Goal: Use online tool/utility: Utilize a website feature to perform a specific function

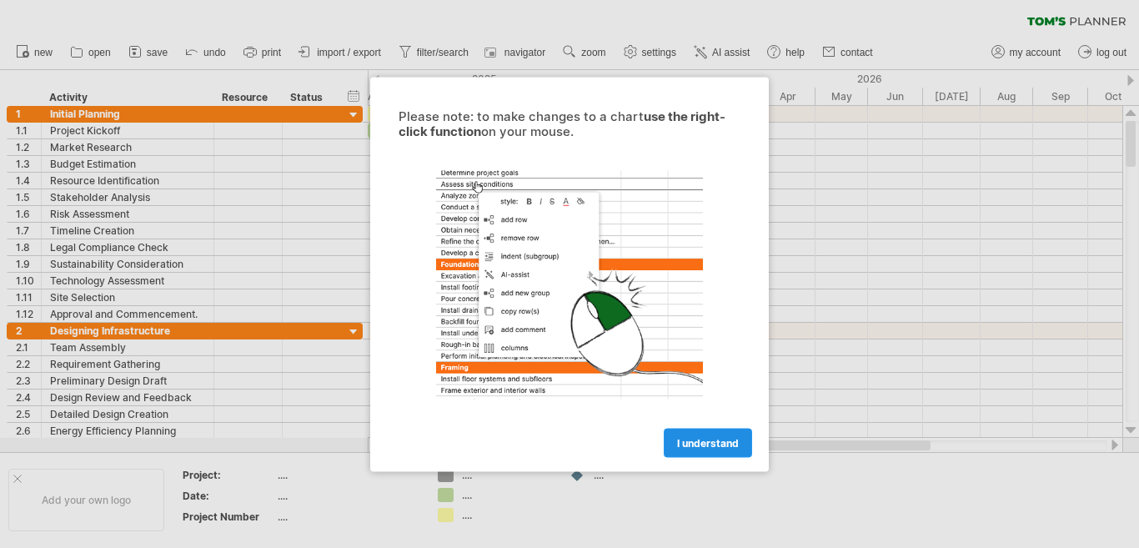
click at [699, 441] on span "I understand" at bounding box center [708, 442] width 62 height 13
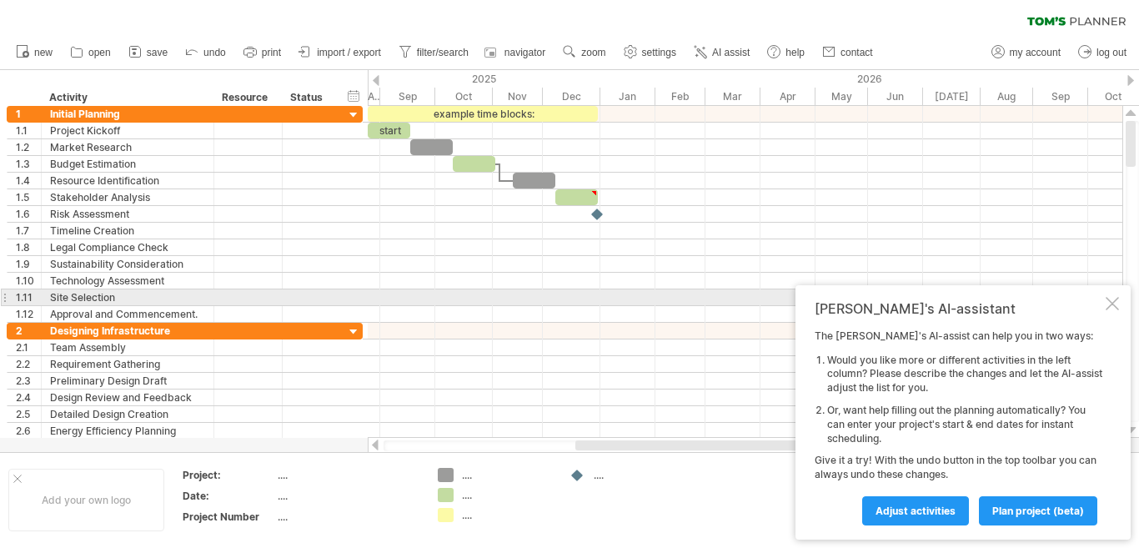
click at [1111, 303] on div at bounding box center [1111, 303] width 13 height 13
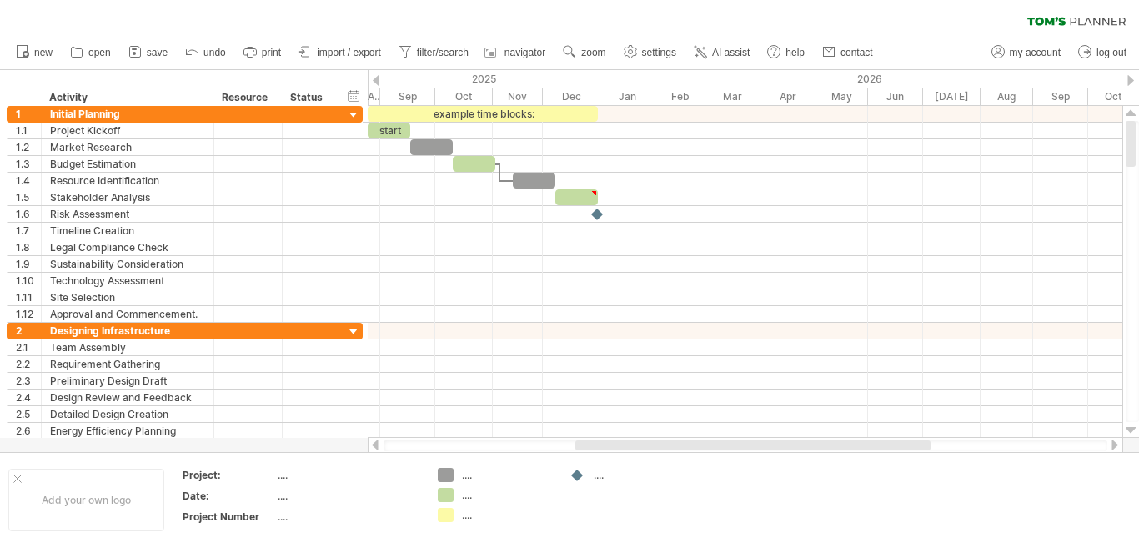
click at [1115, 448] on div at bounding box center [1114, 444] width 13 height 11
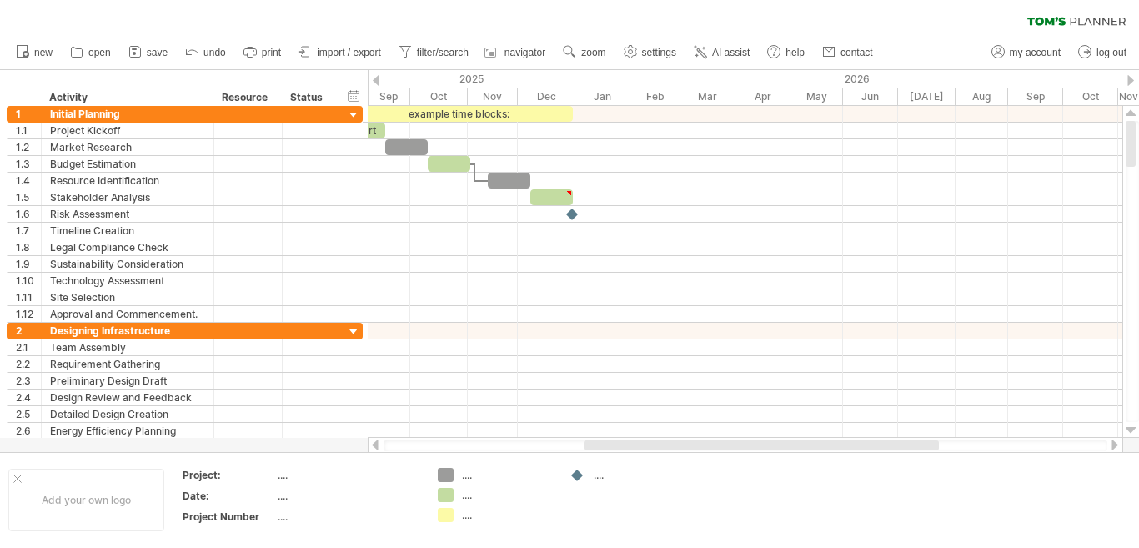
click at [1115, 448] on div at bounding box center [1114, 444] width 13 height 11
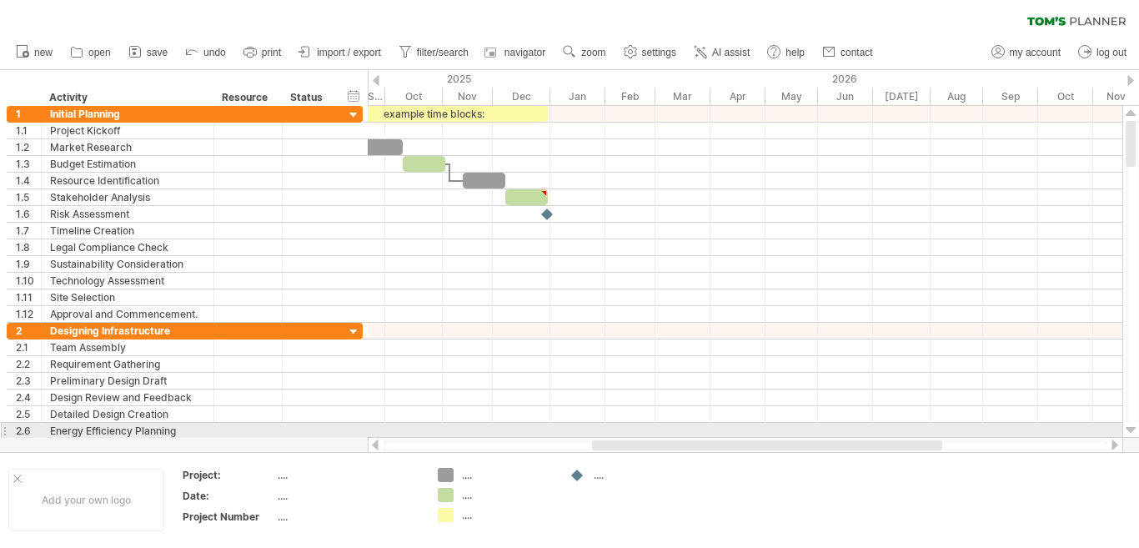
click at [1129, 428] on div at bounding box center [1130, 429] width 11 height 13
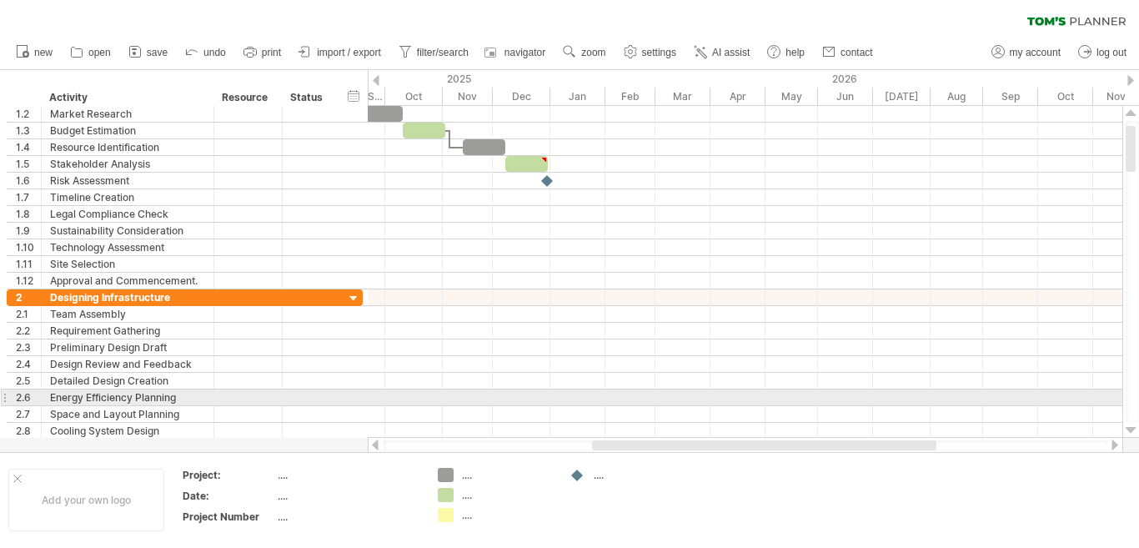
click at [1129, 428] on div at bounding box center [1130, 429] width 11 height 13
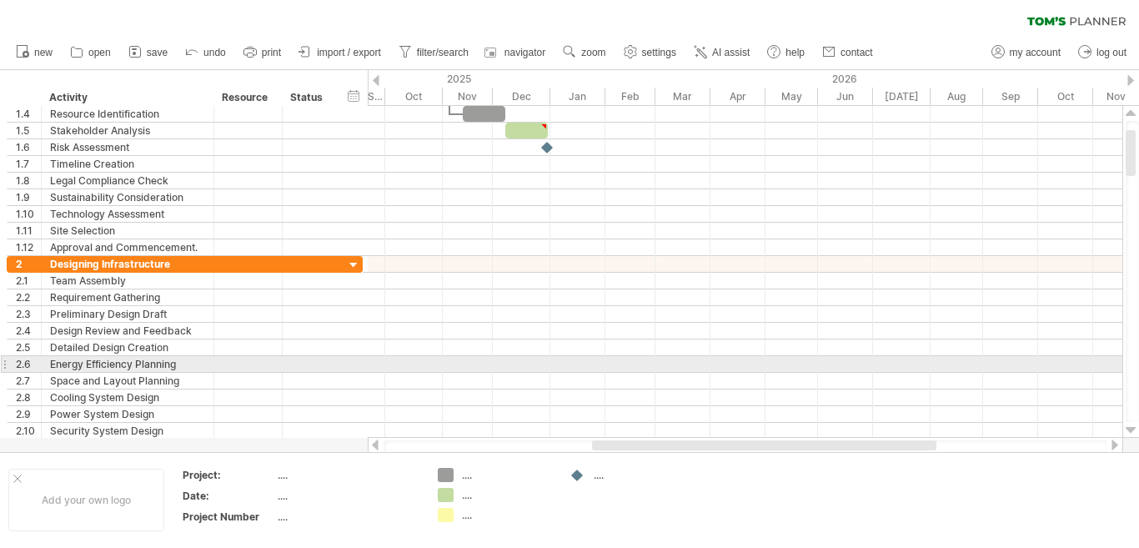
click at [1129, 428] on div at bounding box center [1130, 429] width 11 height 13
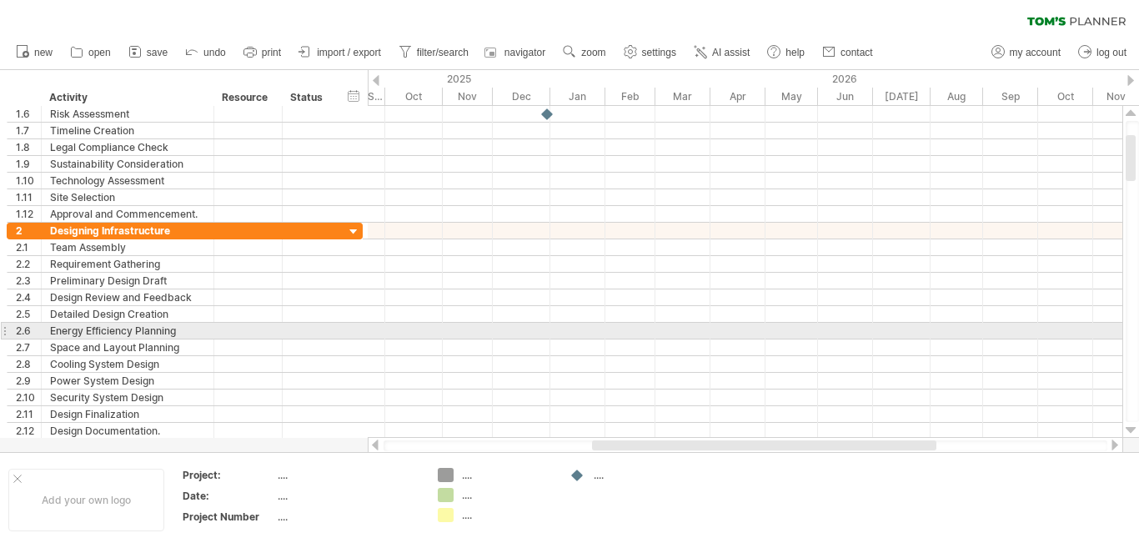
click at [1129, 428] on div at bounding box center [1130, 429] width 11 height 13
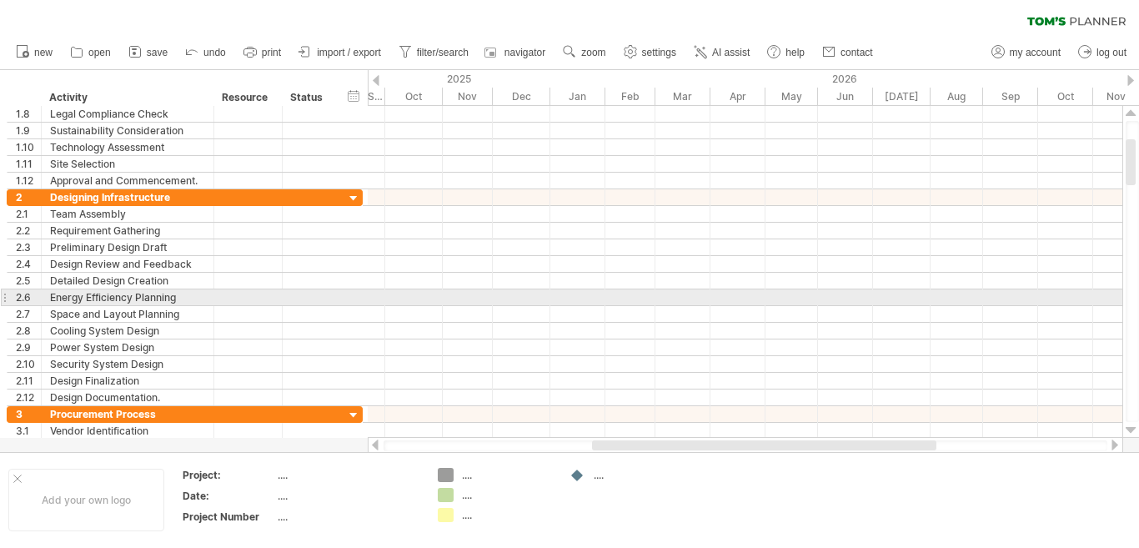
click at [1129, 428] on div at bounding box center [1130, 429] width 11 height 13
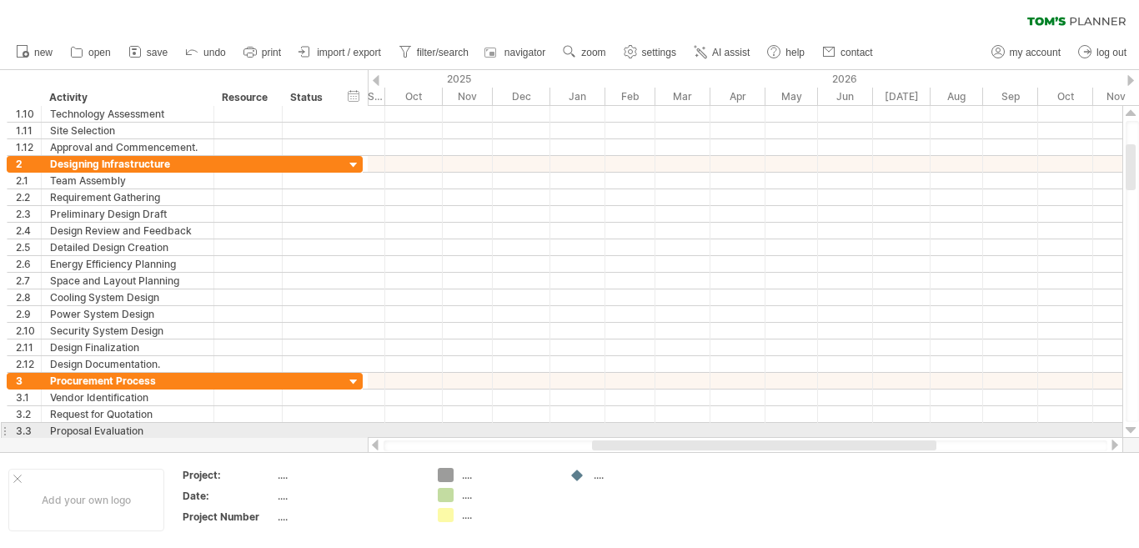
click at [1129, 428] on div at bounding box center [1130, 429] width 11 height 13
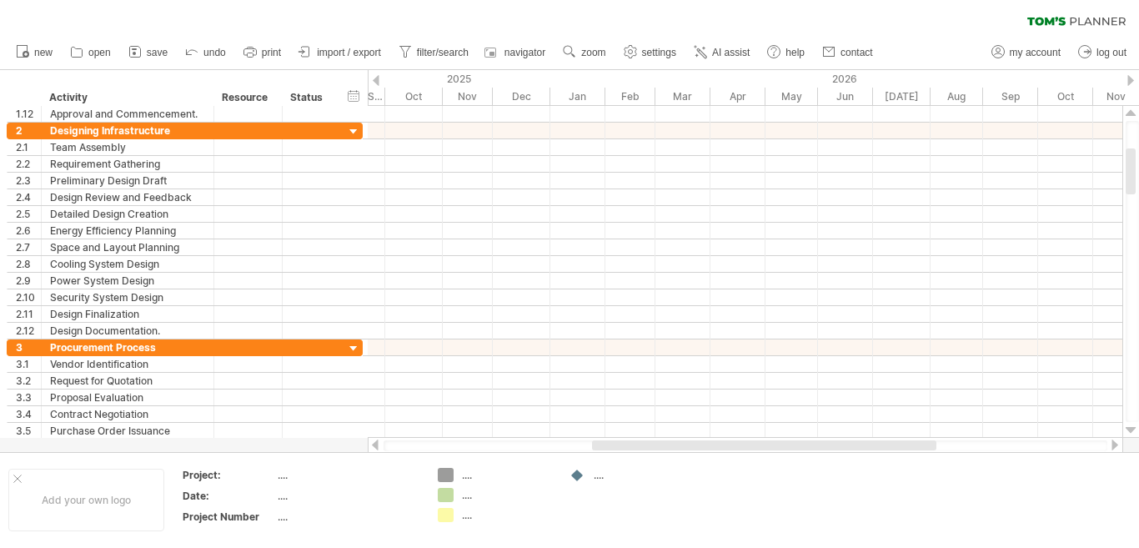
click at [1109, 448] on div at bounding box center [1114, 444] width 13 height 11
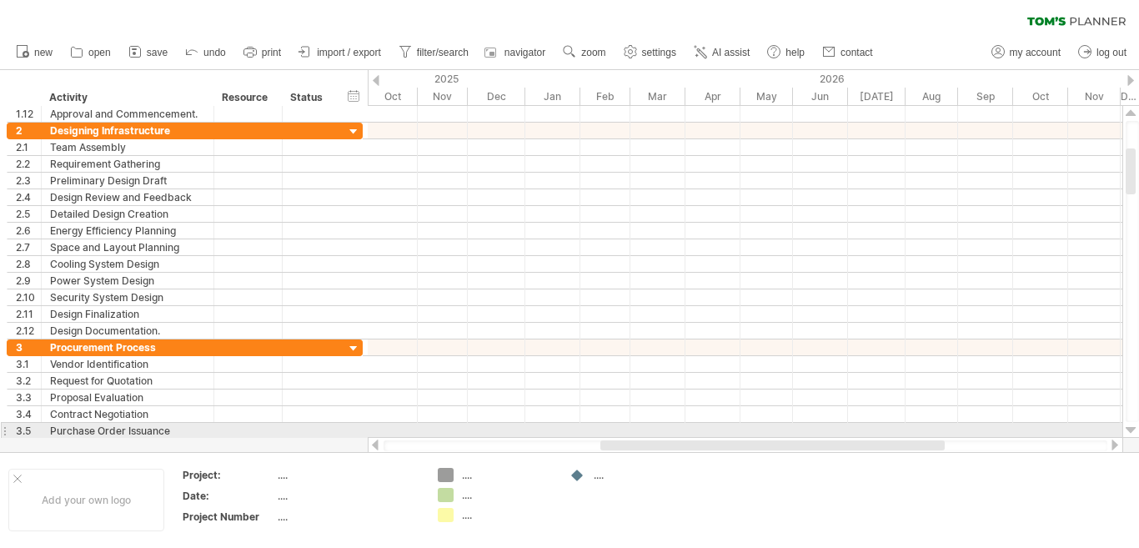
click at [1128, 429] on div at bounding box center [1130, 429] width 11 height 13
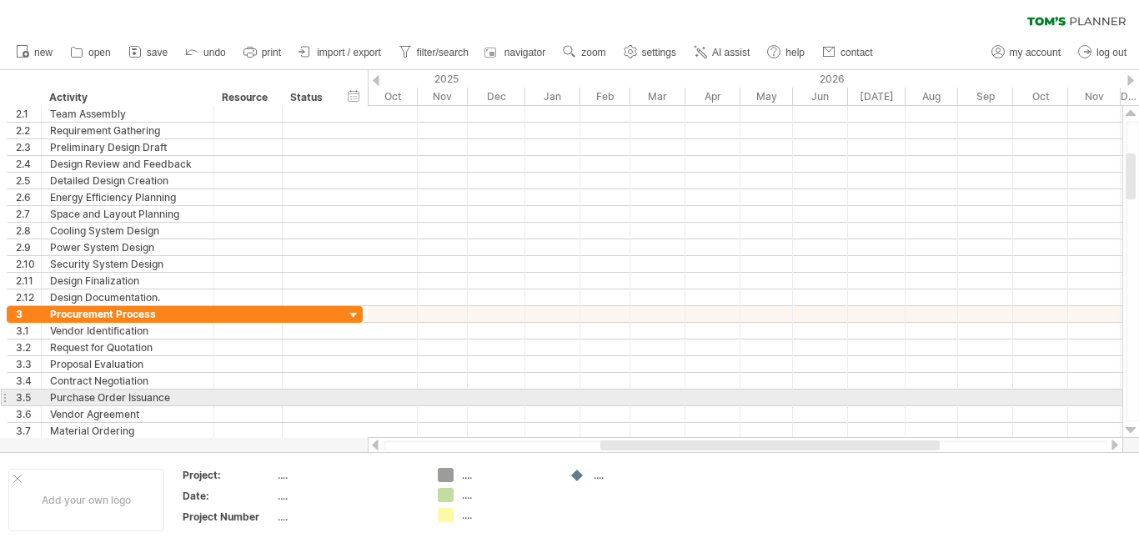
click at [1128, 429] on div at bounding box center [1130, 429] width 11 height 13
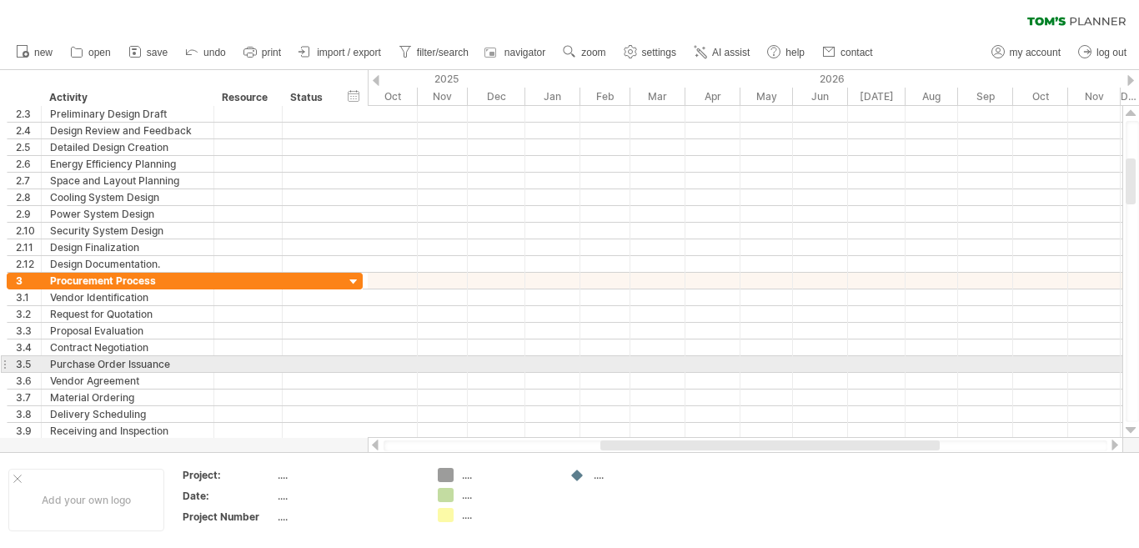
click at [1128, 429] on div at bounding box center [1130, 429] width 11 height 13
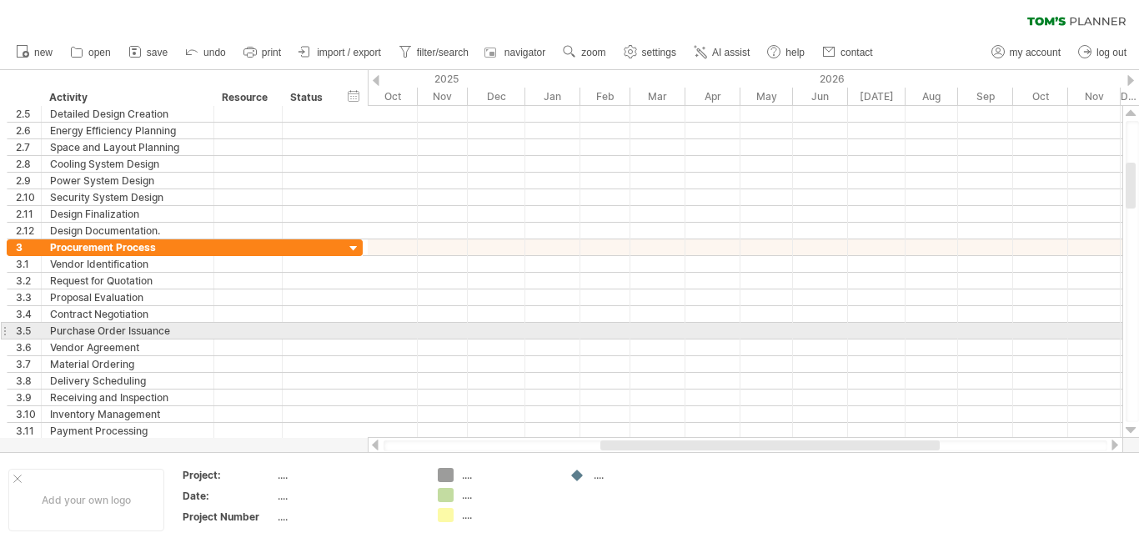
click at [1128, 429] on div at bounding box center [1130, 429] width 11 height 13
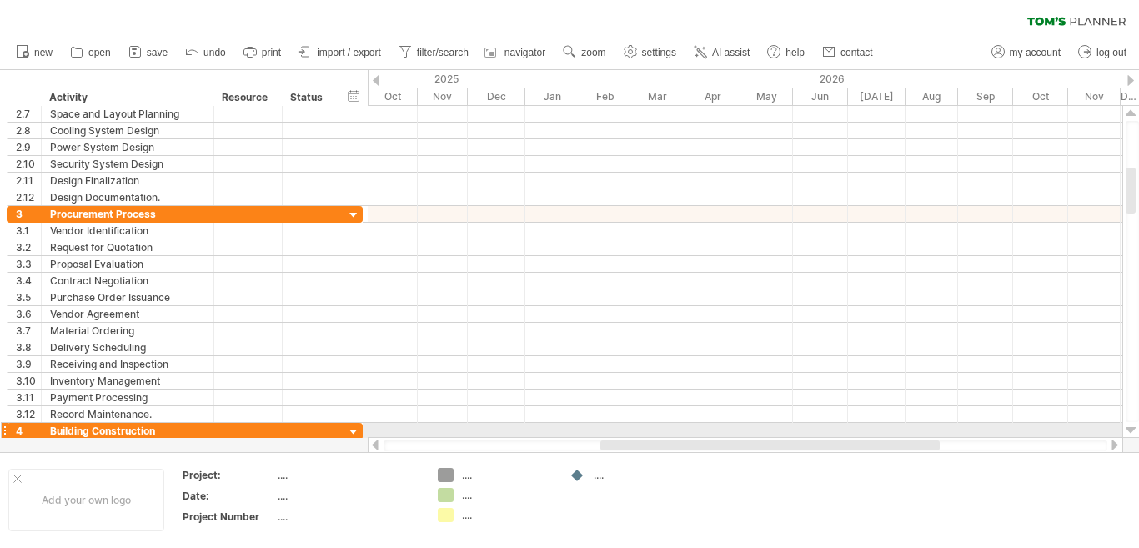
click at [1128, 428] on div at bounding box center [1130, 429] width 11 height 13
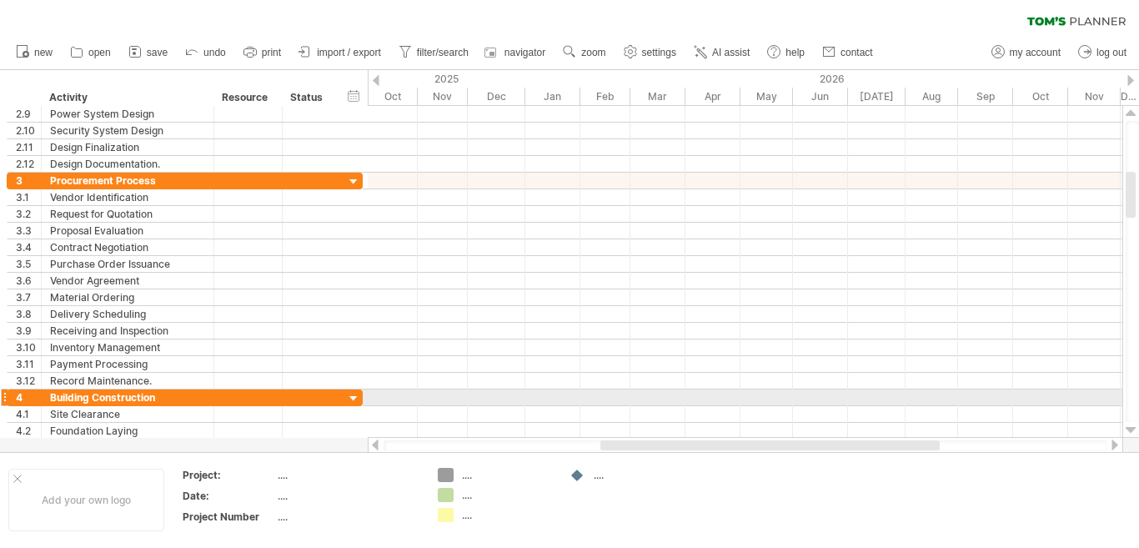
click at [1128, 428] on div at bounding box center [1130, 429] width 11 height 13
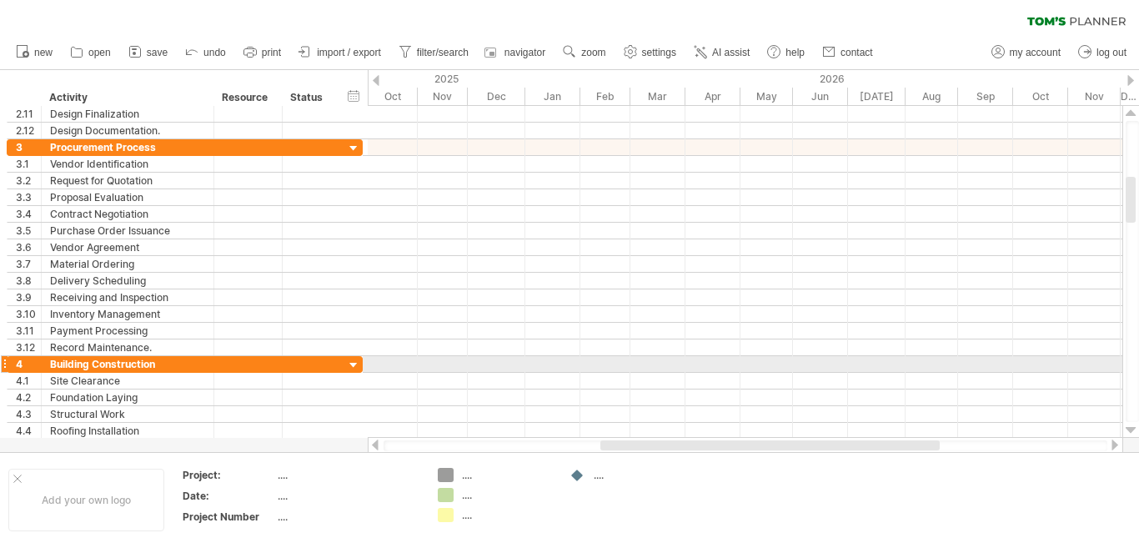
click at [1128, 428] on div at bounding box center [1130, 429] width 11 height 13
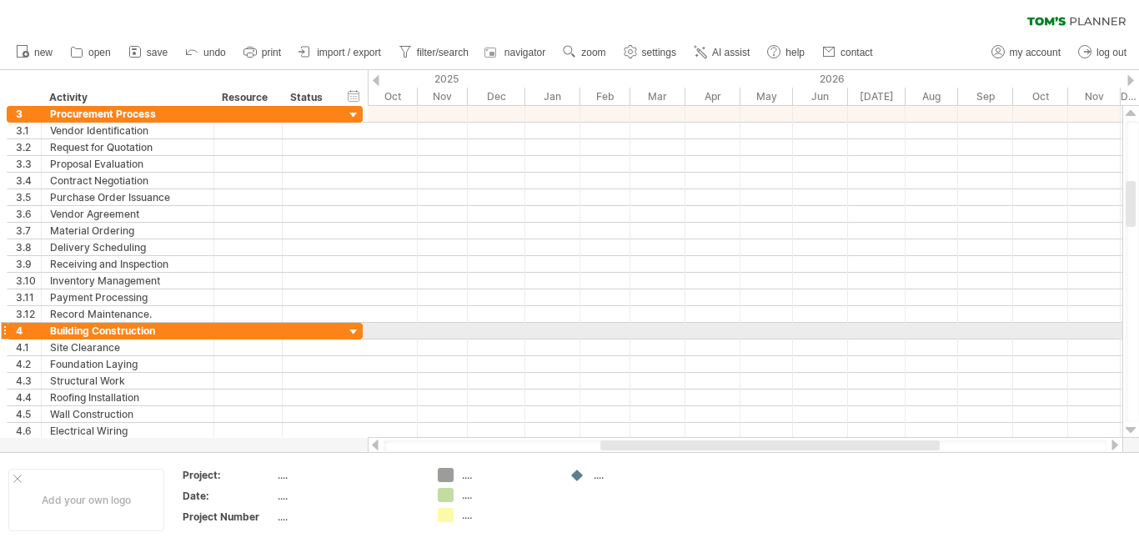
click at [1128, 428] on div at bounding box center [1130, 429] width 11 height 13
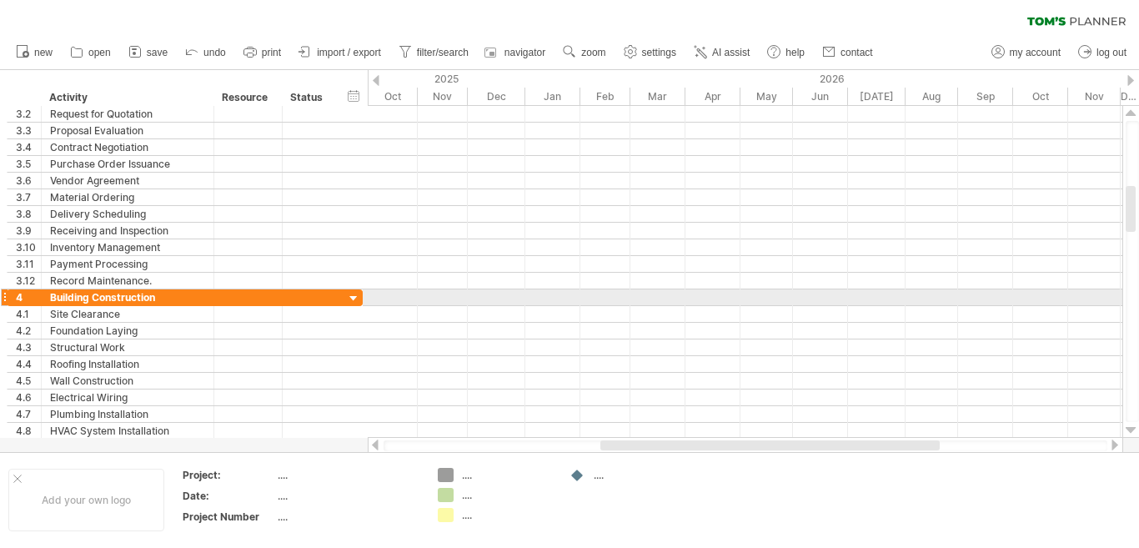
click at [1128, 428] on div at bounding box center [1130, 429] width 11 height 13
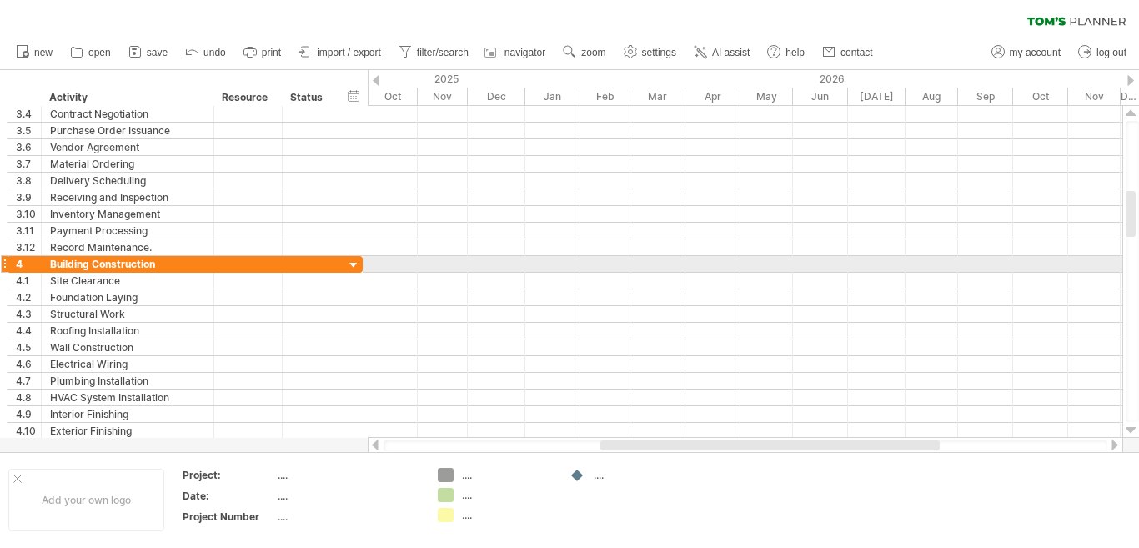
click at [1128, 428] on div at bounding box center [1130, 429] width 11 height 13
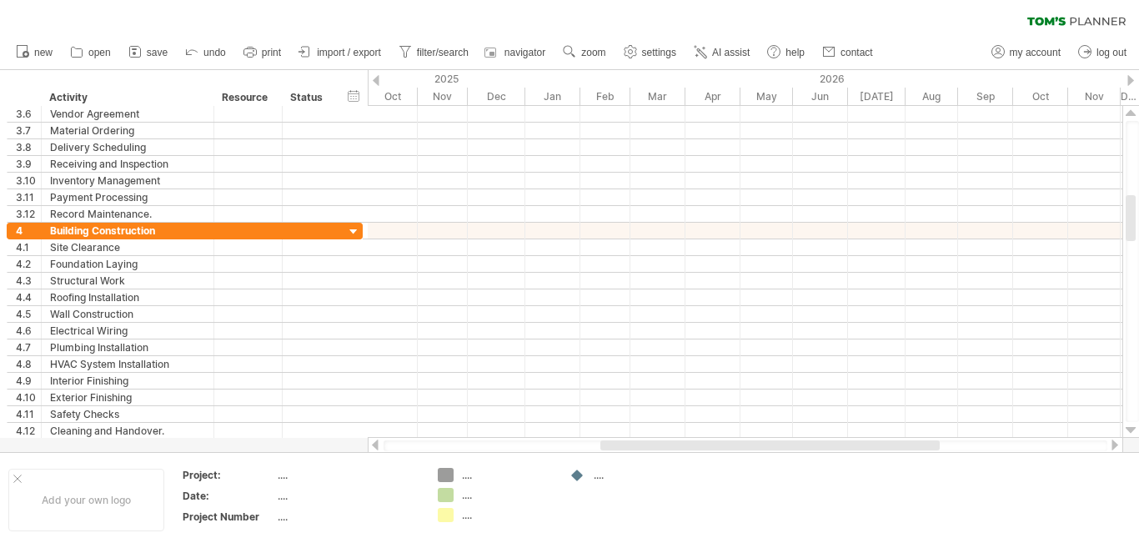
click at [1117, 443] on div at bounding box center [1114, 444] width 13 height 11
click at [1116, 443] on div at bounding box center [1114, 444] width 13 height 11
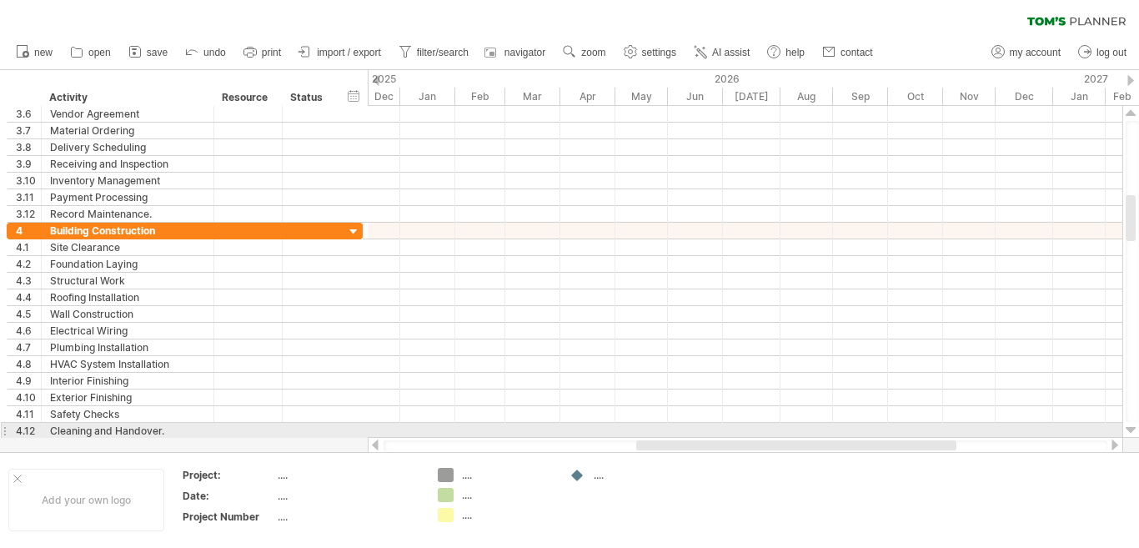
click at [1130, 425] on div at bounding box center [1130, 429] width 11 height 13
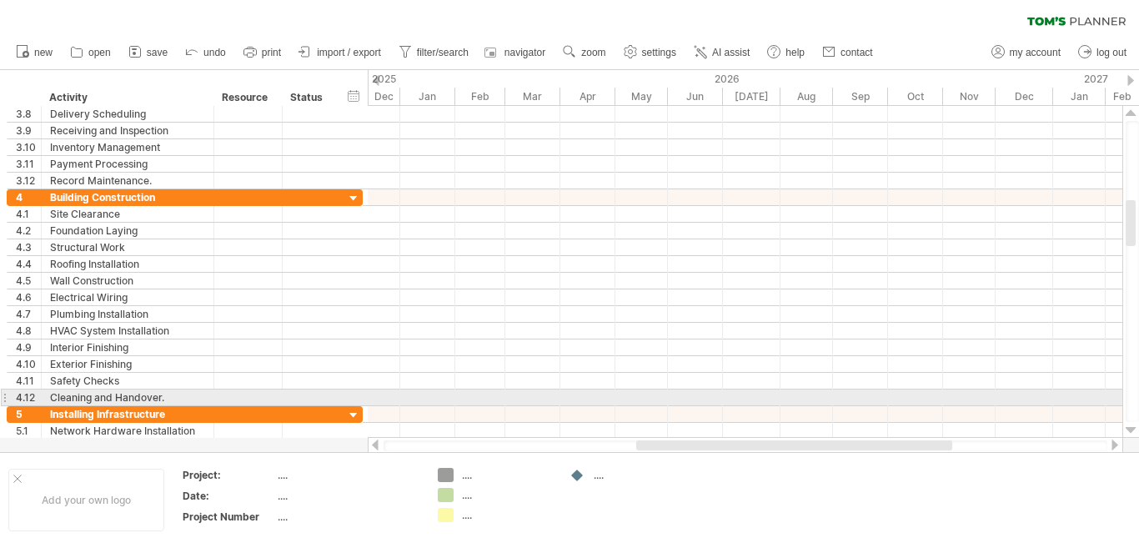
click at [1130, 425] on div at bounding box center [1130, 429] width 11 height 13
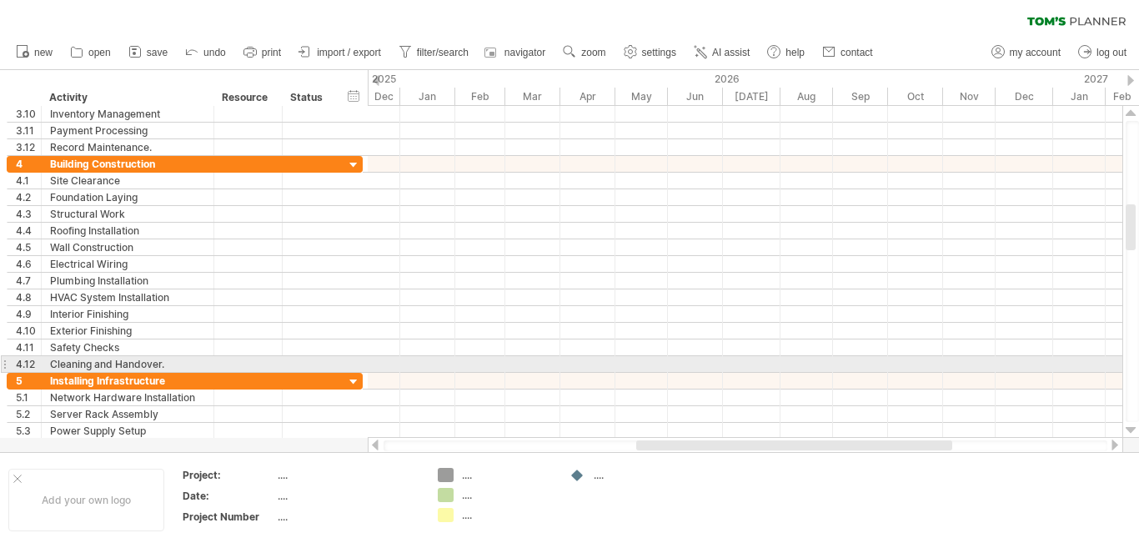
click at [1130, 425] on div at bounding box center [1130, 429] width 11 height 13
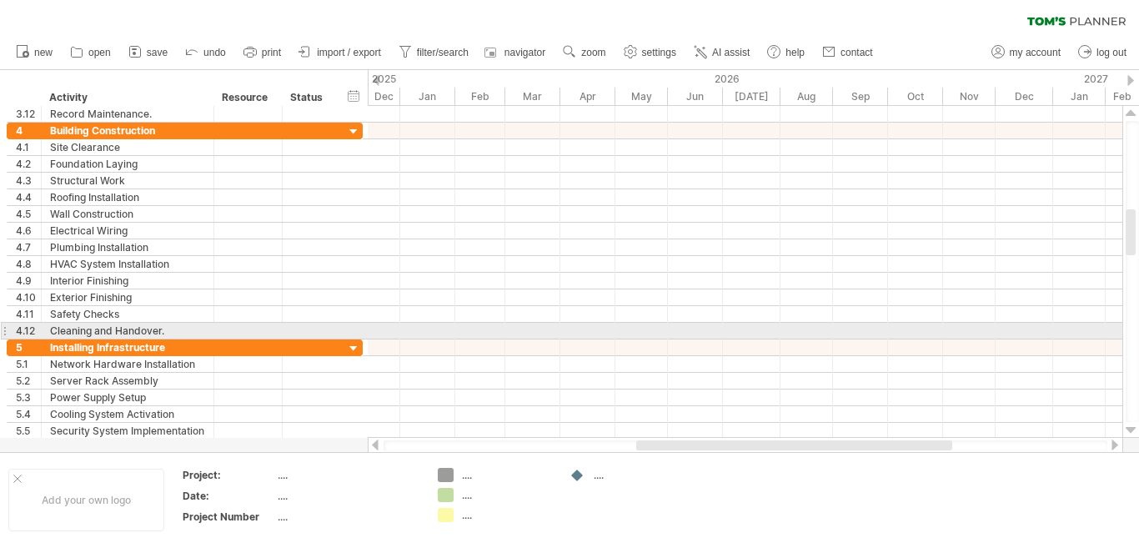
click at [1130, 425] on div at bounding box center [1130, 429] width 11 height 13
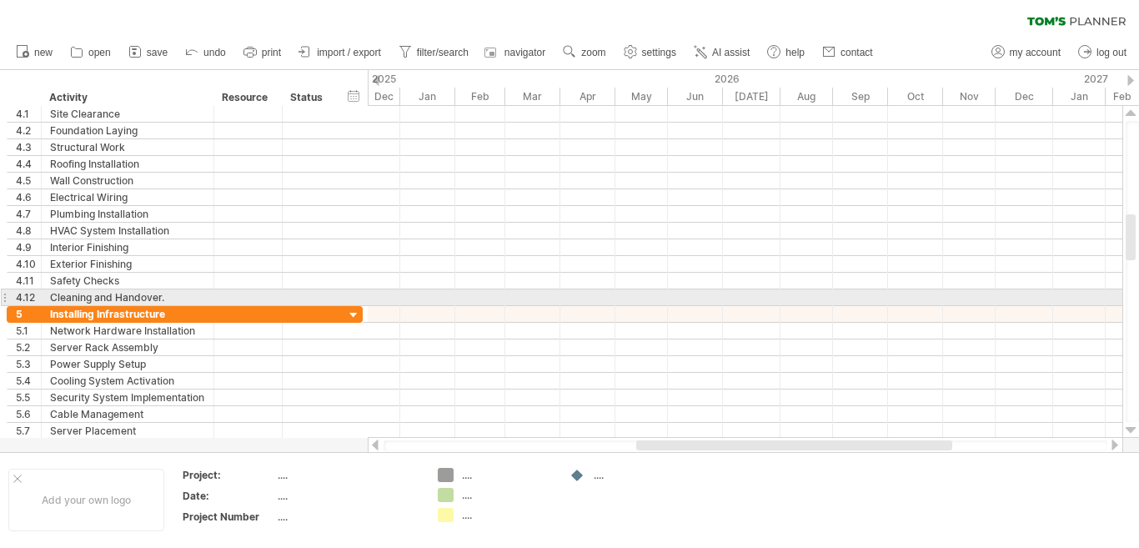
click at [1130, 425] on div at bounding box center [1130, 429] width 11 height 13
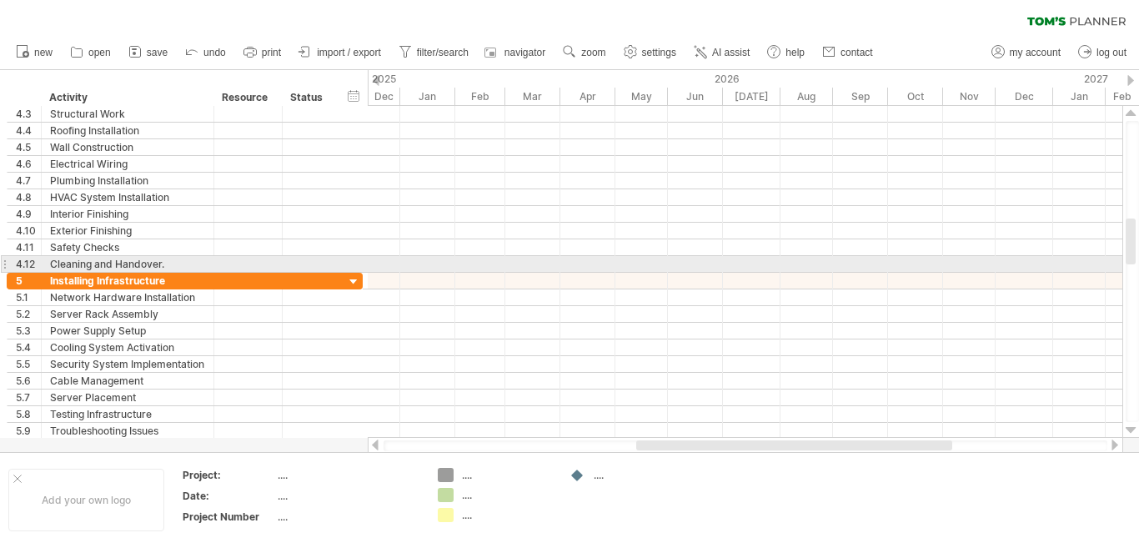
click at [1130, 425] on div at bounding box center [1130, 429] width 11 height 13
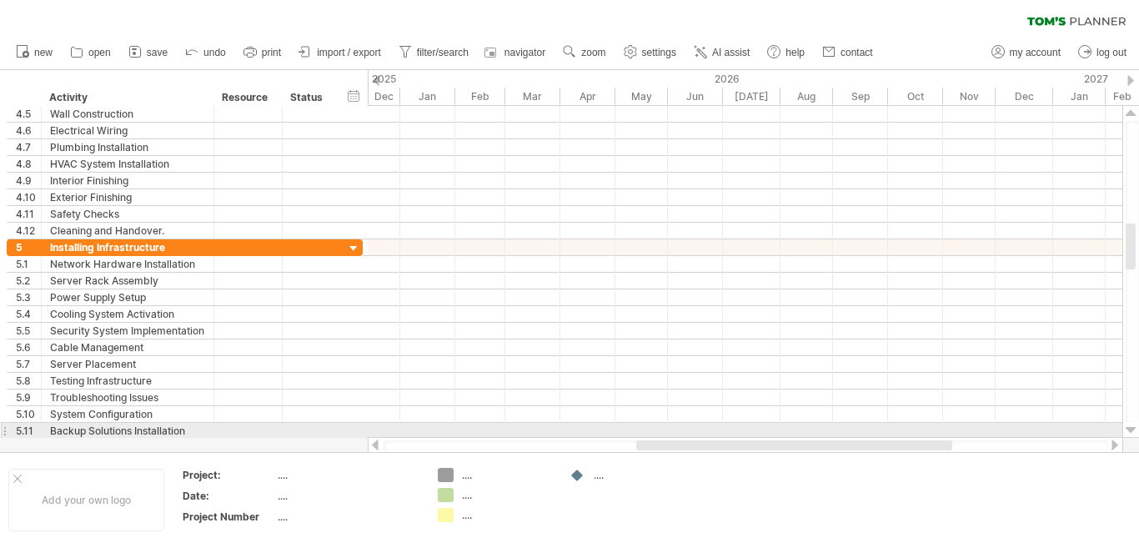
click at [1129, 425] on div at bounding box center [1130, 429] width 11 height 13
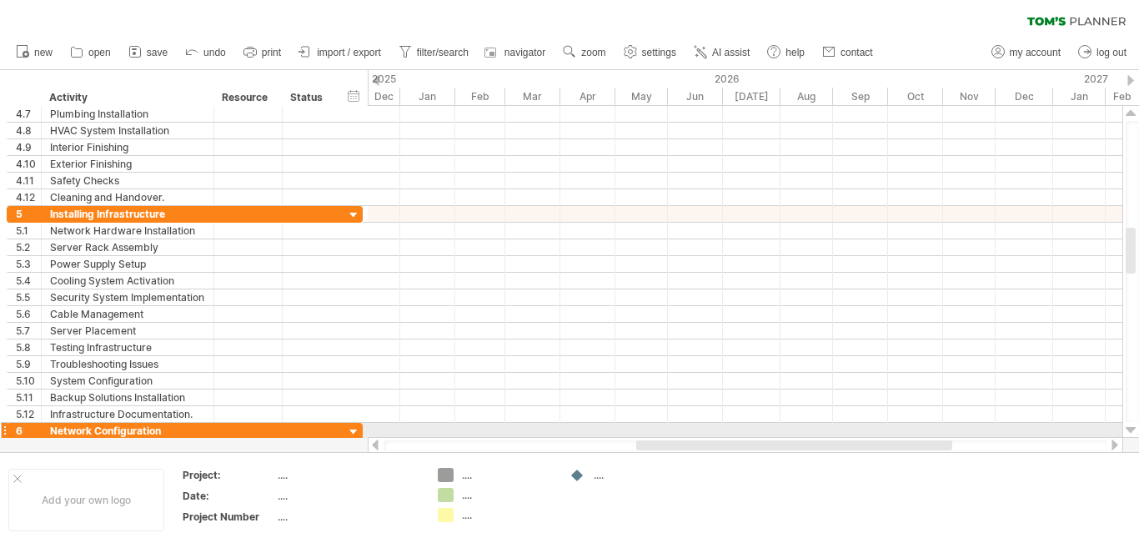
click at [1129, 428] on div at bounding box center [1130, 429] width 11 height 13
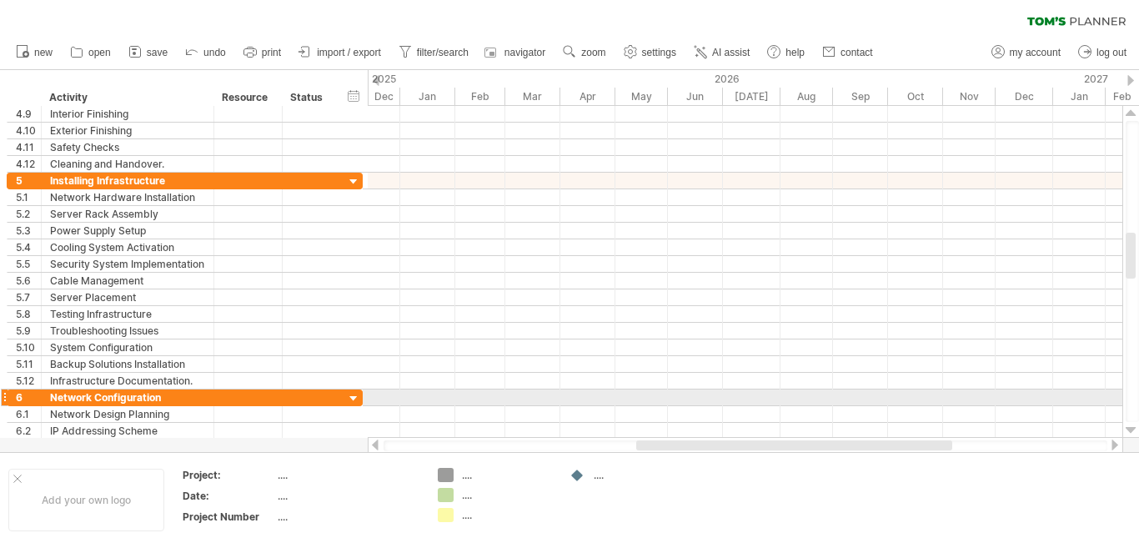
click at [1129, 428] on div at bounding box center [1130, 429] width 11 height 13
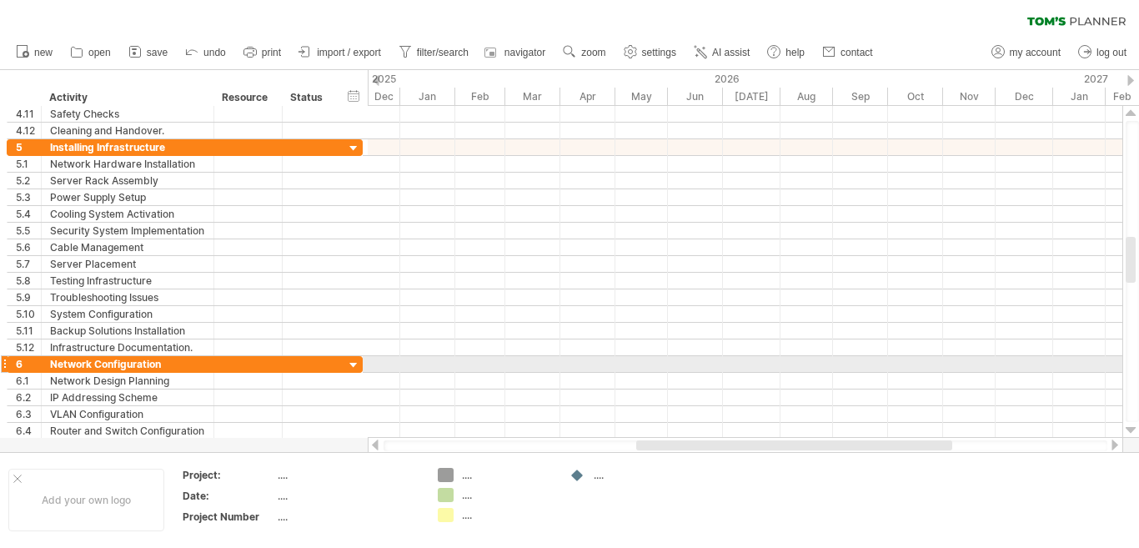
click at [1129, 428] on div at bounding box center [1130, 429] width 11 height 13
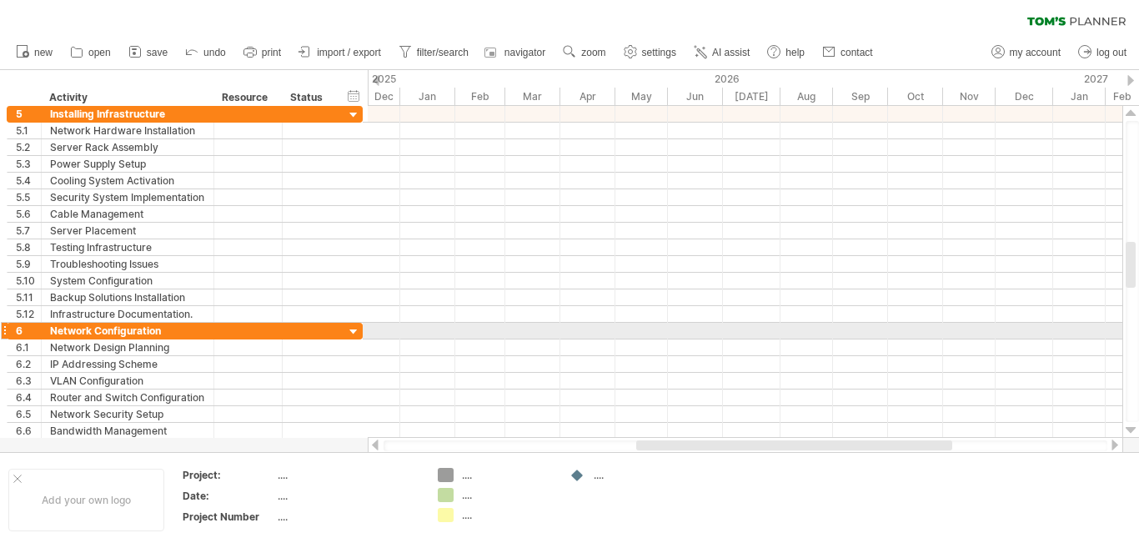
click at [1129, 428] on div at bounding box center [1130, 429] width 11 height 13
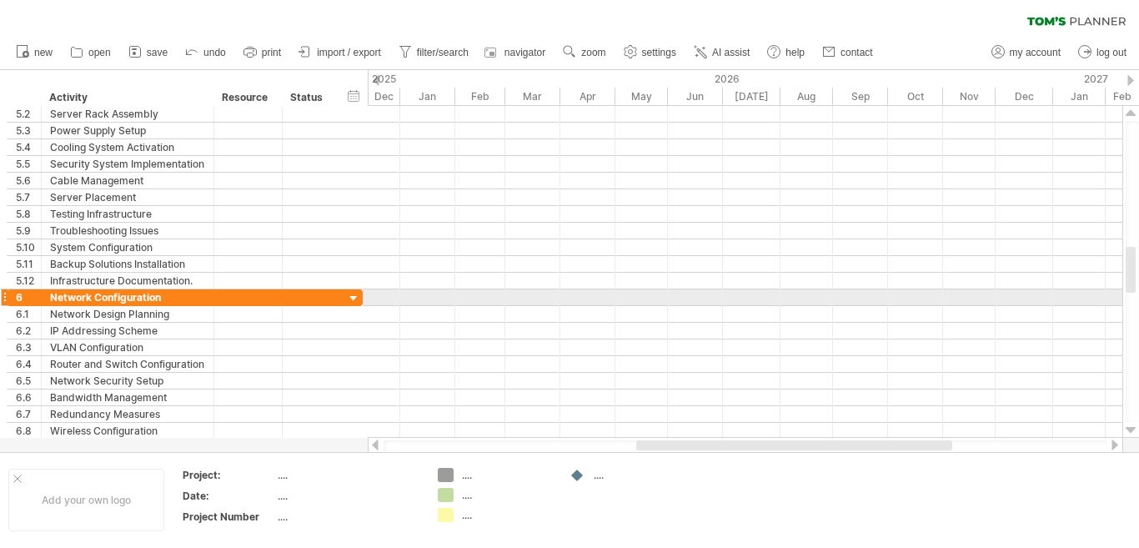
click at [1129, 428] on div at bounding box center [1130, 429] width 11 height 13
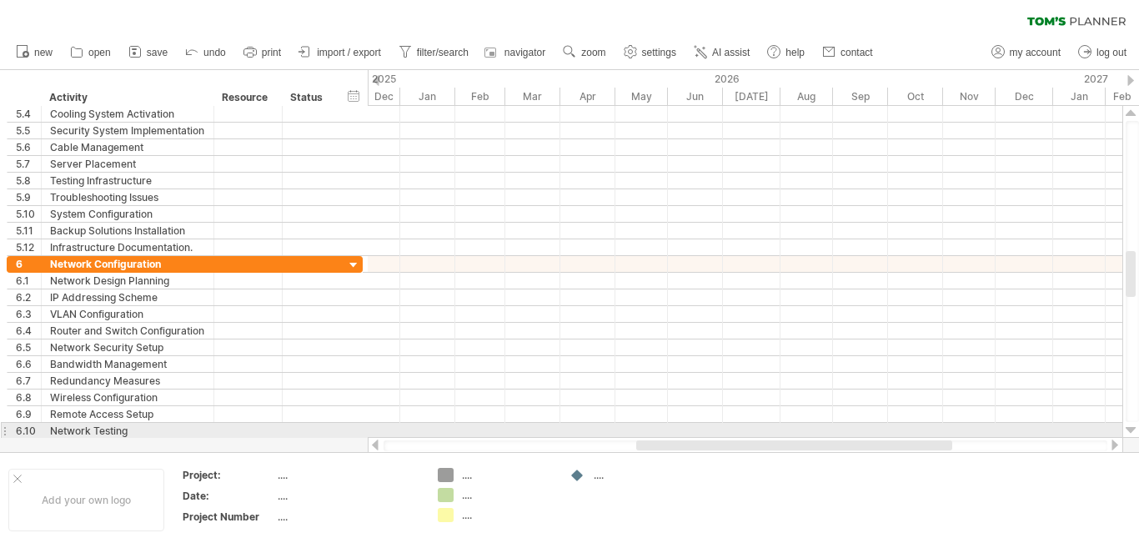
click at [1128, 428] on div at bounding box center [1130, 429] width 11 height 13
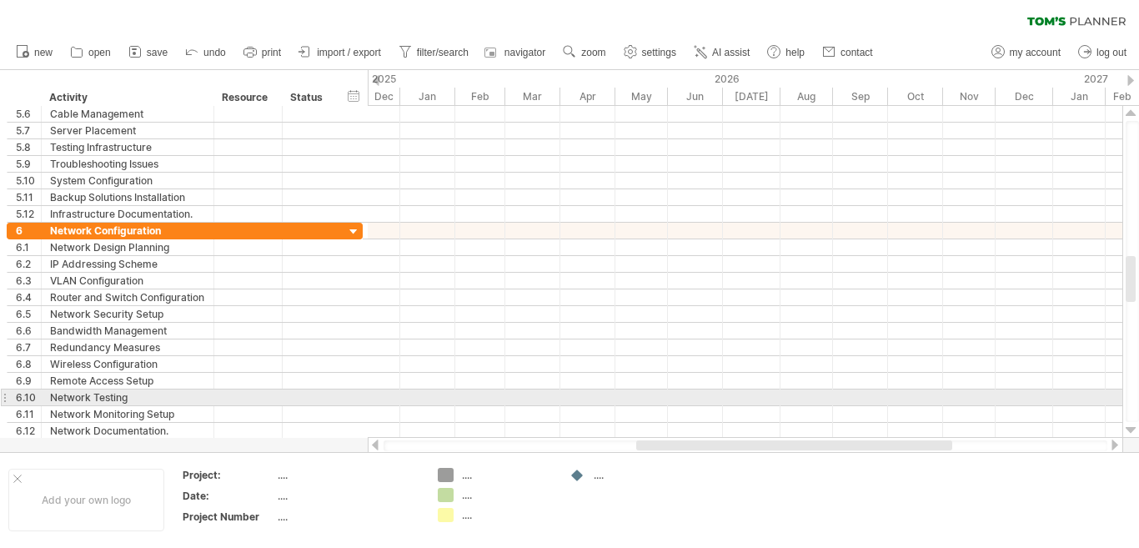
click at [1128, 428] on div at bounding box center [1130, 429] width 11 height 13
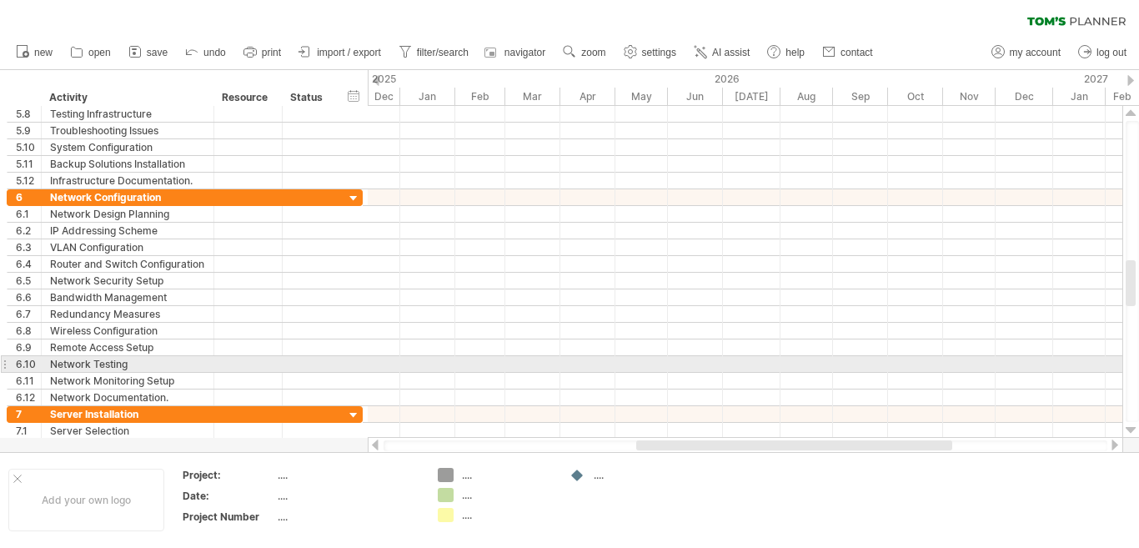
click at [1128, 428] on div at bounding box center [1130, 429] width 11 height 13
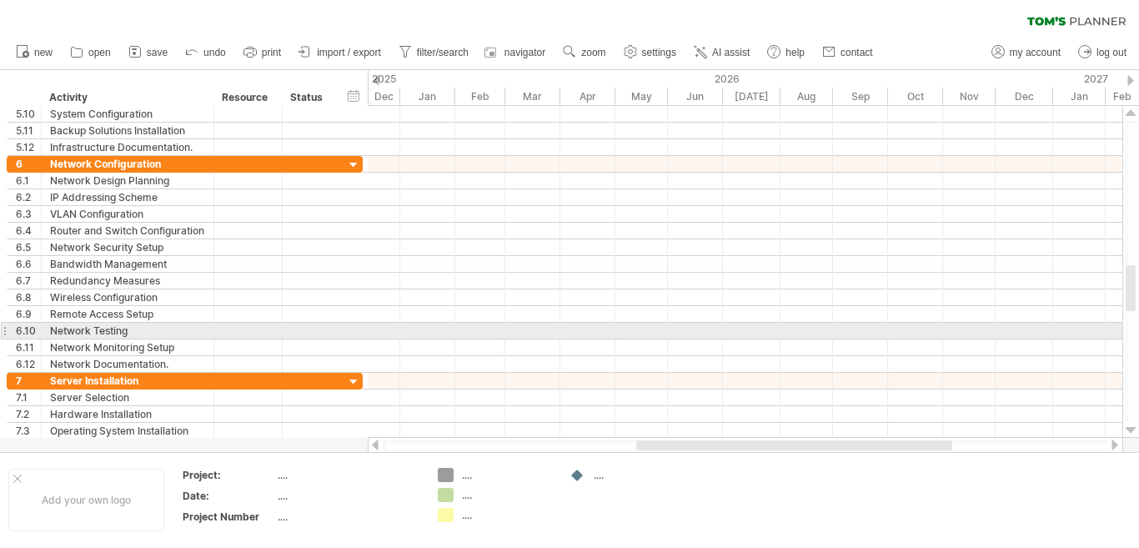
click at [1128, 428] on div at bounding box center [1130, 429] width 11 height 13
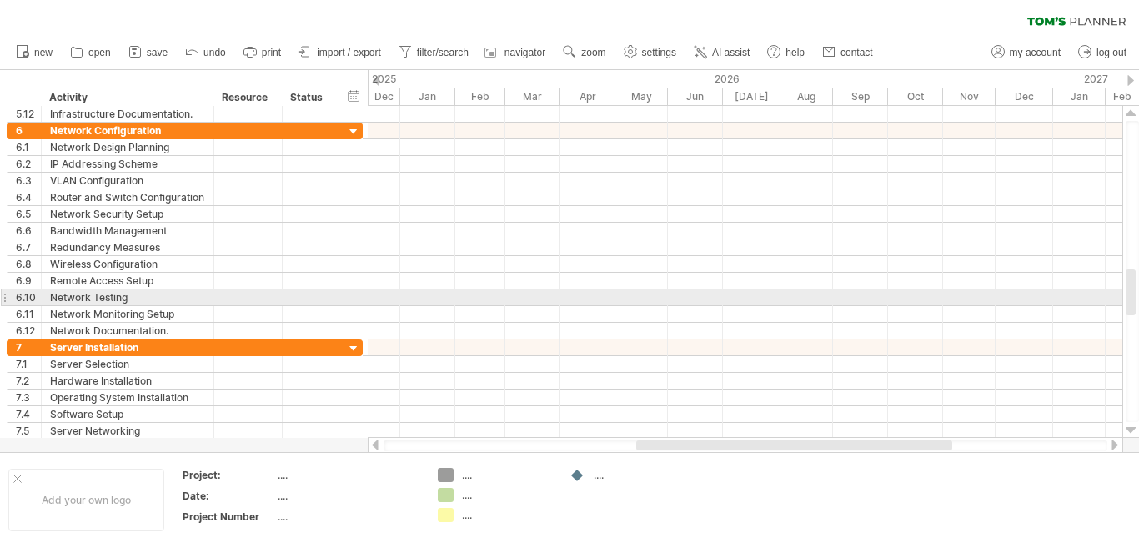
click at [1128, 428] on div at bounding box center [1130, 429] width 11 height 13
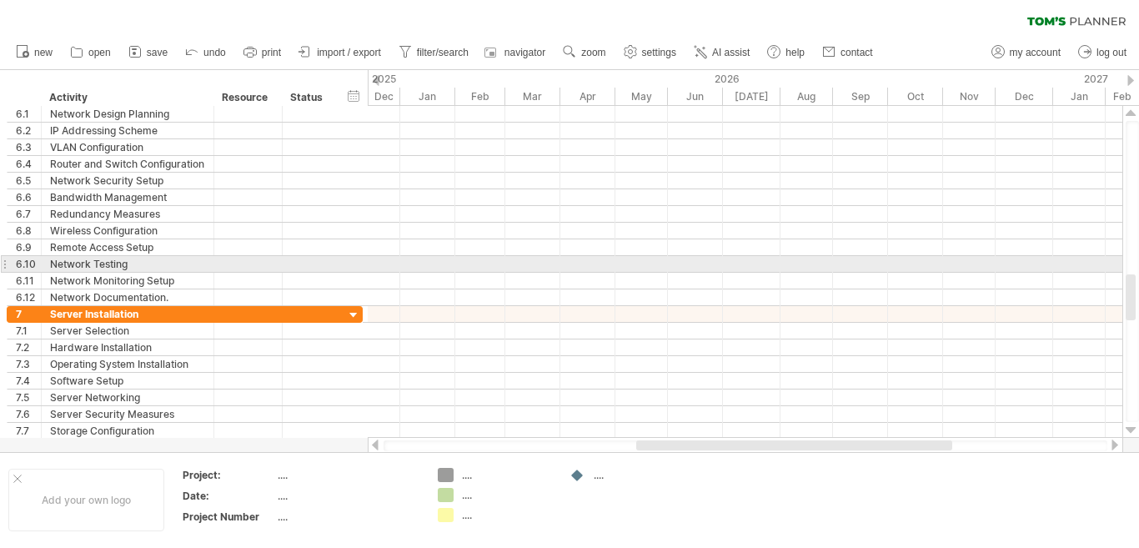
click at [1128, 428] on div at bounding box center [1130, 429] width 11 height 13
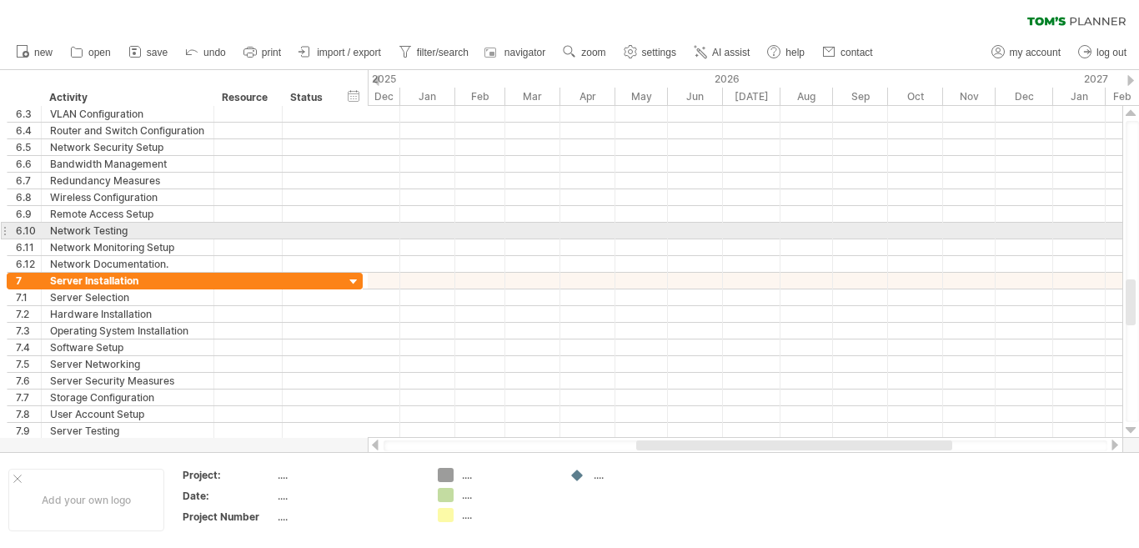
click at [1128, 428] on div at bounding box center [1130, 429] width 11 height 13
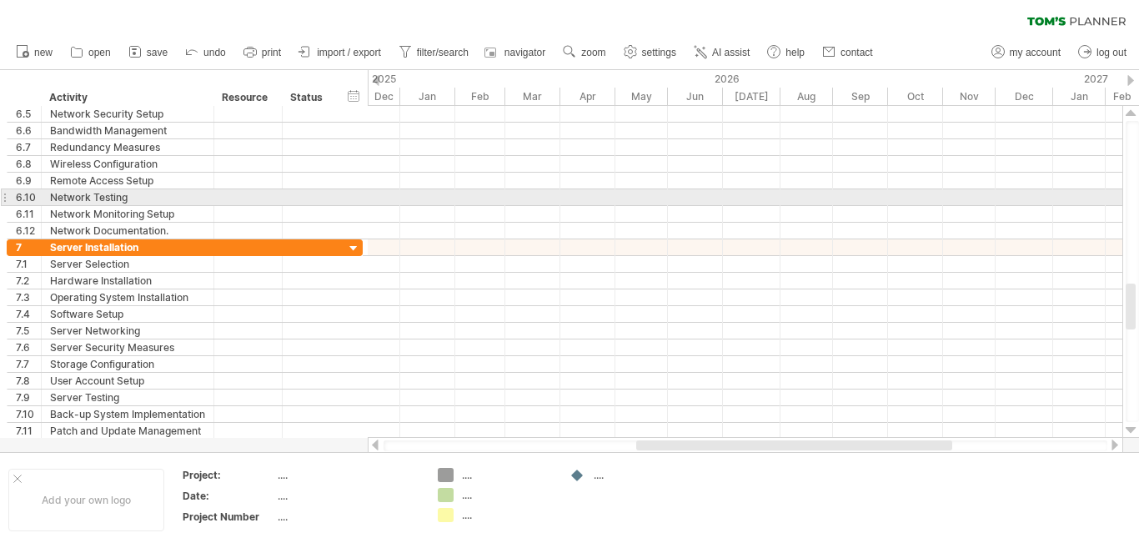
click at [1128, 428] on div at bounding box center [1130, 429] width 11 height 13
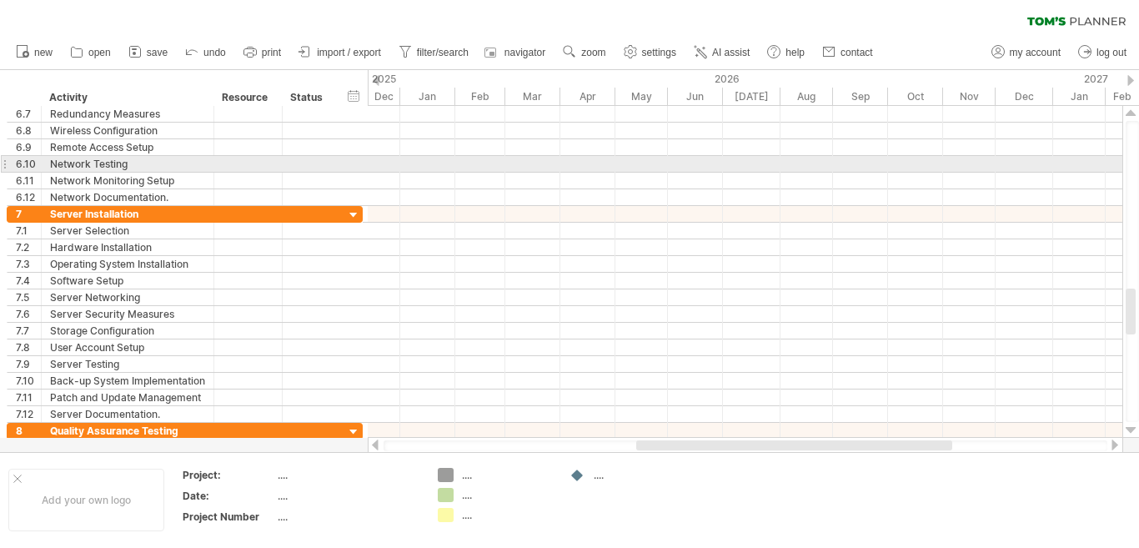
click at [1128, 428] on div at bounding box center [1130, 429] width 11 height 13
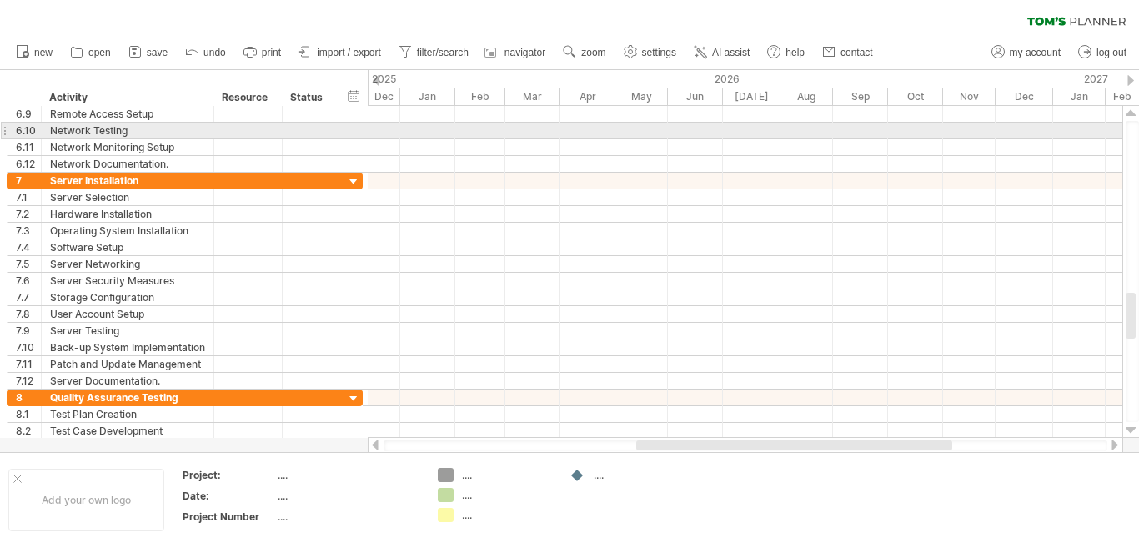
click at [1128, 428] on div at bounding box center [1130, 429] width 11 height 13
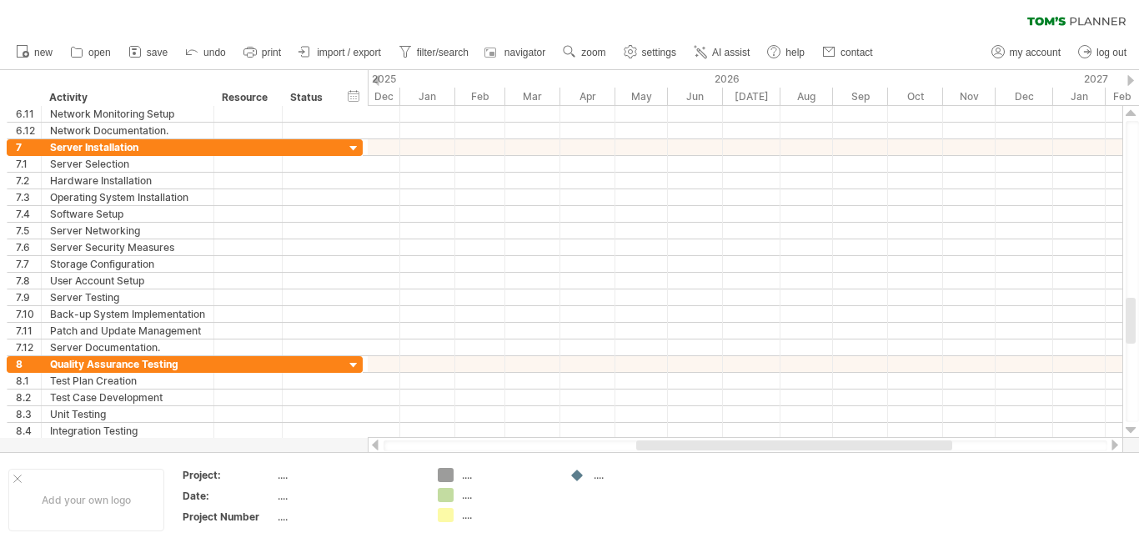
click at [1128, 428] on div at bounding box center [1130, 429] width 11 height 13
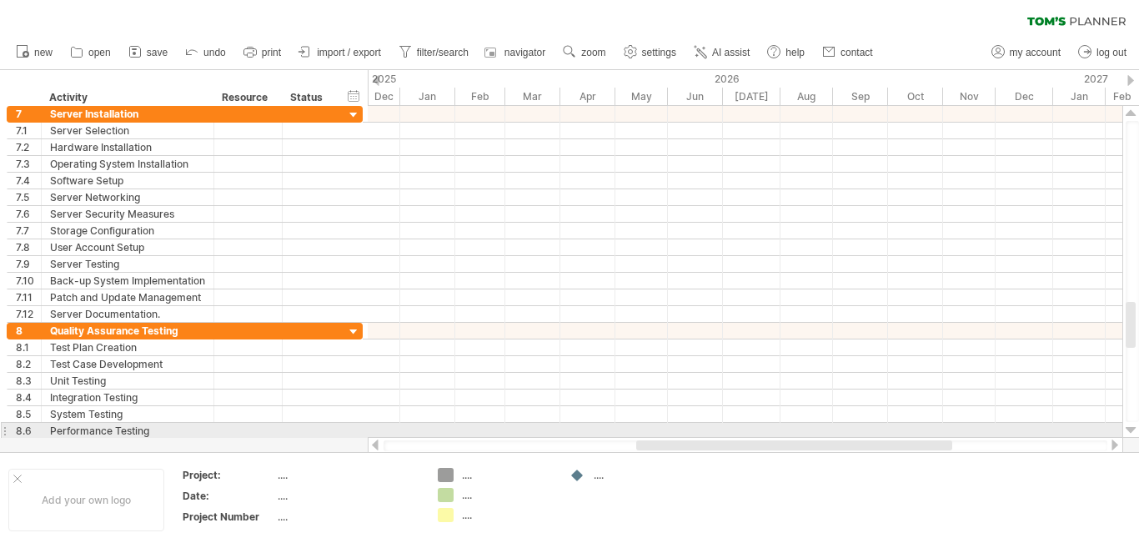
click at [1129, 428] on div at bounding box center [1130, 429] width 11 height 13
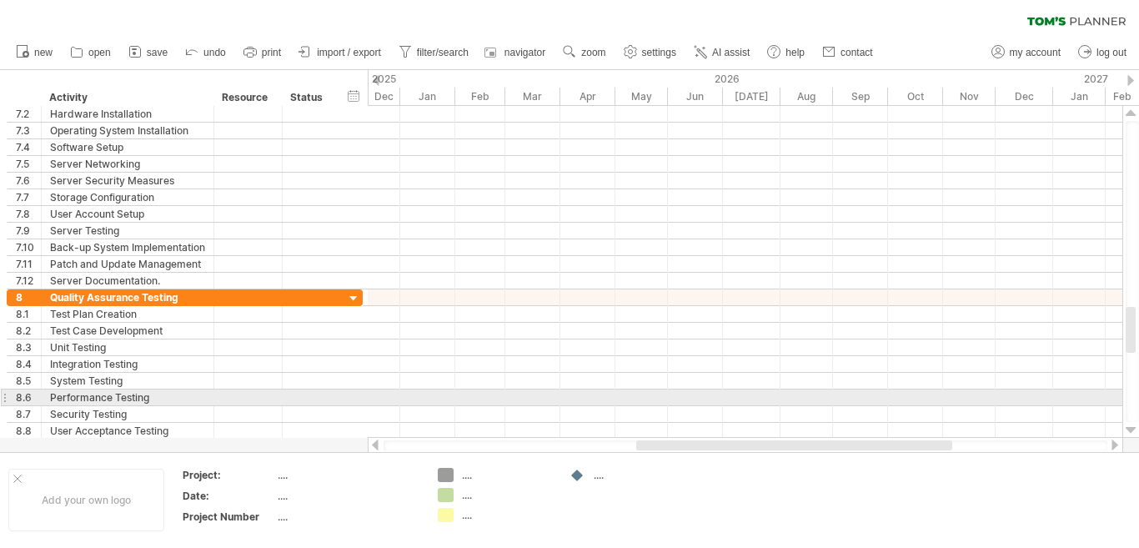
click at [1129, 428] on div at bounding box center [1130, 429] width 11 height 13
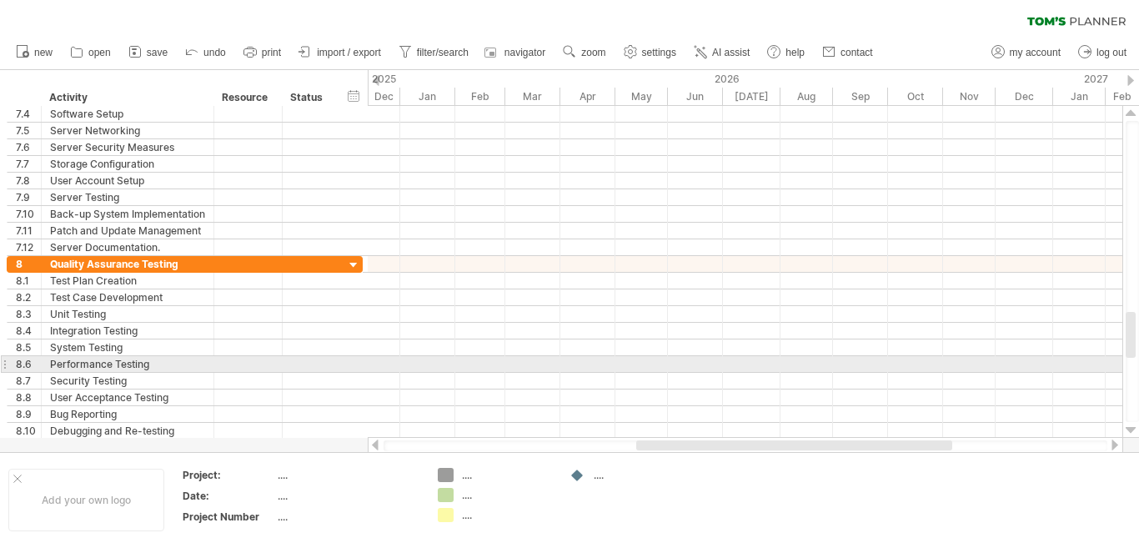
click at [1129, 428] on div at bounding box center [1130, 429] width 11 height 13
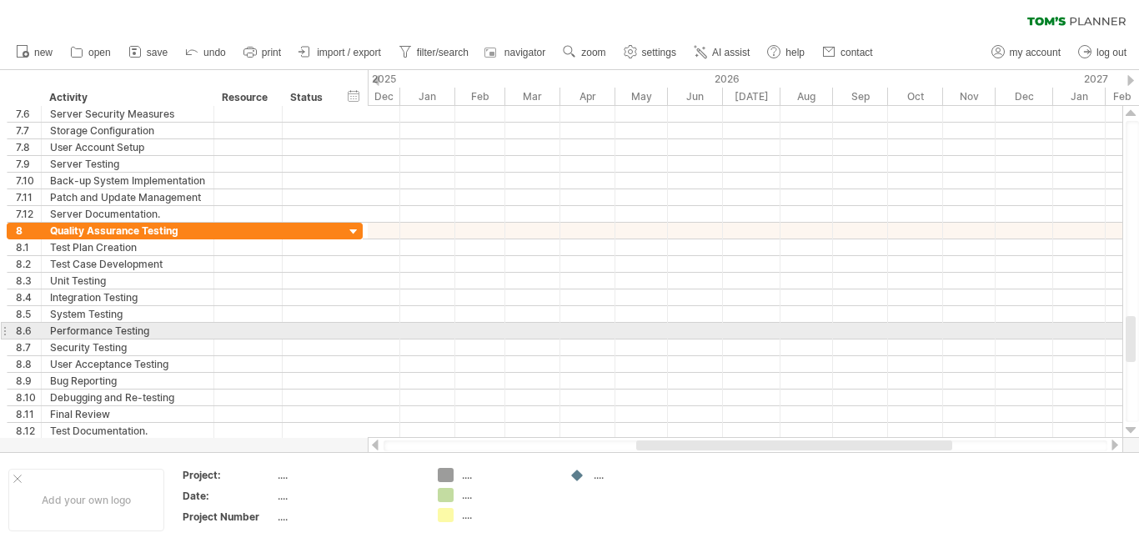
click at [1129, 428] on div at bounding box center [1130, 429] width 11 height 13
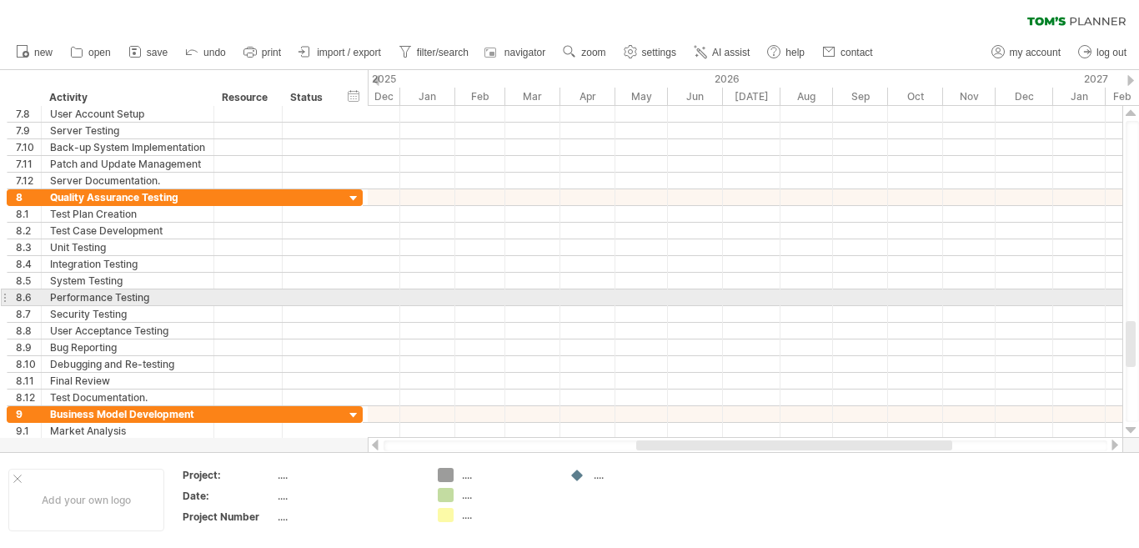
click at [1129, 428] on div at bounding box center [1130, 429] width 11 height 13
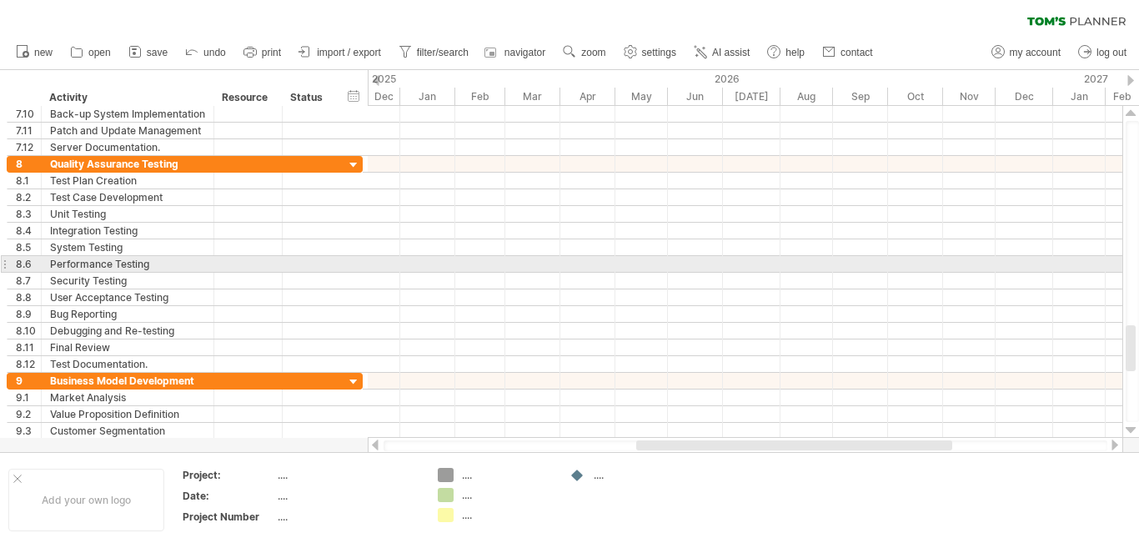
click at [1129, 428] on div at bounding box center [1130, 429] width 11 height 13
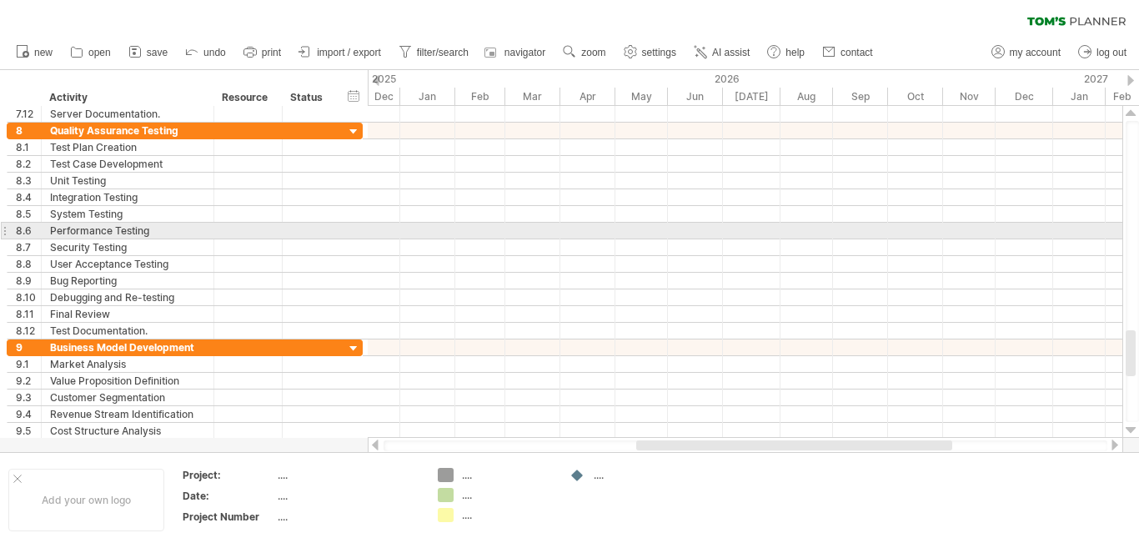
click at [1129, 428] on div at bounding box center [1130, 429] width 11 height 13
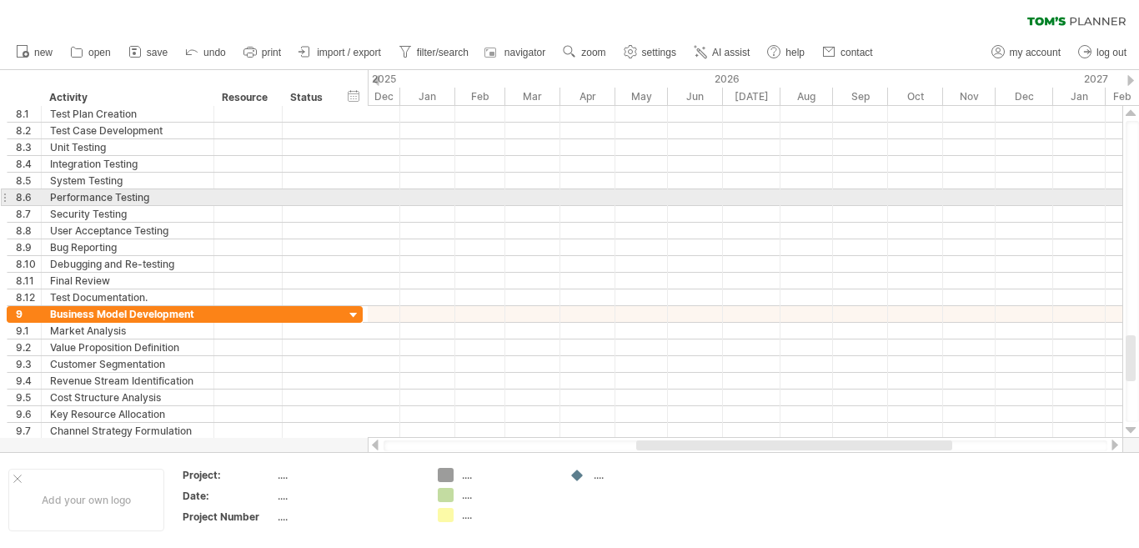
click at [1129, 428] on div at bounding box center [1130, 429] width 11 height 13
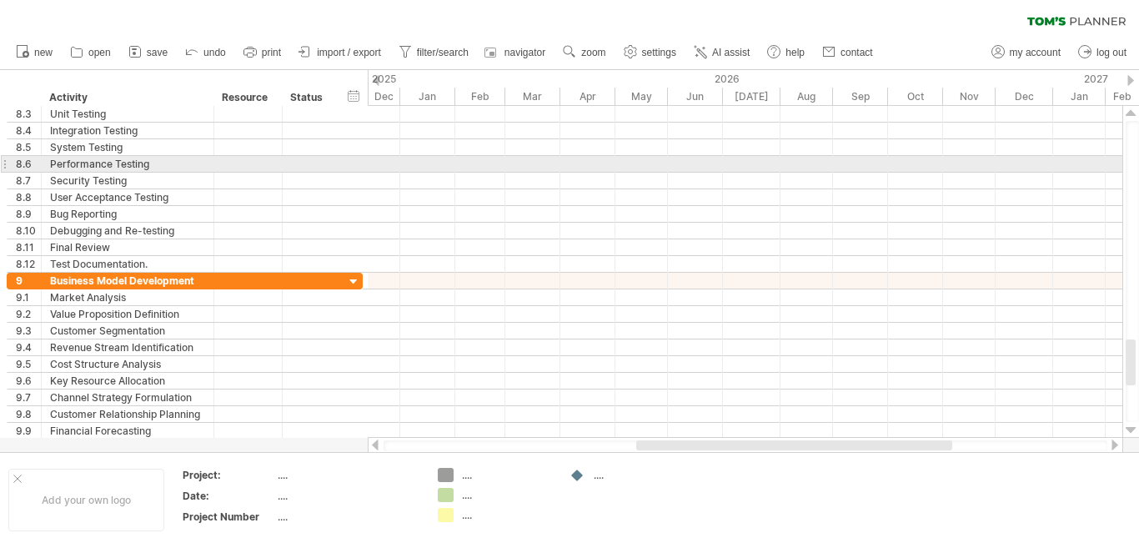
click at [1129, 428] on div at bounding box center [1130, 429] width 11 height 13
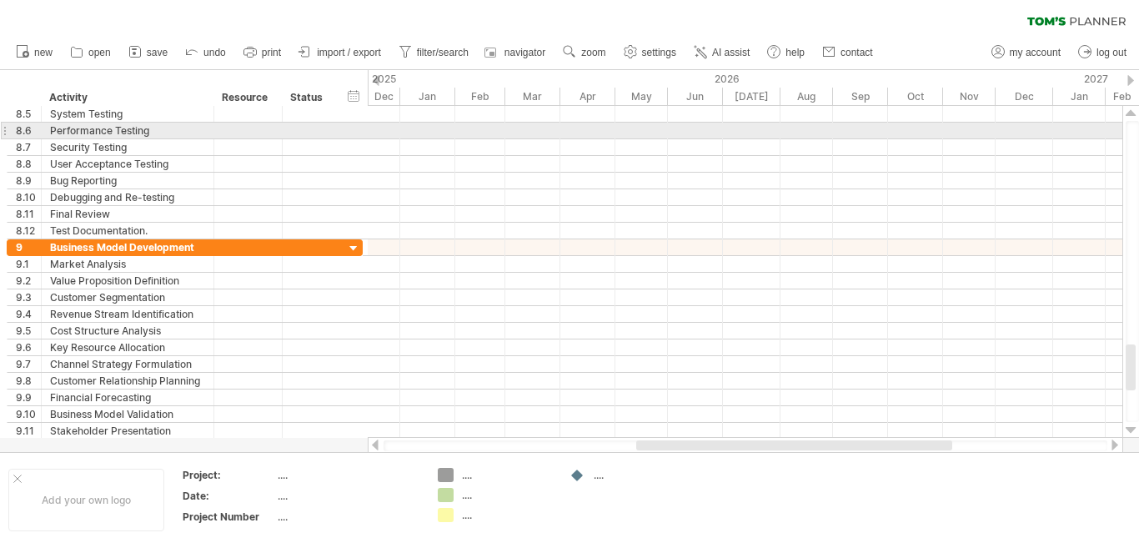
click at [1129, 428] on div at bounding box center [1130, 429] width 11 height 13
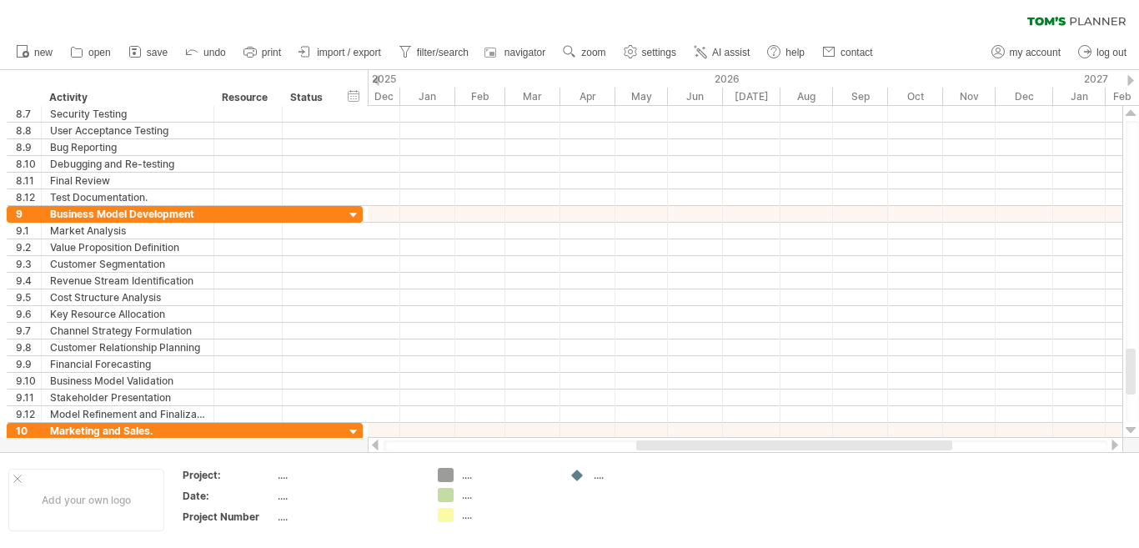
click at [1129, 428] on div at bounding box center [1130, 429] width 11 height 13
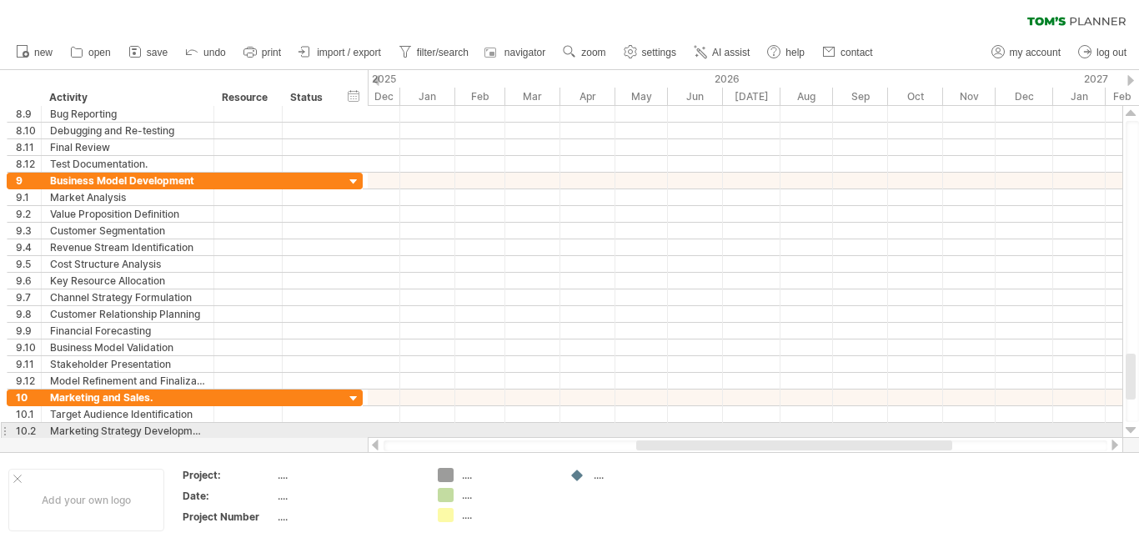
click at [1129, 426] on div at bounding box center [1130, 429] width 11 height 13
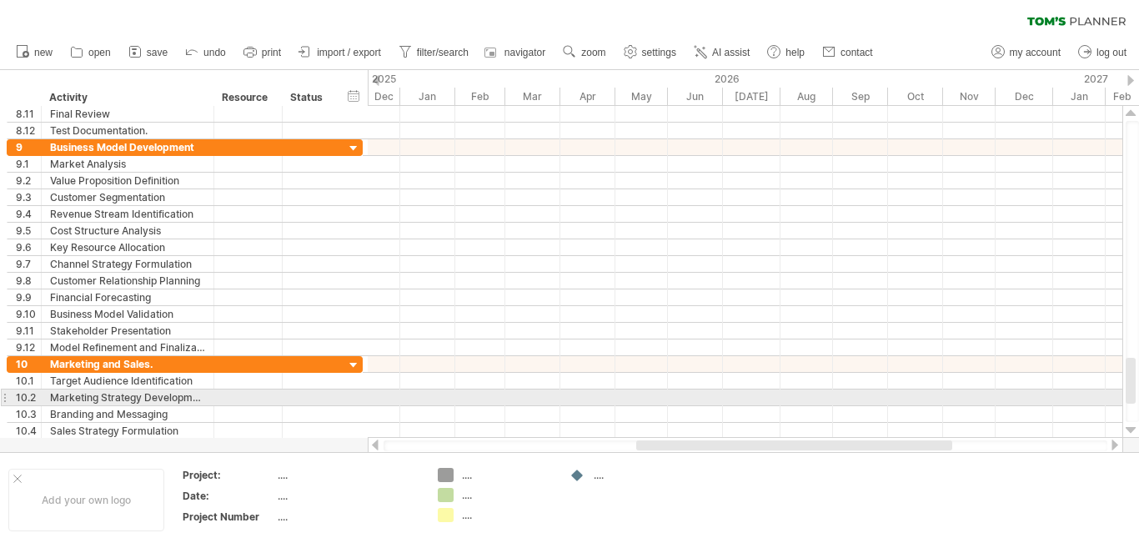
click at [1129, 426] on div at bounding box center [1130, 429] width 11 height 13
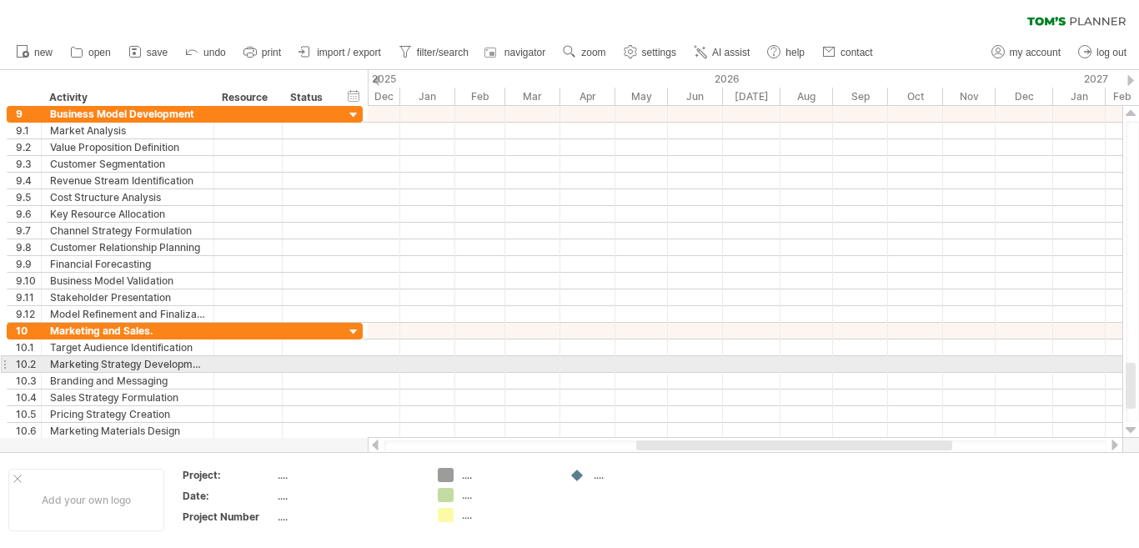
click at [1129, 426] on div at bounding box center [1130, 429] width 11 height 13
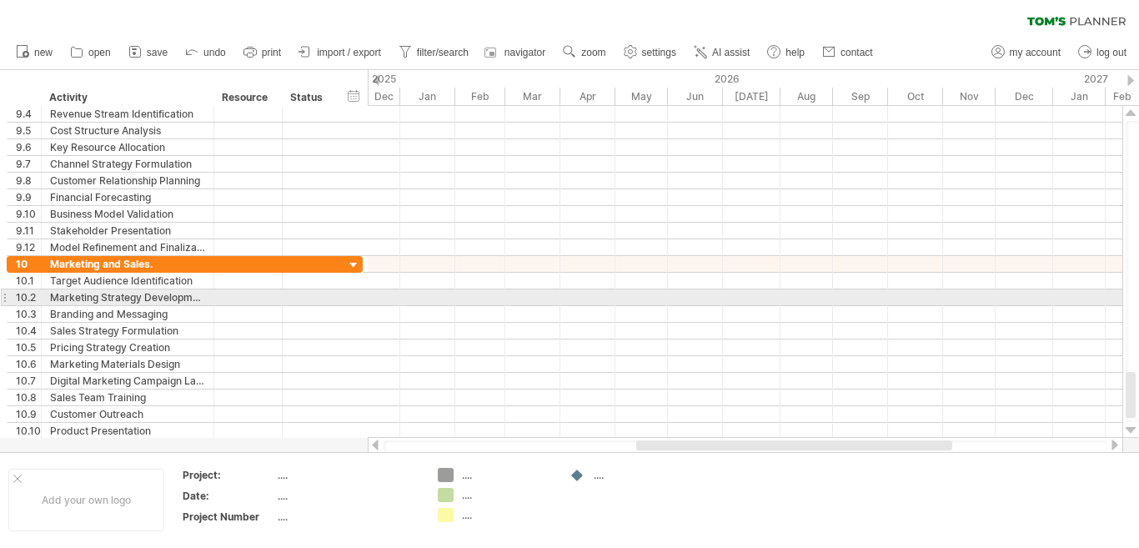
click at [1129, 426] on div at bounding box center [1130, 429] width 11 height 13
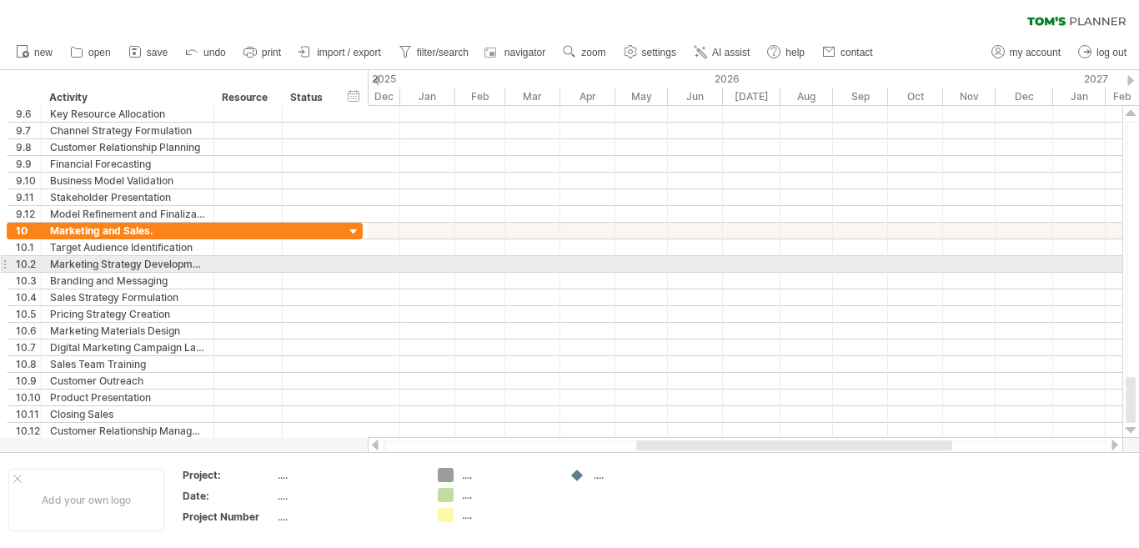
click at [1129, 426] on div at bounding box center [1130, 429] width 11 height 13
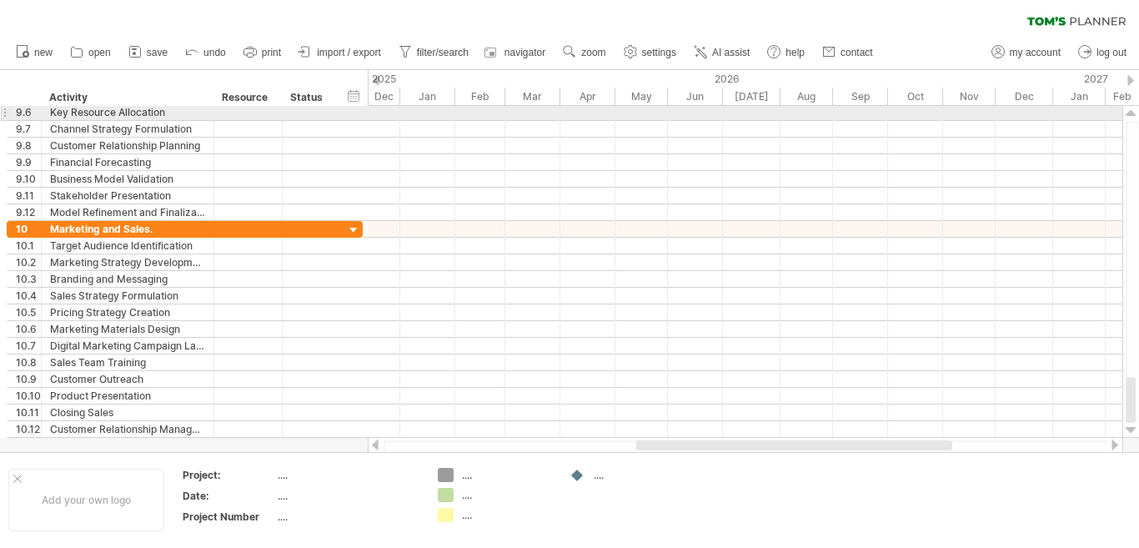
drag, startPoint x: 1127, startPoint y: 111, endPoint x: 1129, endPoint y: 121, distance: 10.3
click at [1127, 115] on div at bounding box center [1130, 113] width 11 height 13
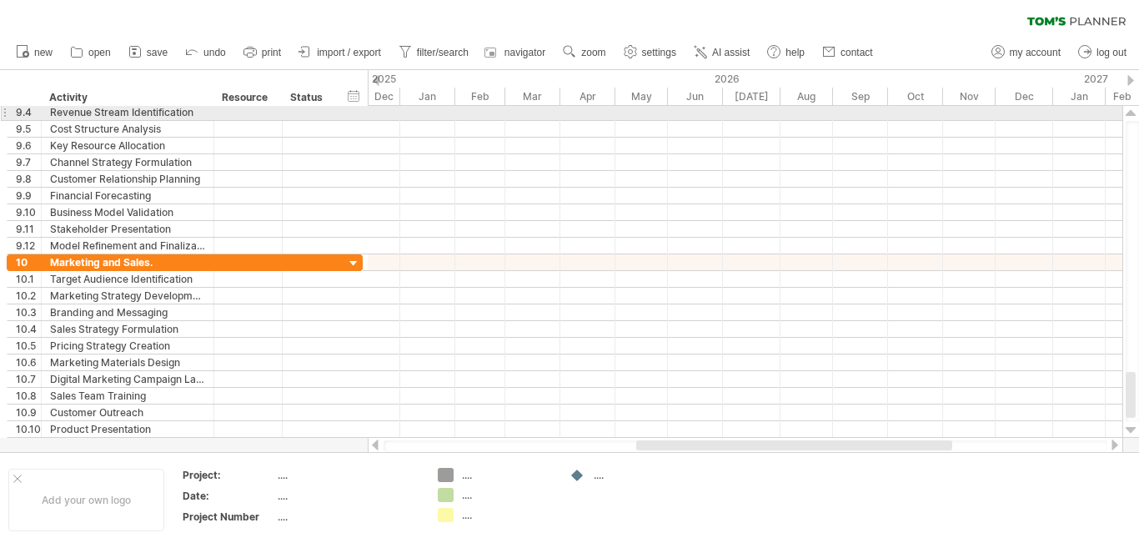
click at [1129, 123] on div at bounding box center [1131, 271] width 13 height 301
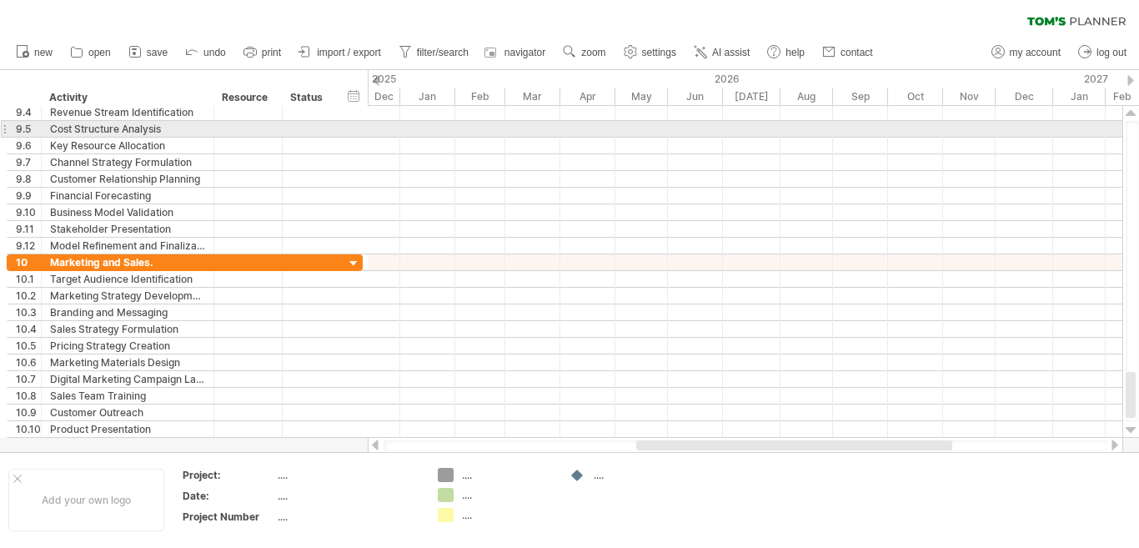
click at [1129, 123] on div at bounding box center [1131, 271] width 13 height 301
click at [1128, 124] on div at bounding box center [1131, 271] width 13 height 301
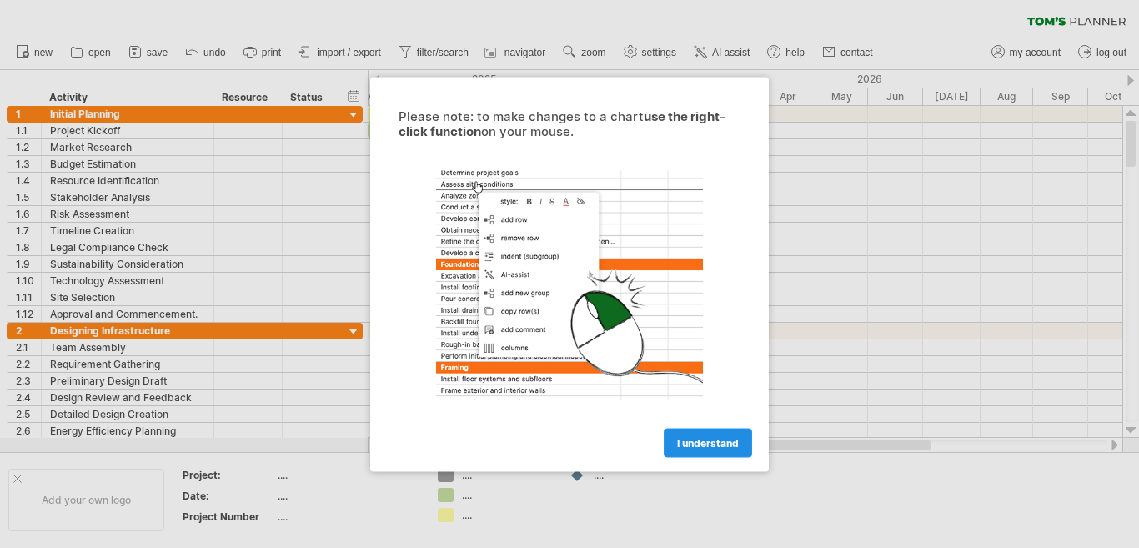
click at [701, 445] on span "I understand" at bounding box center [708, 442] width 62 height 13
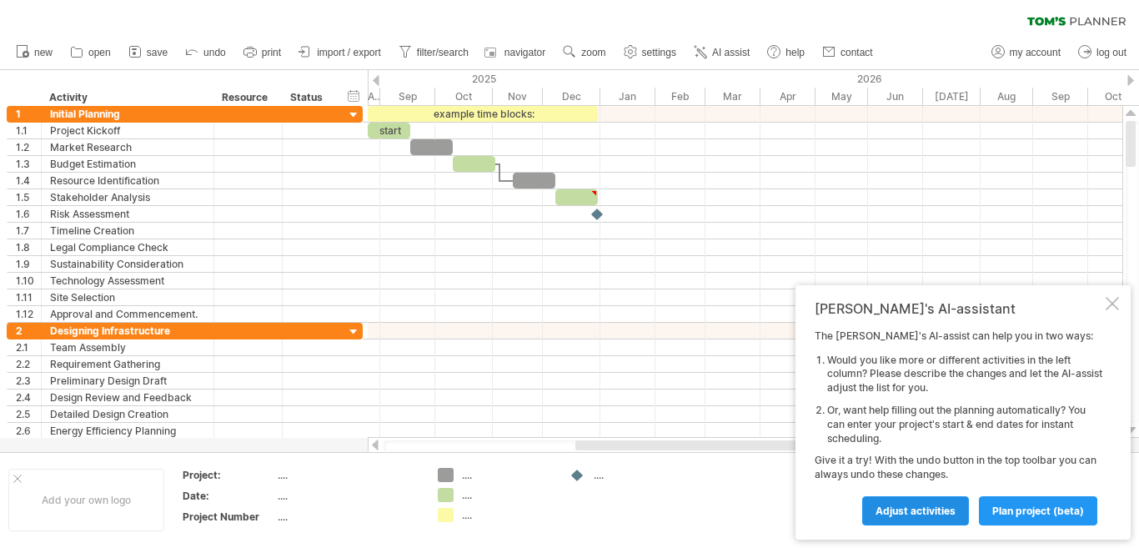
click at [920, 508] on span "Adjust activities" at bounding box center [915, 510] width 80 height 13
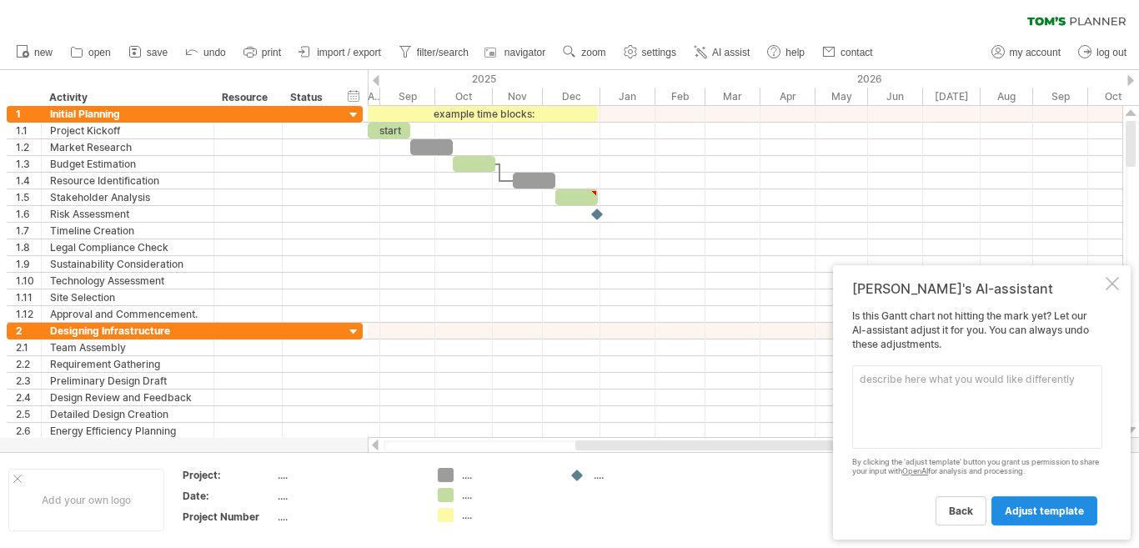
click at [1037, 508] on span "adjust template" at bounding box center [1043, 510] width 79 height 13
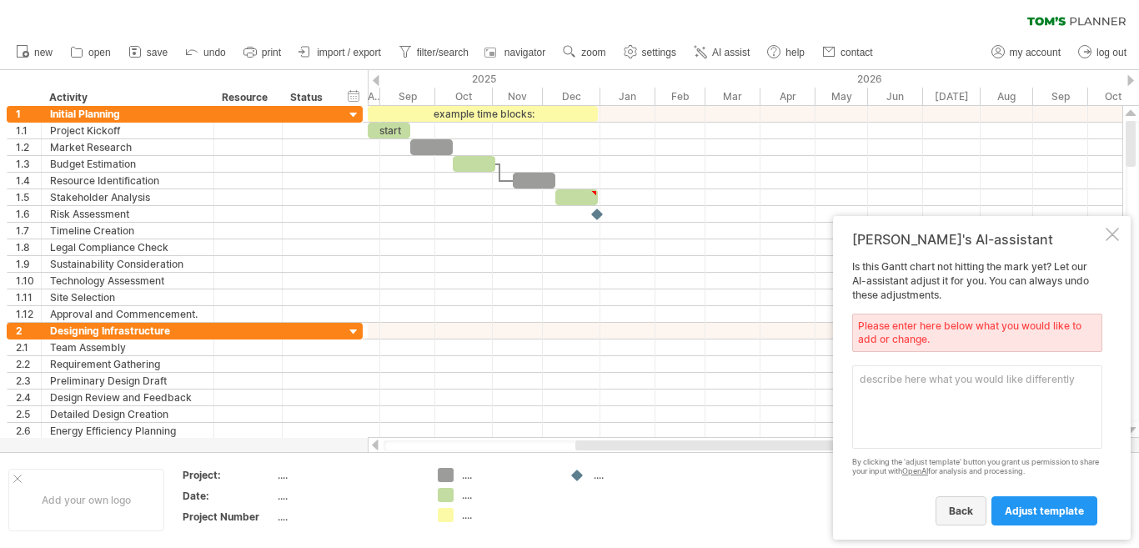
click at [957, 507] on span "back" at bounding box center [960, 510] width 24 height 13
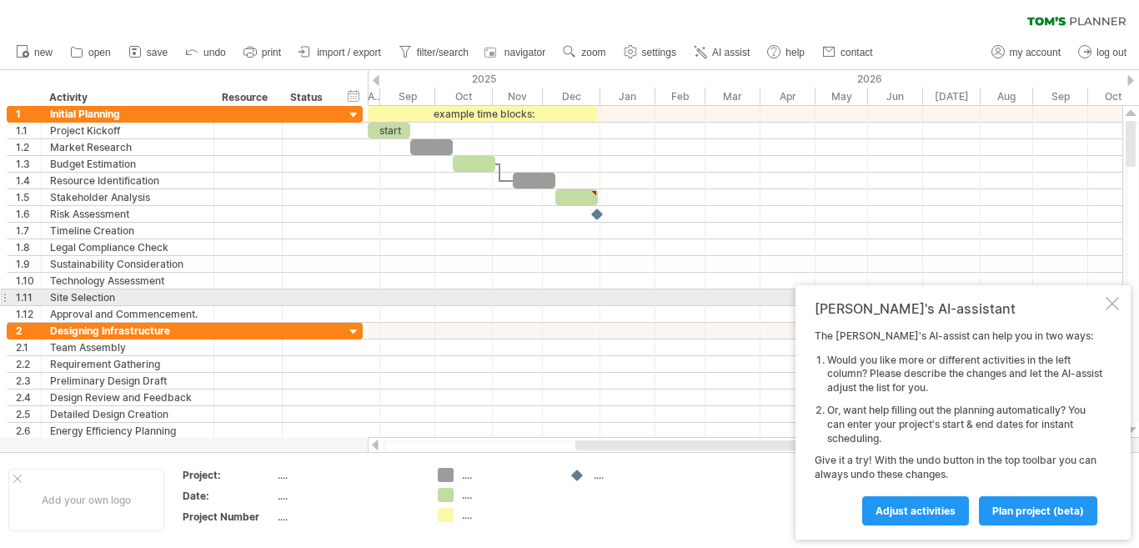
click at [1108, 303] on div at bounding box center [1111, 303] width 13 height 13
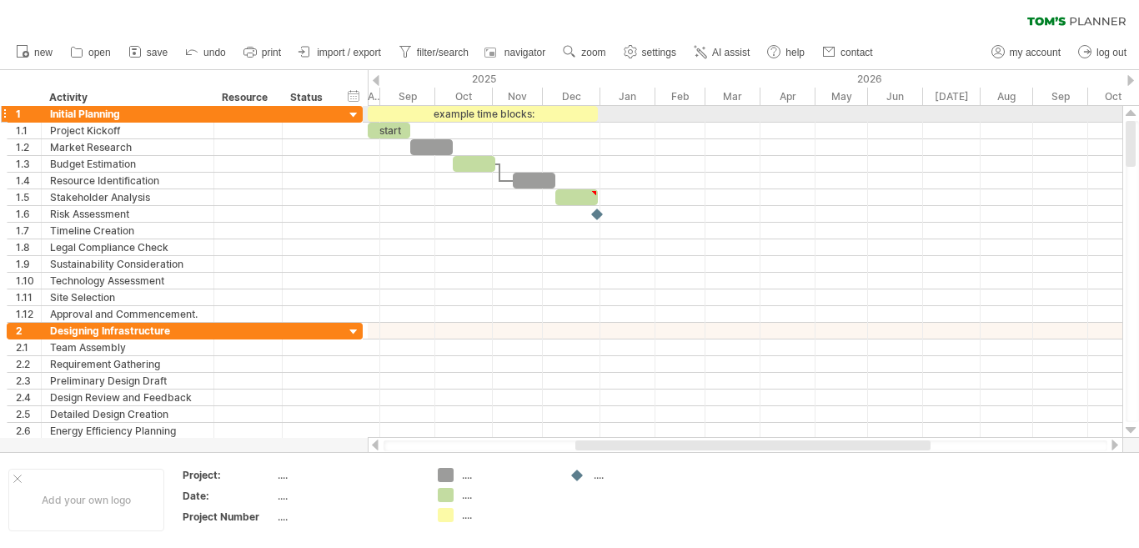
click at [349, 115] on div at bounding box center [354, 116] width 16 height 16
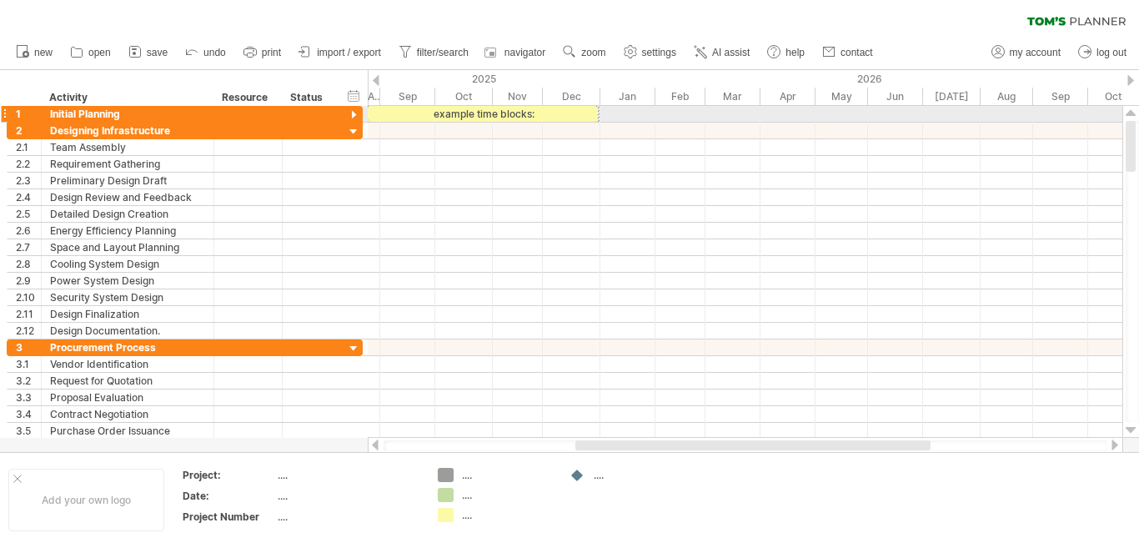
click at [354, 111] on div at bounding box center [354, 116] width 16 height 16
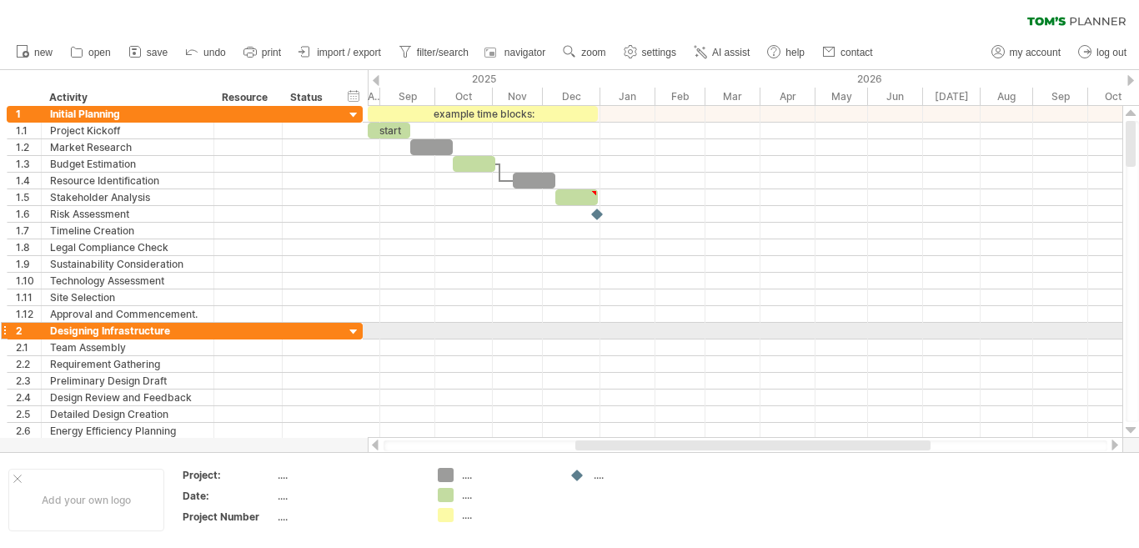
click at [352, 329] on div at bounding box center [354, 332] width 16 height 16
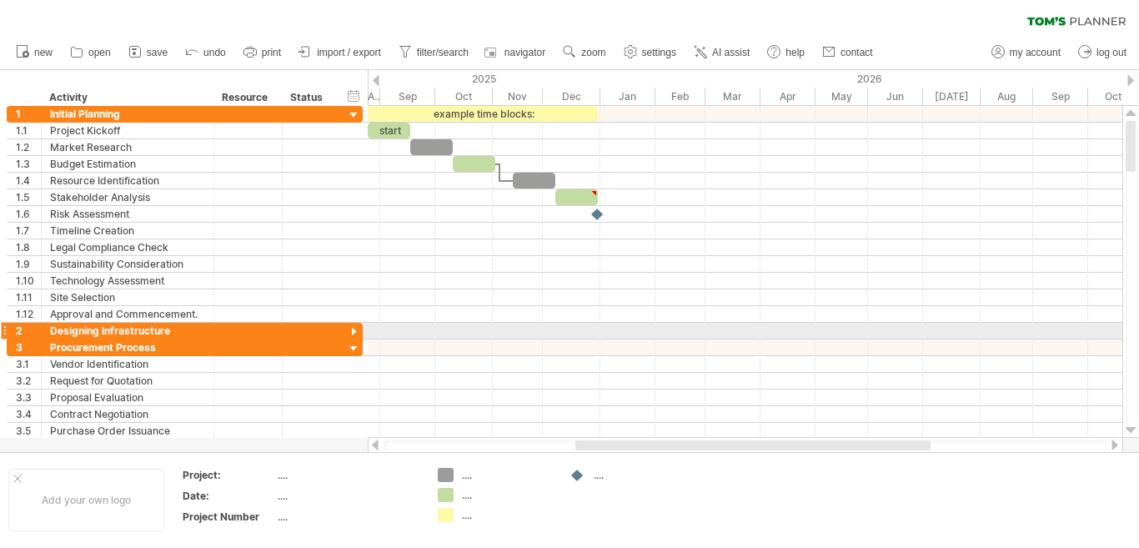
click at [352, 329] on div at bounding box center [354, 332] width 16 height 16
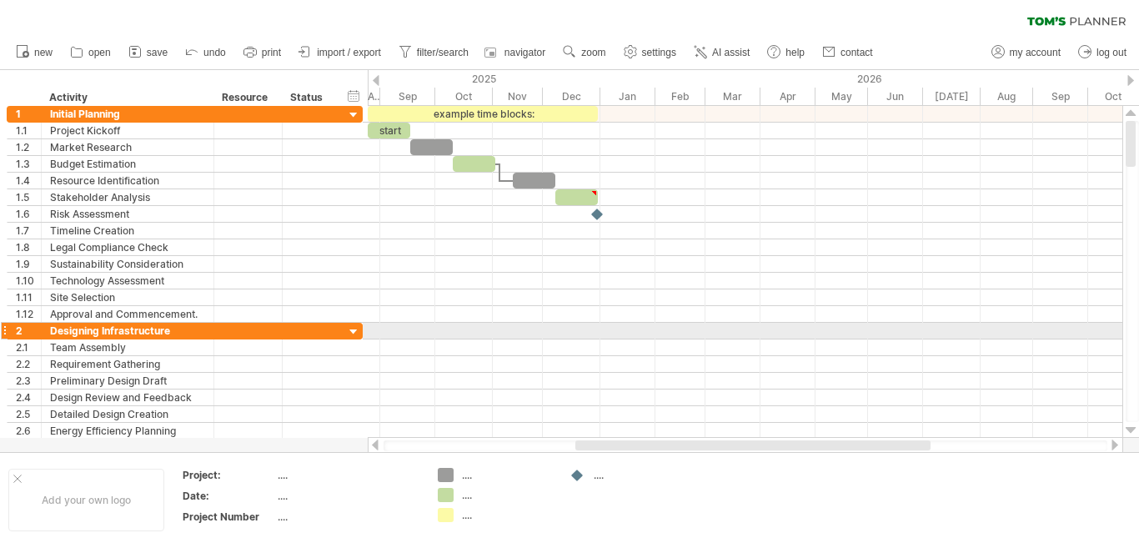
click at [352, 329] on div at bounding box center [354, 332] width 16 height 16
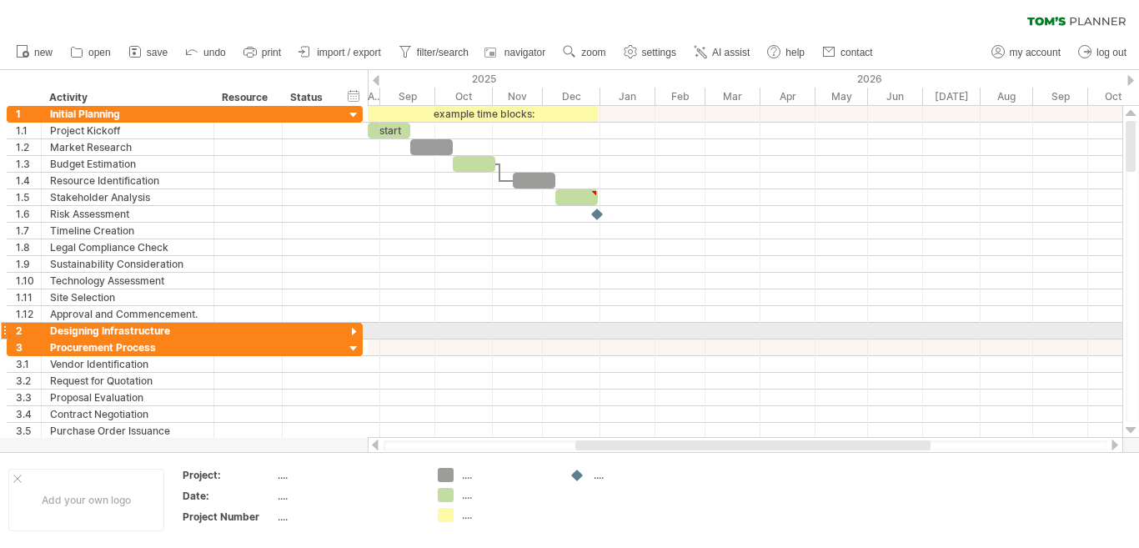
click at [352, 329] on div at bounding box center [354, 332] width 16 height 16
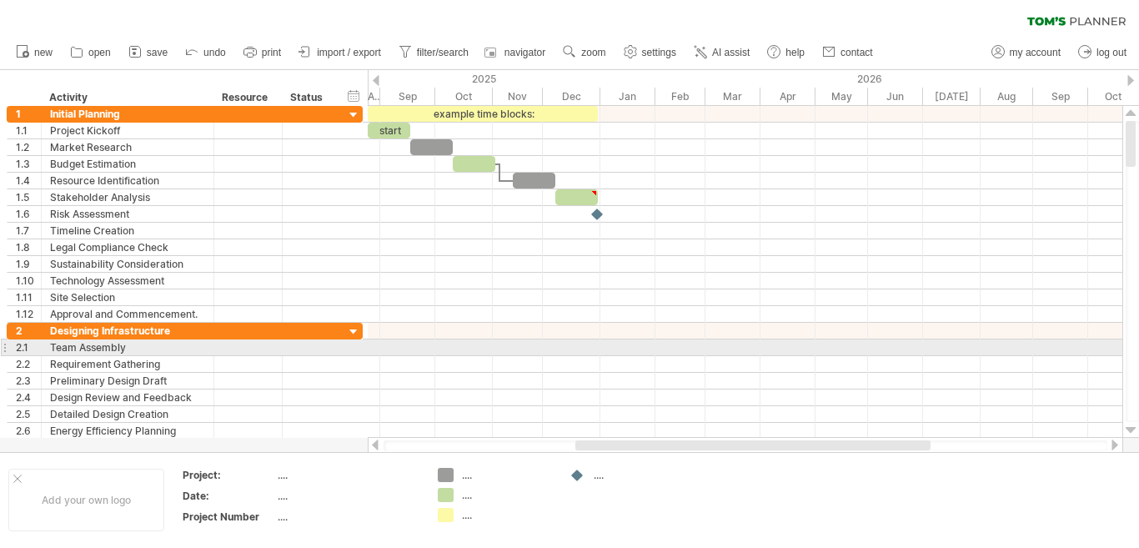
click at [640, 350] on div at bounding box center [745, 347] width 754 height 17
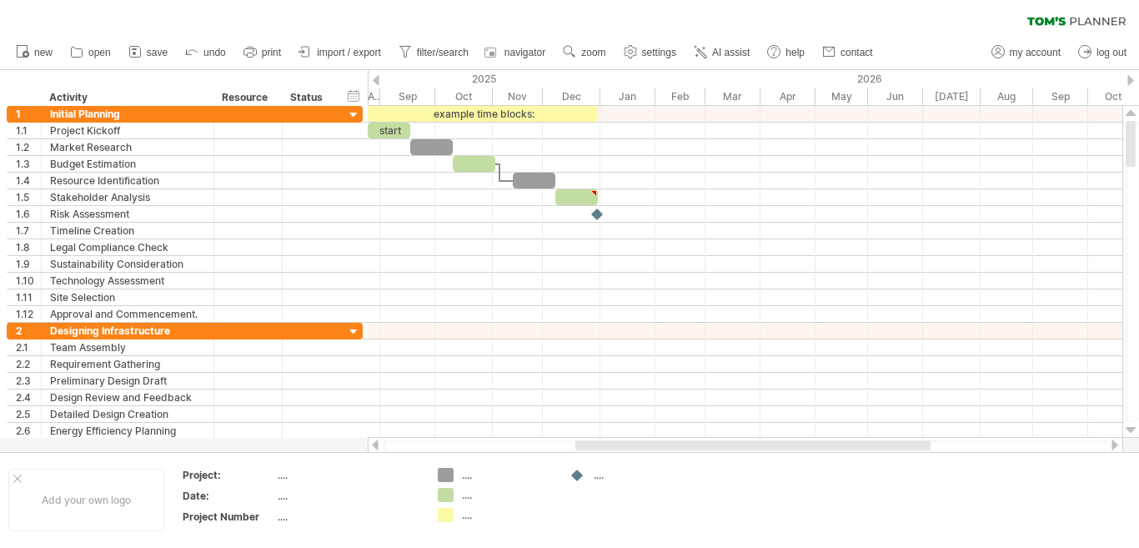
click at [378, 444] on div at bounding box center [374, 444] width 13 height 11
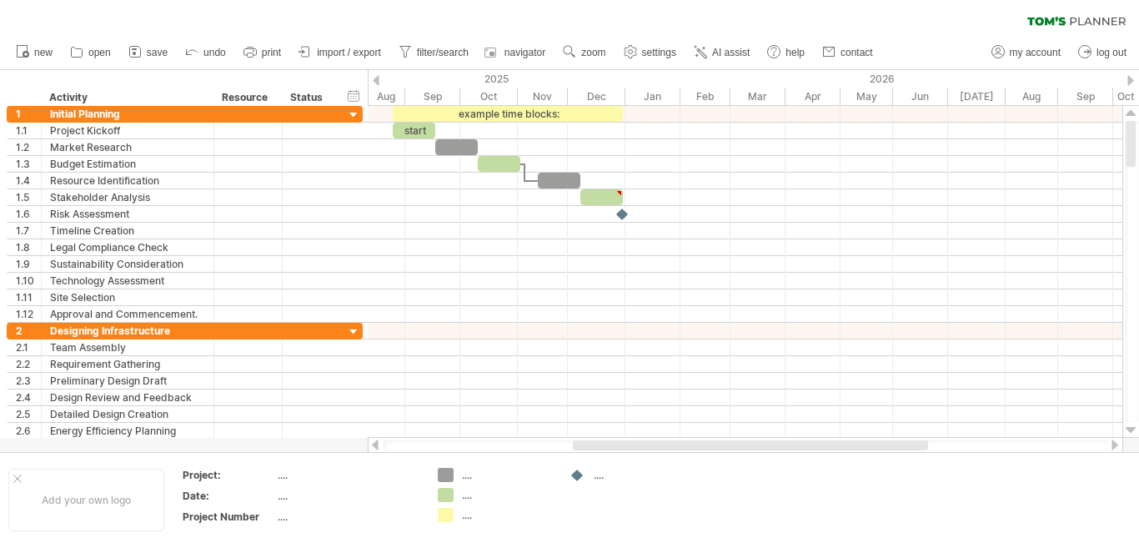
click at [378, 444] on div at bounding box center [374, 444] width 13 height 11
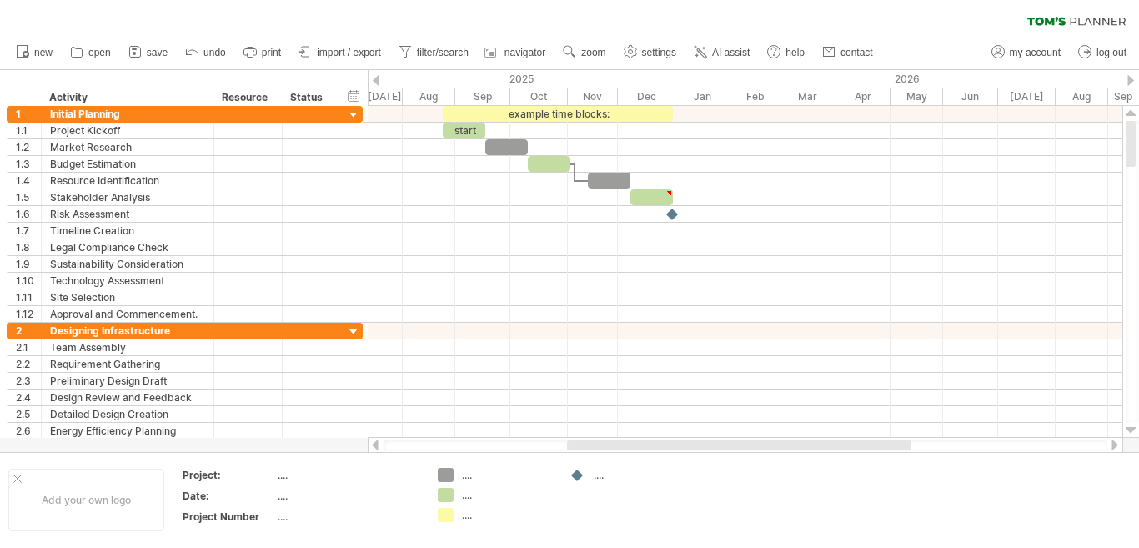
click at [378, 444] on div at bounding box center [374, 444] width 13 height 11
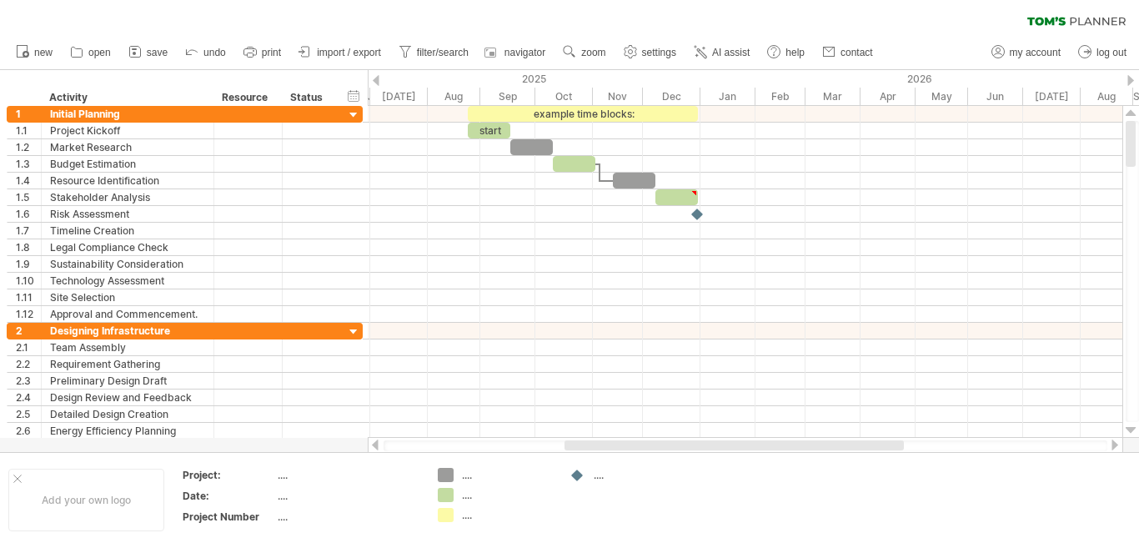
click at [1114, 443] on div at bounding box center [1114, 444] width 13 height 11
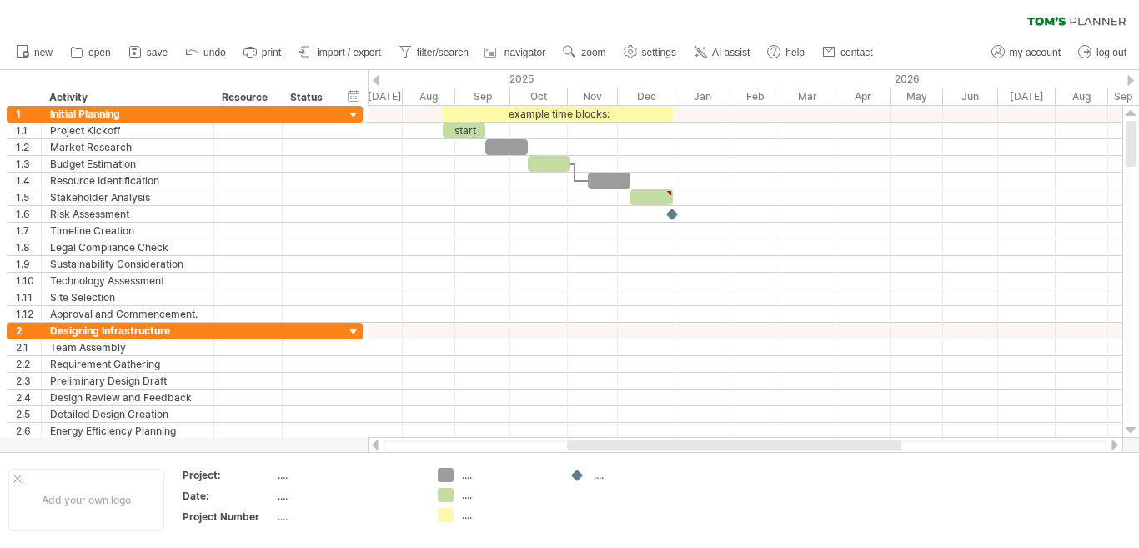
click at [1114, 443] on div at bounding box center [1114, 444] width 13 height 11
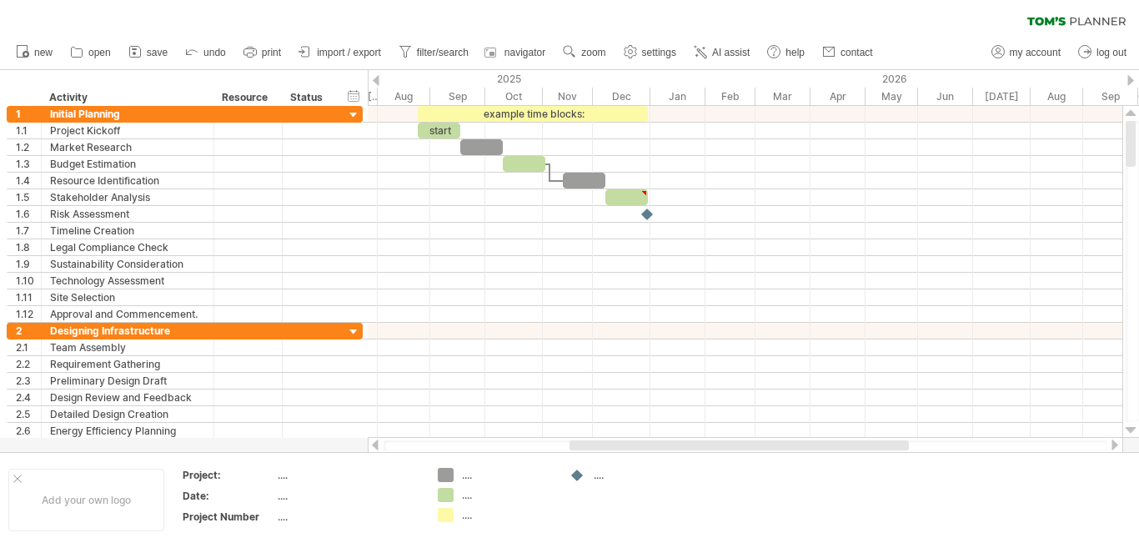
click at [1114, 443] on div at bounding box center [1114, 444] width 13 height 11
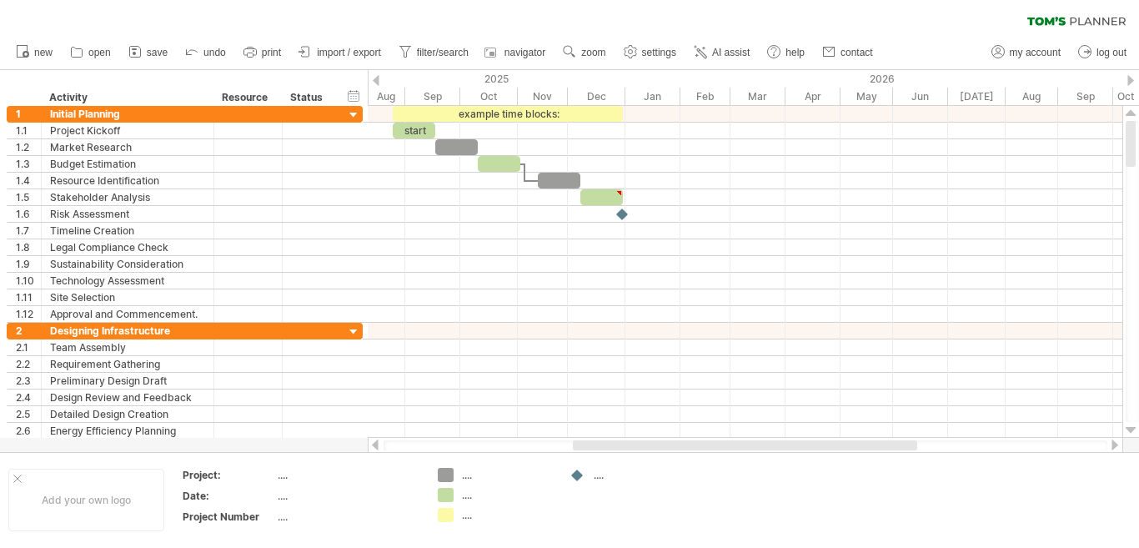
click at [1114, 443] on div at bounding box center [1114, 444] width 13 height 11
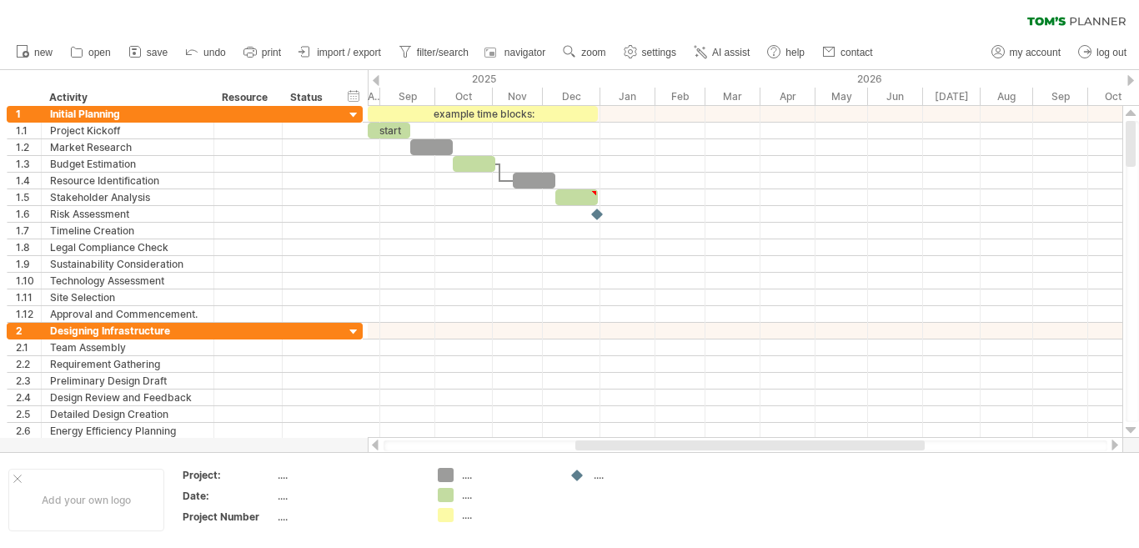
click at [1113, 443] on div at bounding box center [1114, 444] width 13 height 11
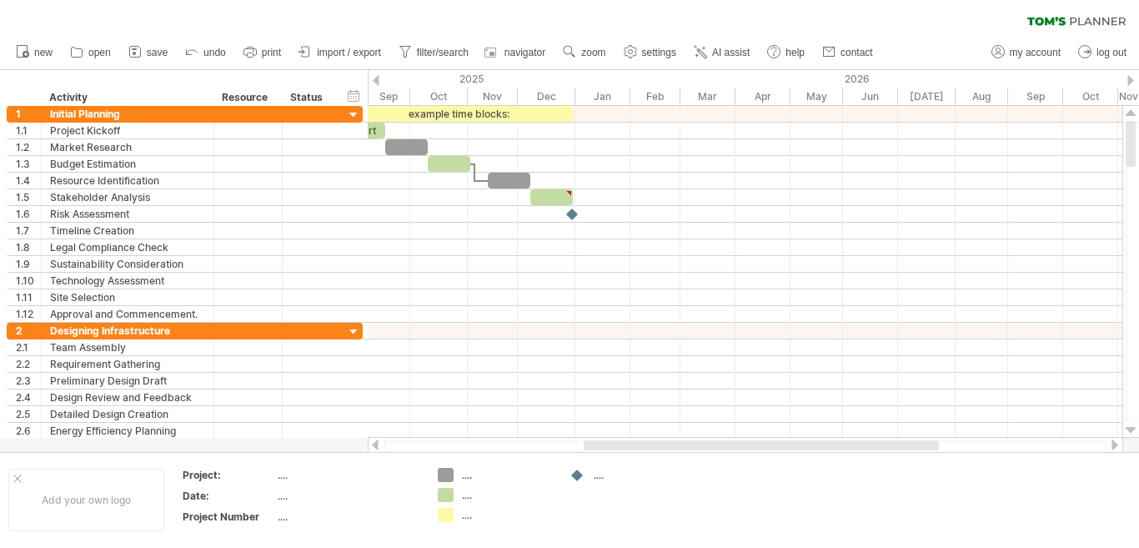
click at [1112, 443] on div at bounding box center [1114, 444] width 13 height 11
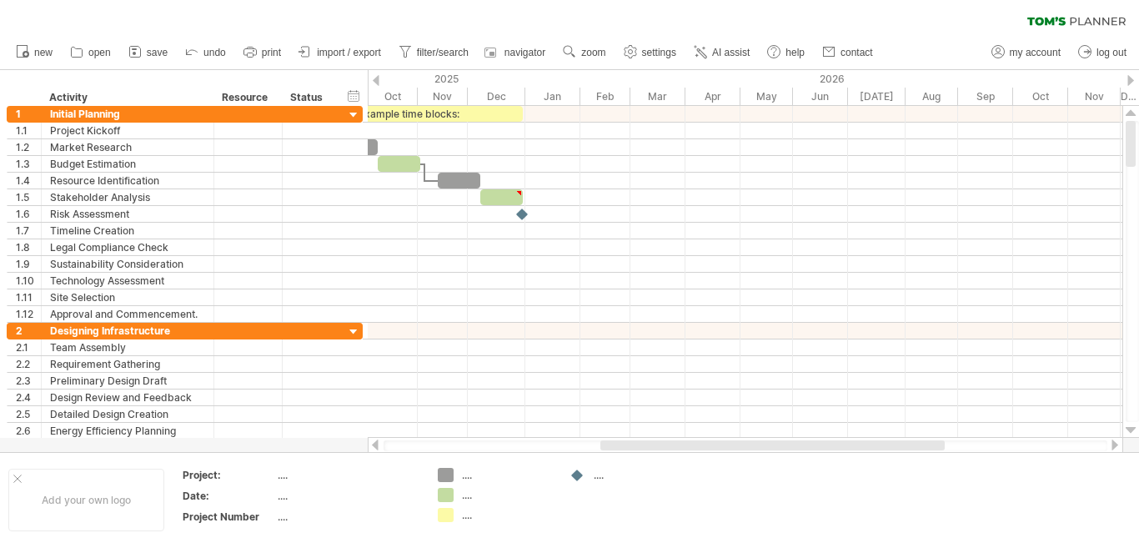
click at [1112, 443] on div at bounding box center [1114, 444] width 13 height 11
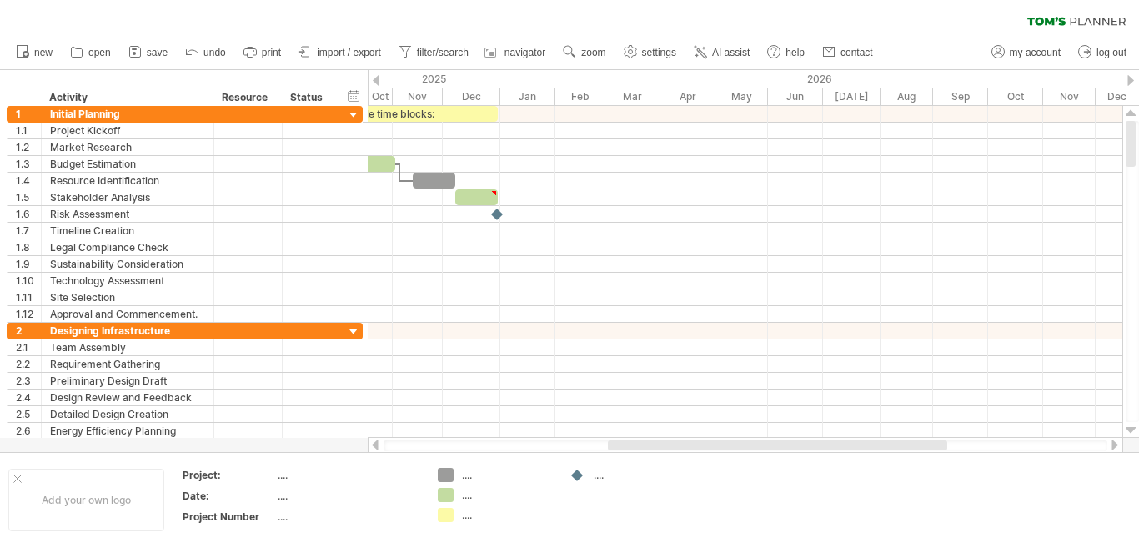
click at [1112, 444] on div at bounding box center [1114, 444] width 13 height 11
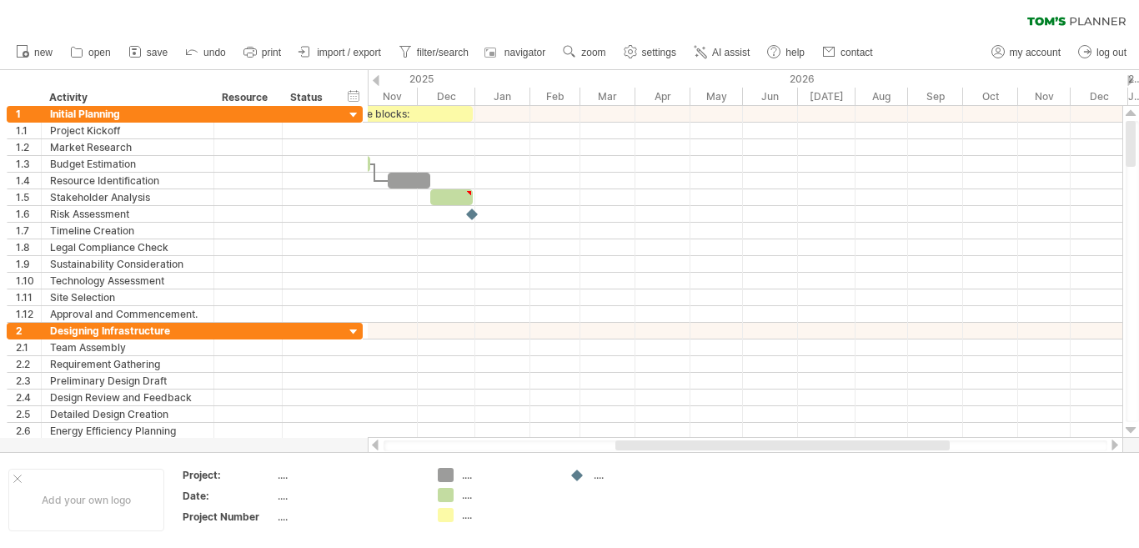
click at [1111, 445] on div at bounding box center [1114, 444] width 13 height 11
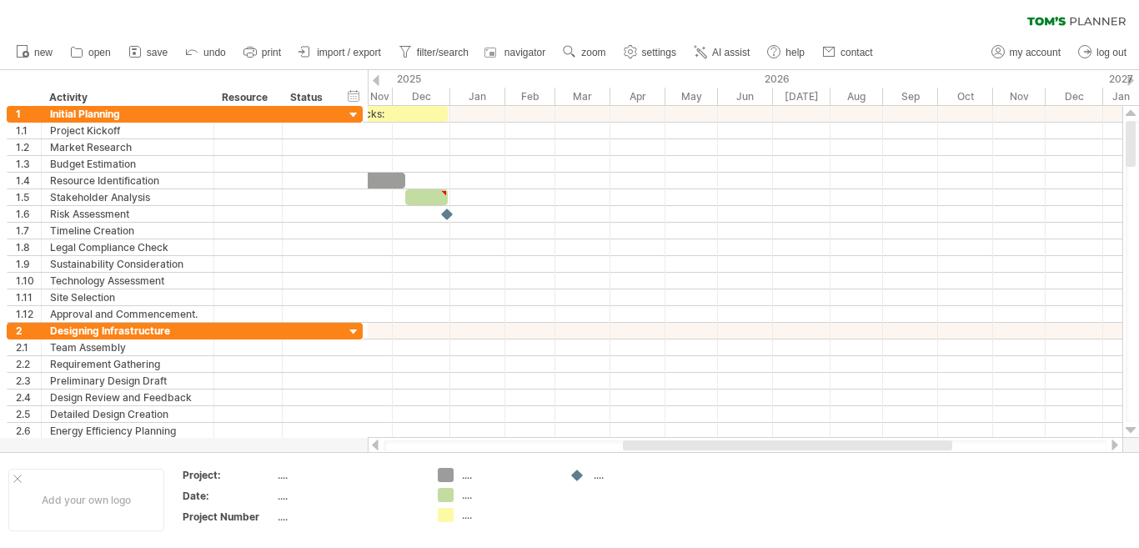
click at [1110, 447] on div at bounding box center [1114, 444] width 13 height 11
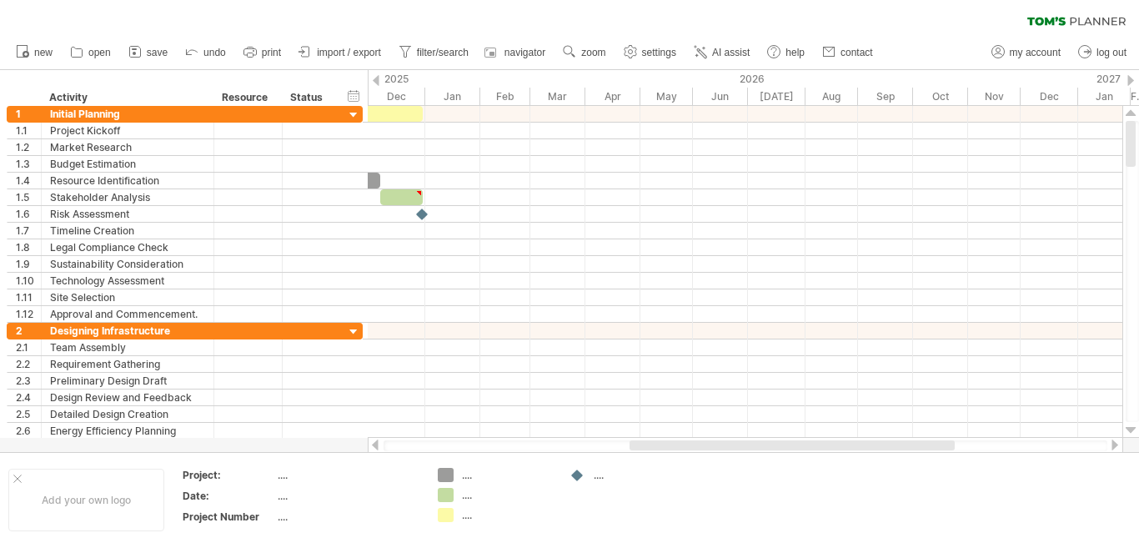
click at [1109, 448] on div at bounding box center [1114, 444] width 13 height 11
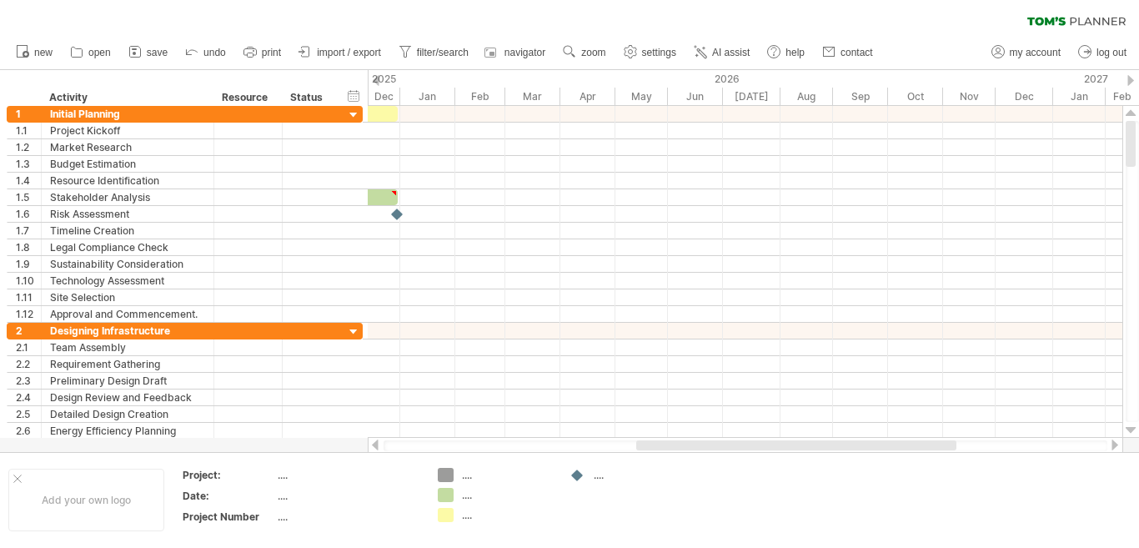
click at [1109, 448] on div at bounding box center [1114, 444] width 13 height 11
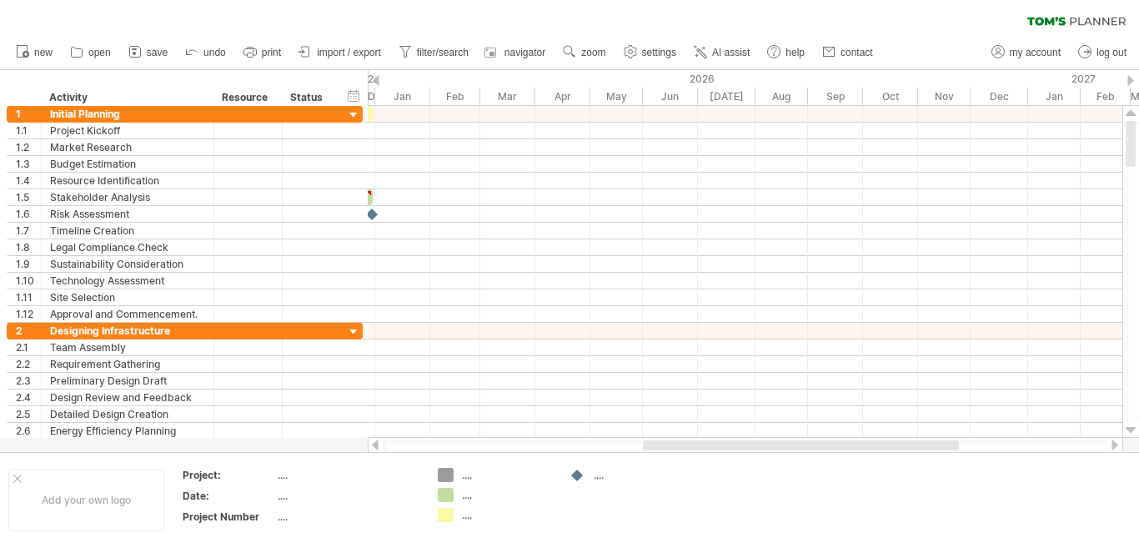
click at [1109, 448] on div at bounding box center [1114, 444] width 13 height 11
click at [1108, 449] on div at bounding box center [1114, 444] width 13 height 11
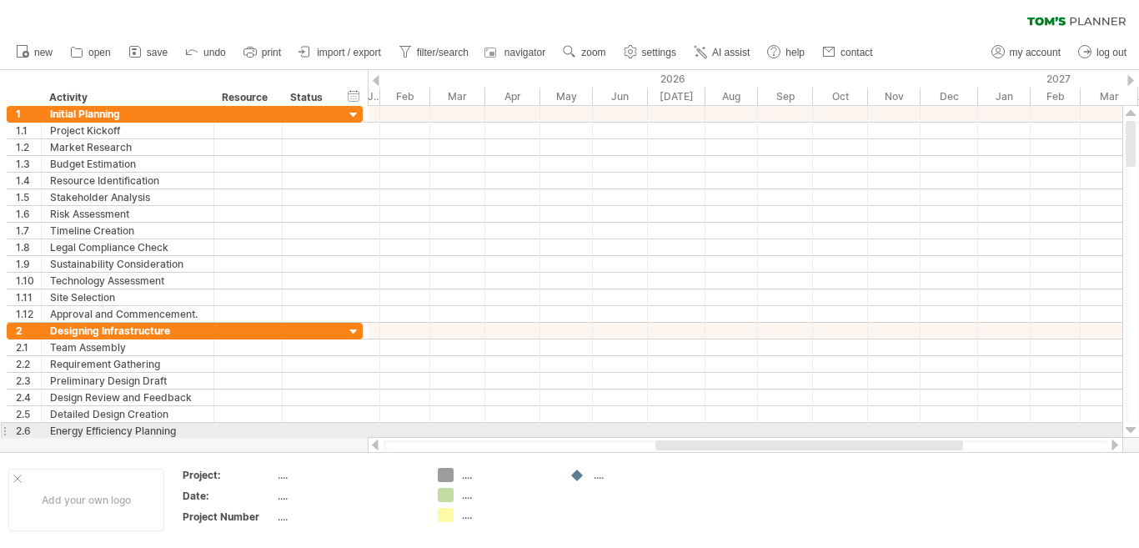
click at [1134, 426] on div at bounding box center [1130, 429] width 11 height 13
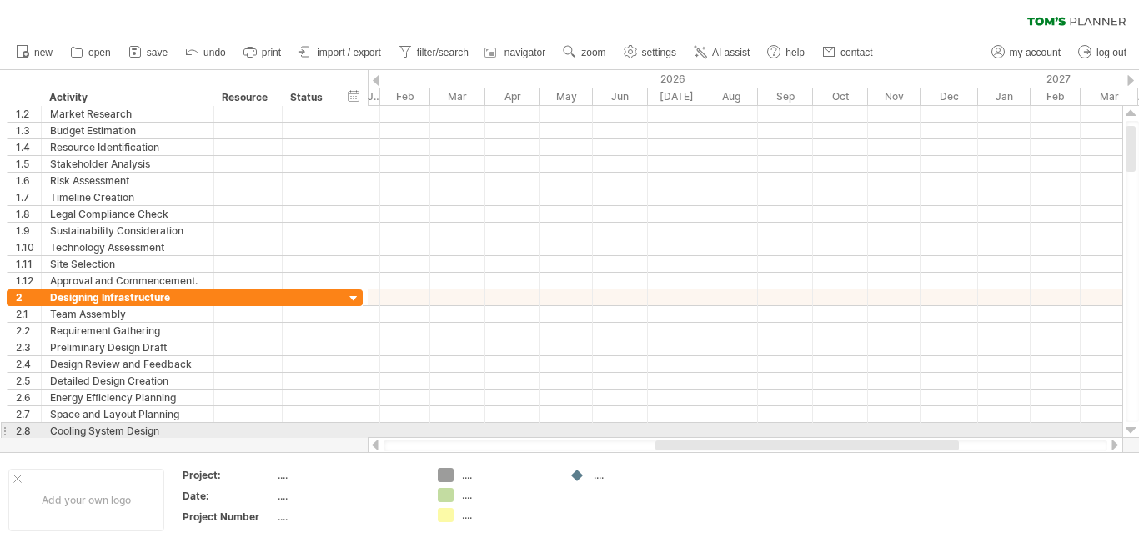
click at [1134, 426] on div at bounding box center [1130, 429] width 11 height 13
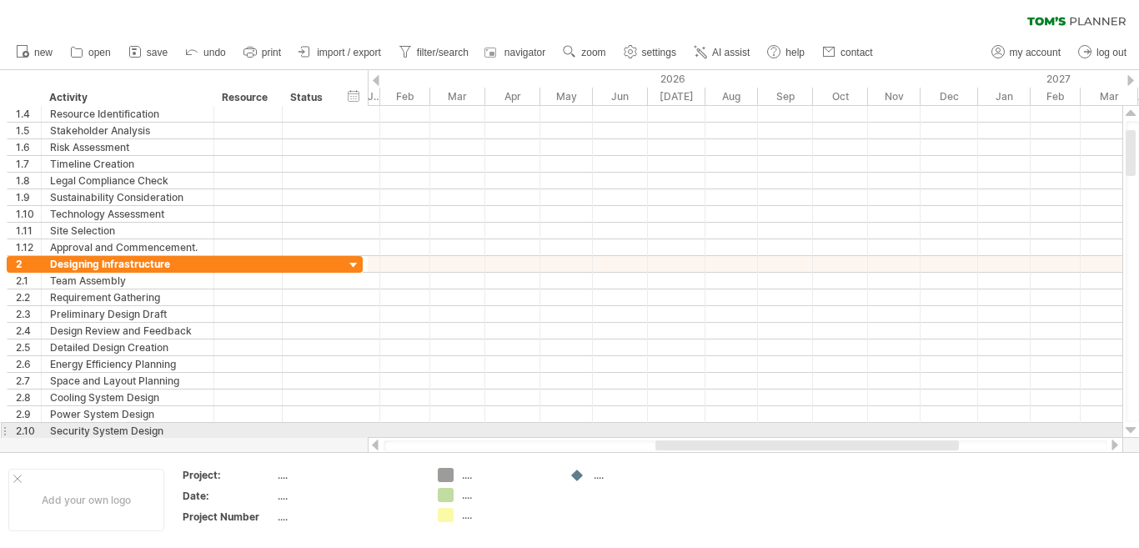
click at [1134, 426] on div at bounding box center [1130, 429] width 11 height 13
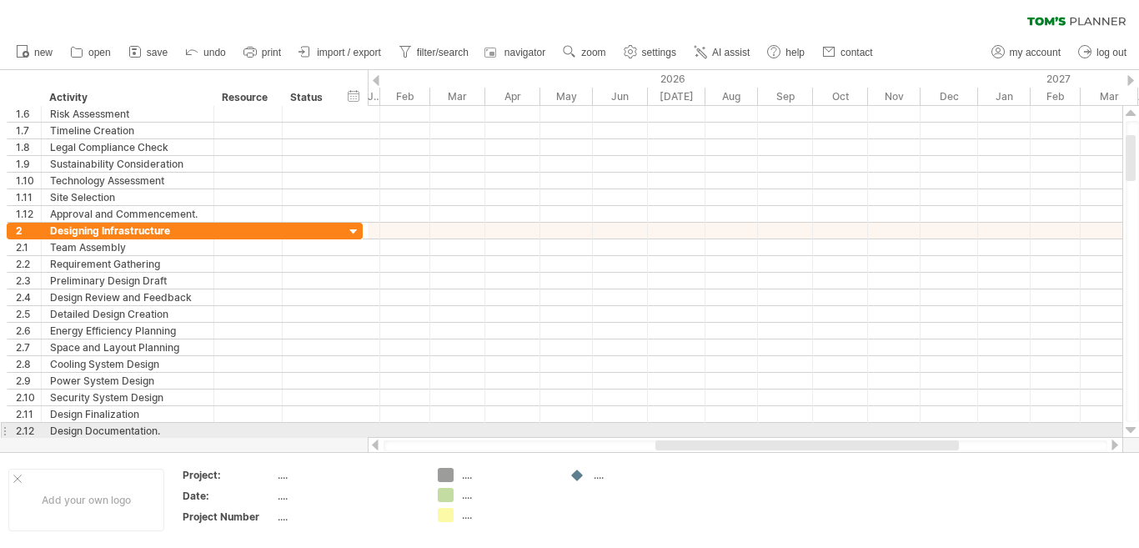
click at [1132, 427] on div at bounding box center [1130, 429] width 11 height 13
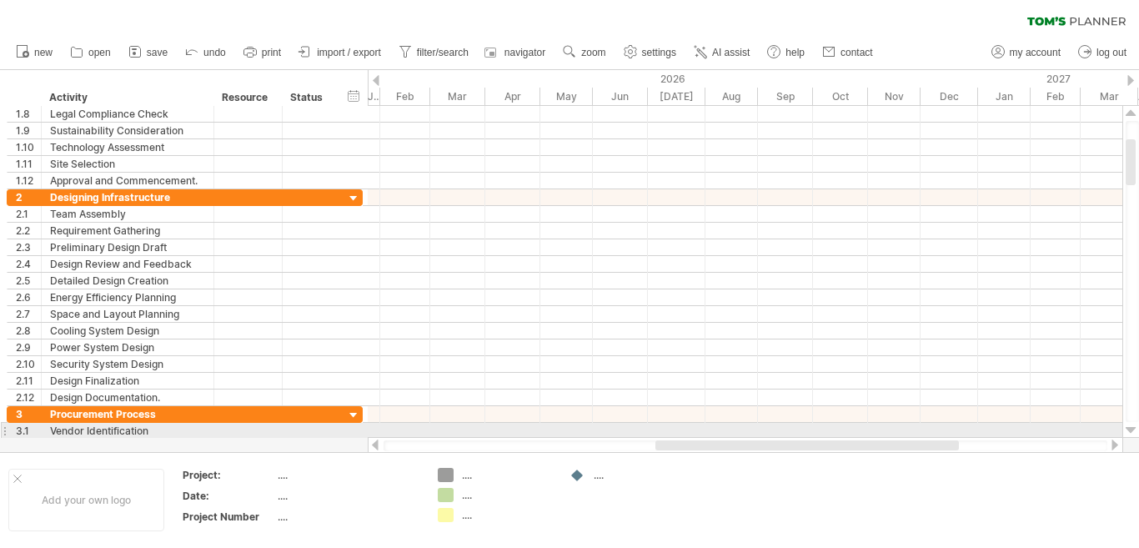
click at [1132, 427] on div at bounding box center [1130, 429] width 11 height 13
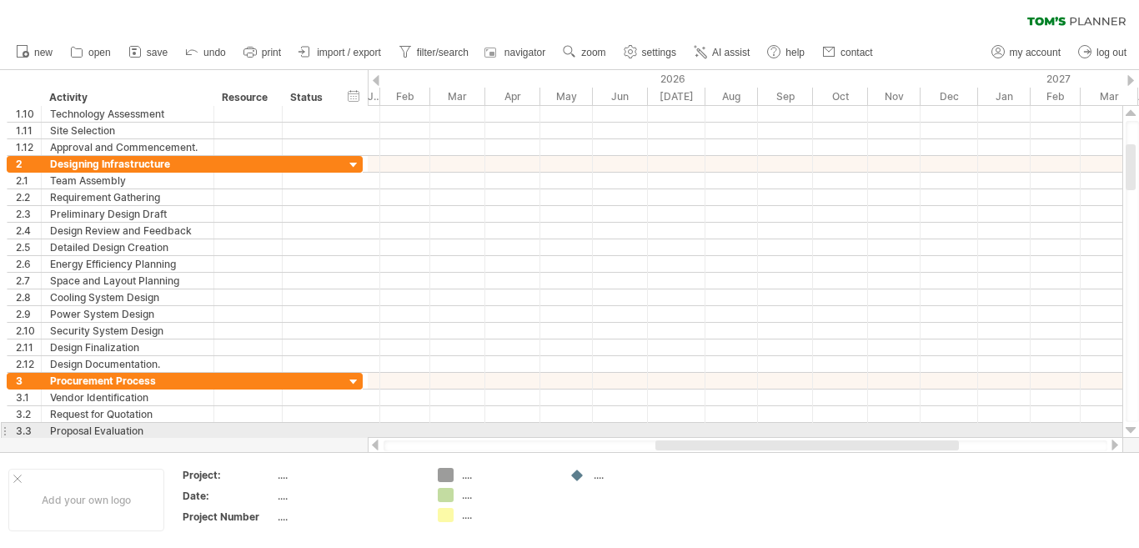
click at [1131, 428] on div at bounding box center [1130, 429] width 11 height 13
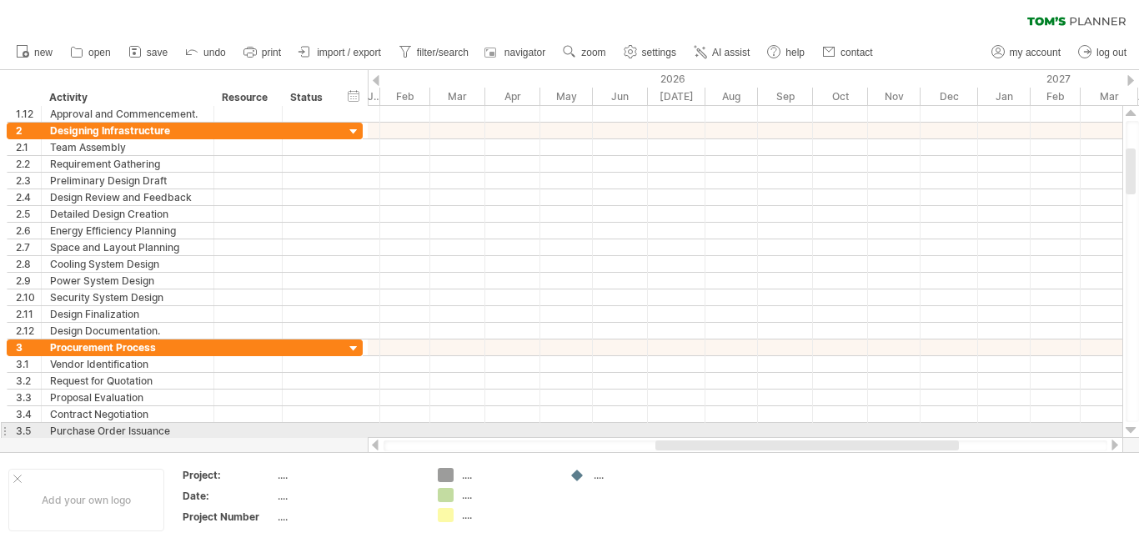
drag, startPoint x: 1131, startPoint y: 428, endPoint x: 1125, endPoint y: 438, distance: 11.6
click at [1125, 438] on div "Trying to reach [DOMAIN_NAME] Connected again... 0% clear filter new 1" at bounding box center [569, 274] width 1139 height 548
click at [1125, 438] on div at bounding box center [569, 261] width 1139 height 382
click at [1130, 425] on div at bounding box center [1130, 429] width 11 height 13
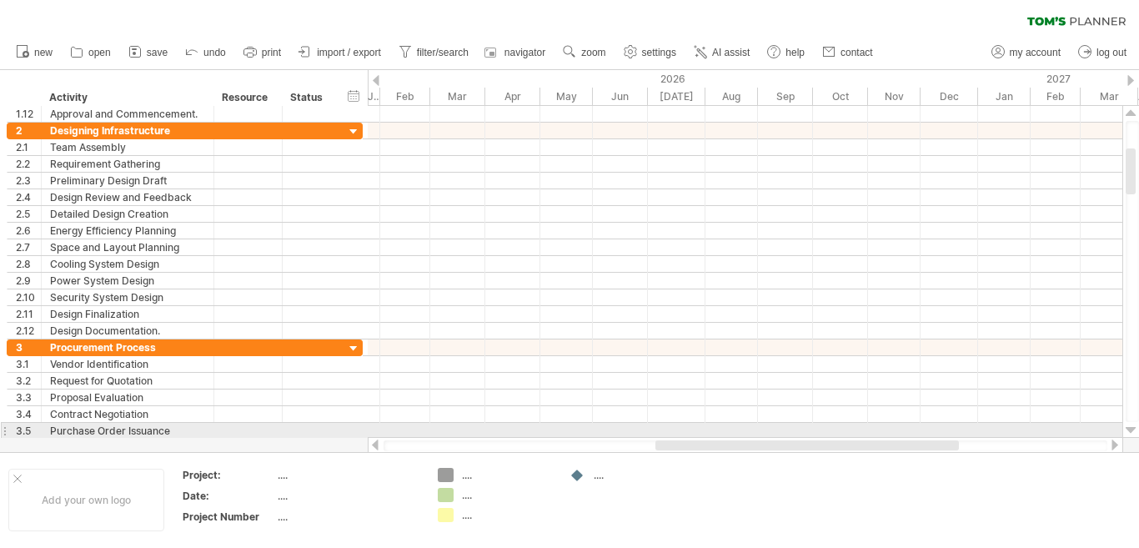
click at [1130, 426] on div at bounding box center [1130, 429] width 11 height 13
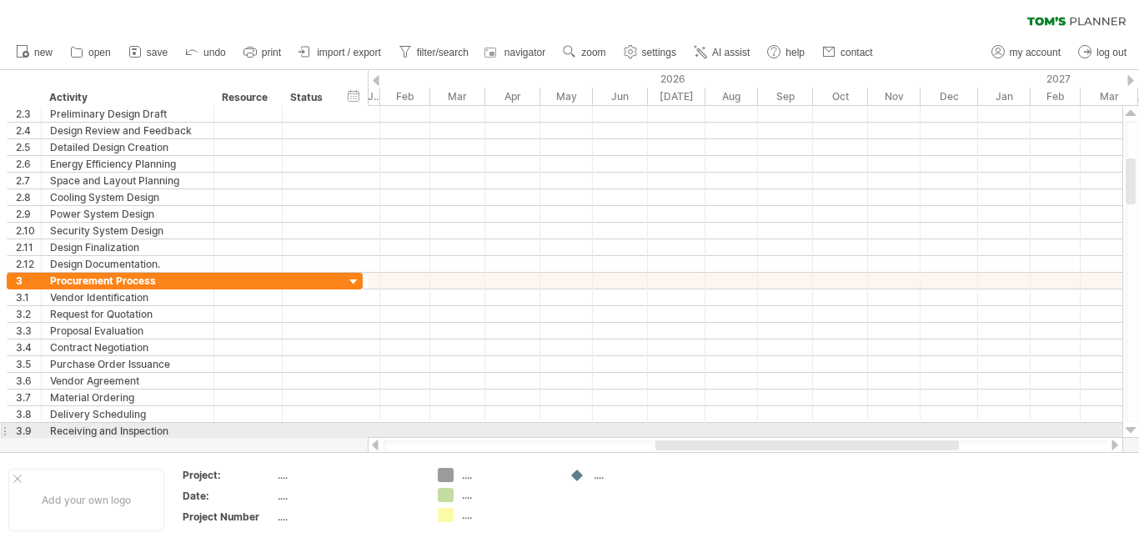
click at [1129, 427] on div at bounding box center [1130, 429] width 11 height 13
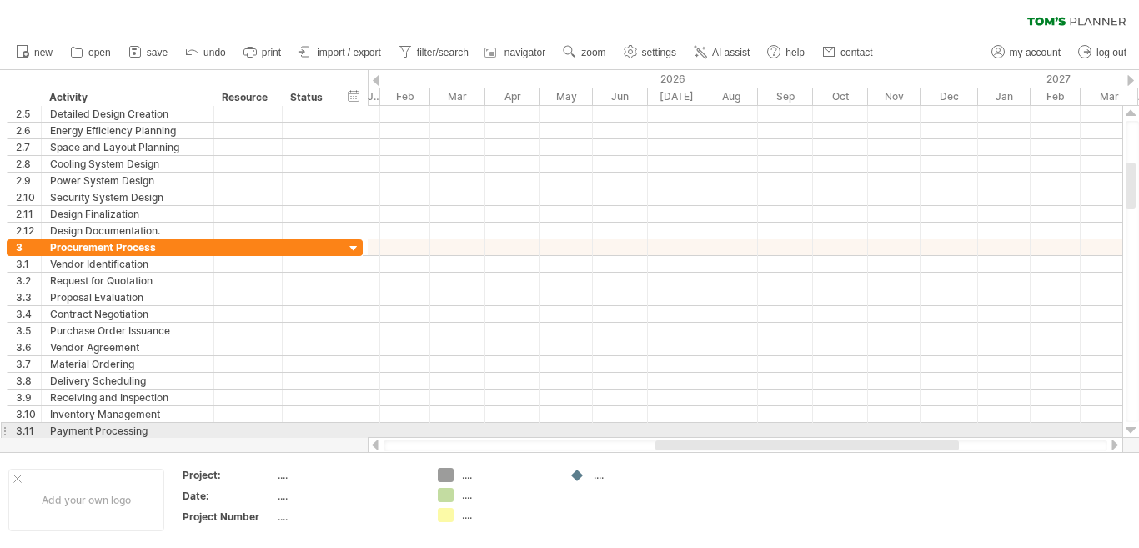
click at [1129, 427] on div at bounding box center [1130, 429] width 11 height 13
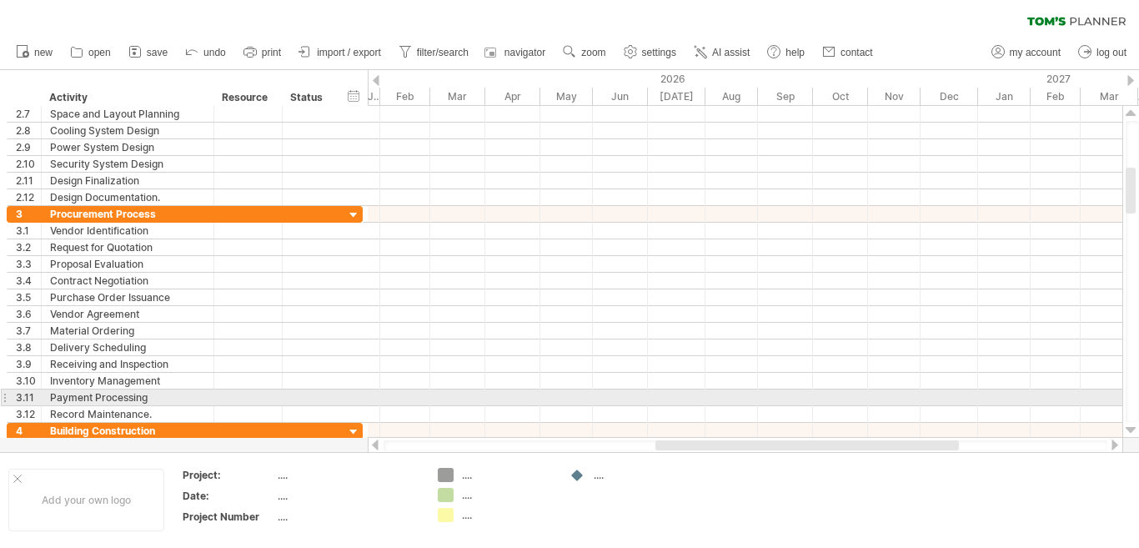
click at [1129, 428] on div at bounding box center [1130, 429] width 11 height 13
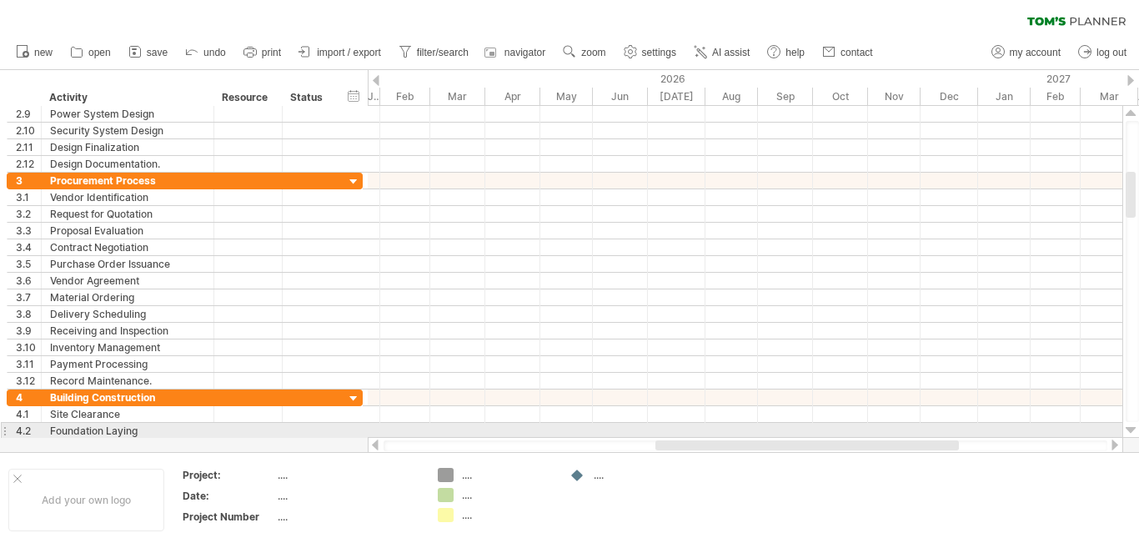
click at [1129, 428] on div at bounding box center [1130, 429] width 11 height 13
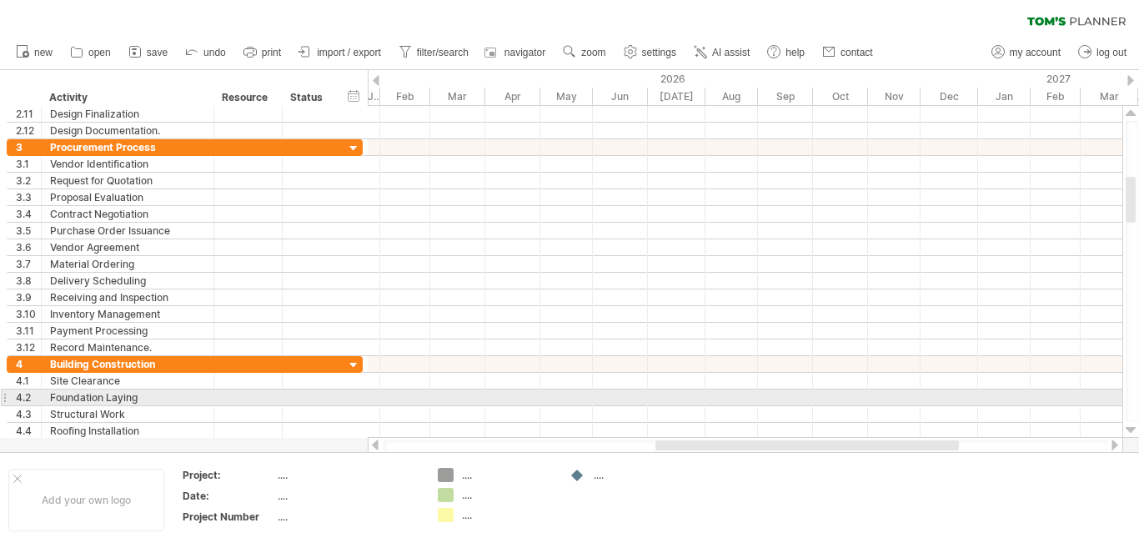
click at [1128, 428] on div at bounding box center [1130, 429] width 11 height 13
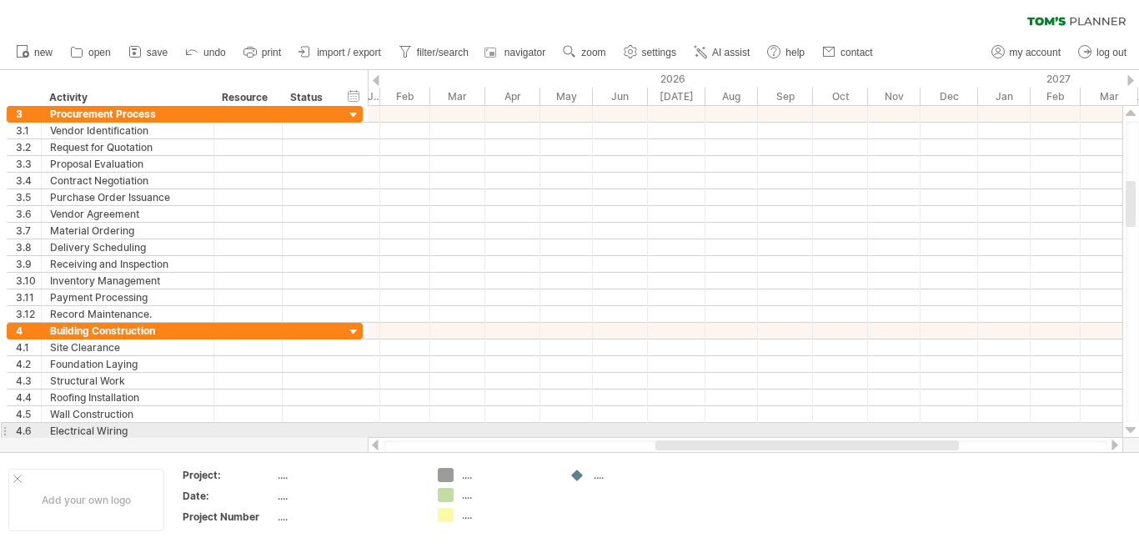
click at [1128, 429] on div at bounding box center [1130, 429] width 11 height 13
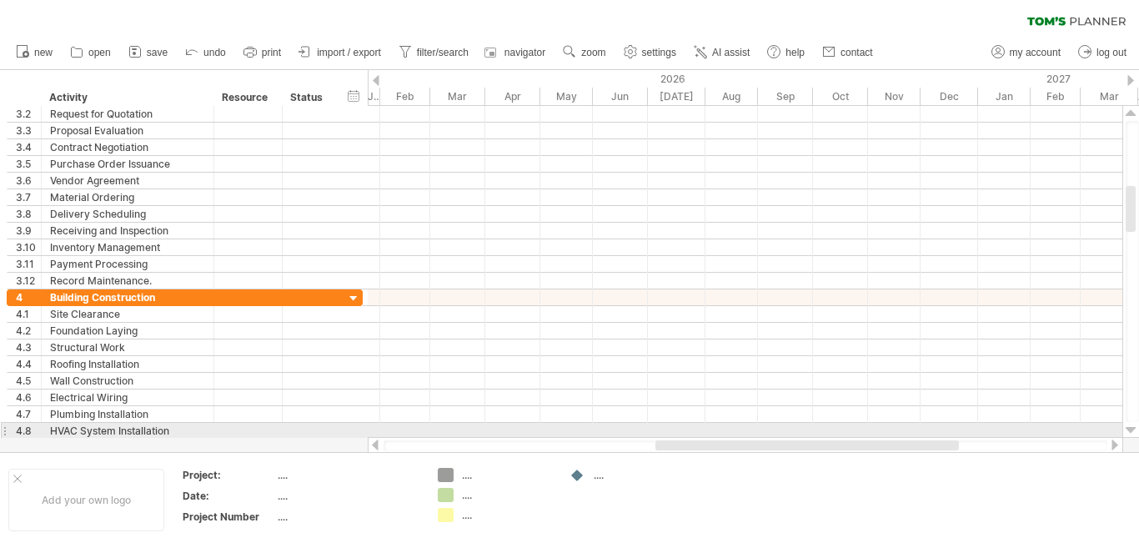
click at [1128, 429] on div at bounding box center [1130, 429] width 11 height 13
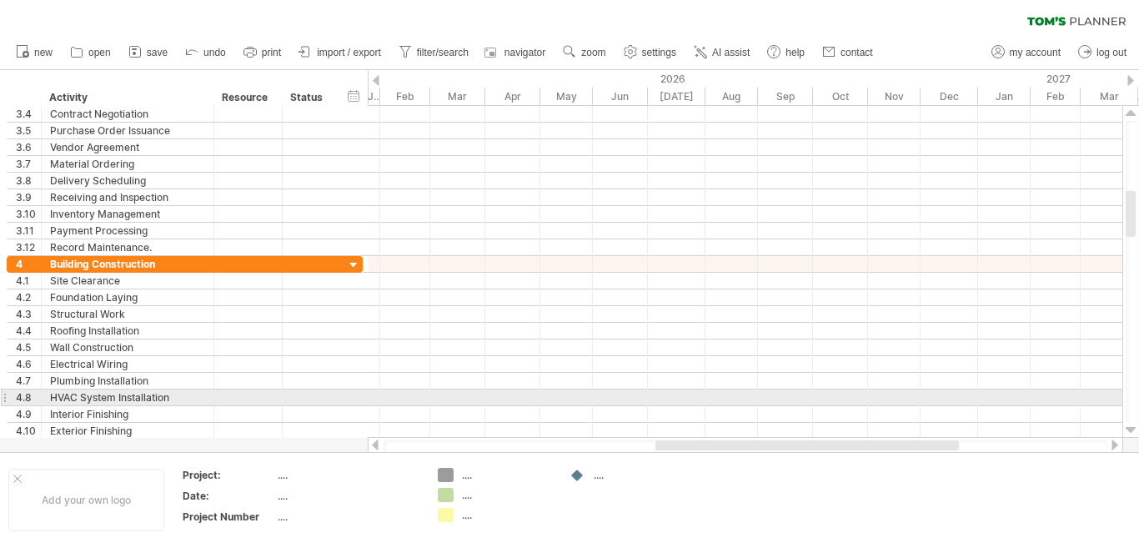
click at [1128, 429] on div at bounding box center [1130, 429] width 11 height 13
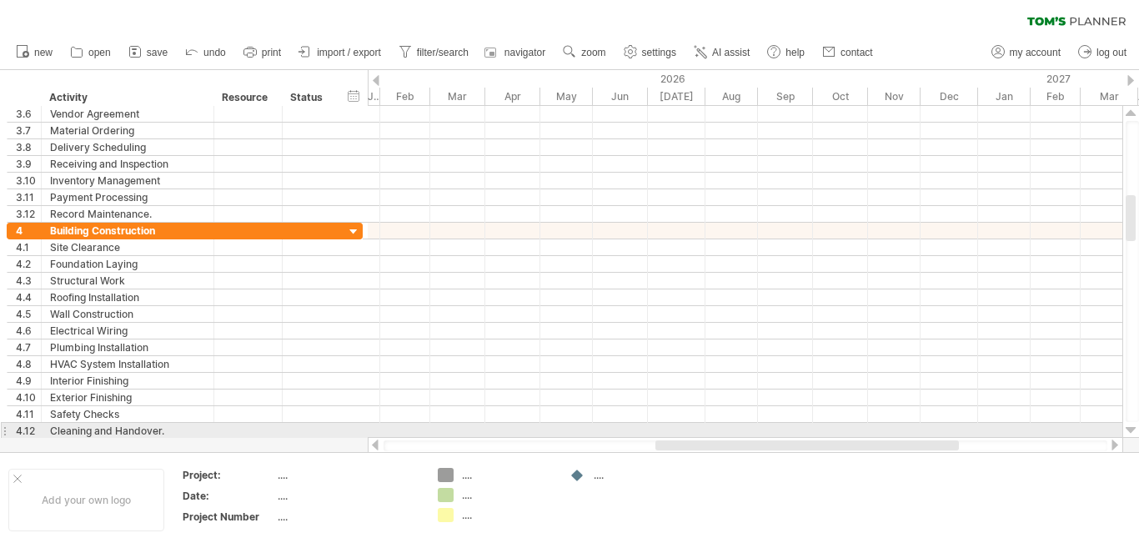
click at [1126, 431] on div at bounding box center [1130, 429] width 11 height 13
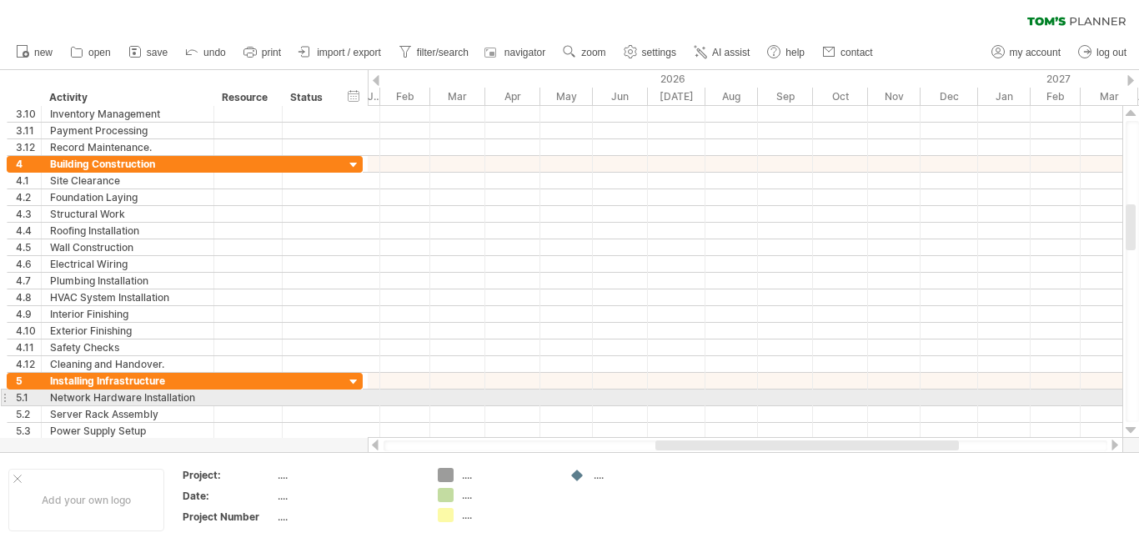
click at [1125, 432] on div at bounding box center [1130, 429] width 11 height 13
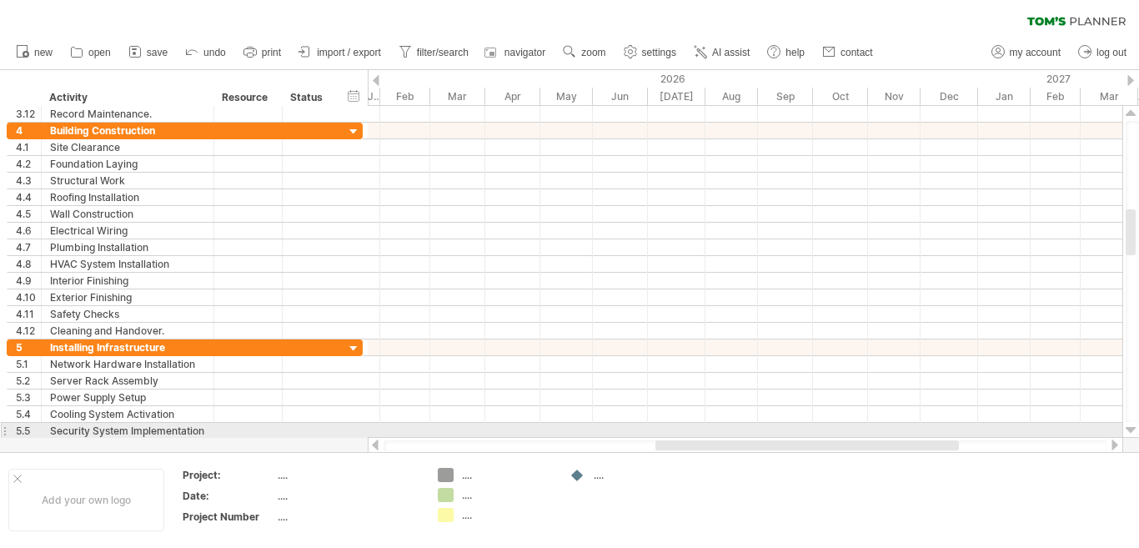
click at [1125, 433] on div at bounding box center [1130, 429] width 11 height 13
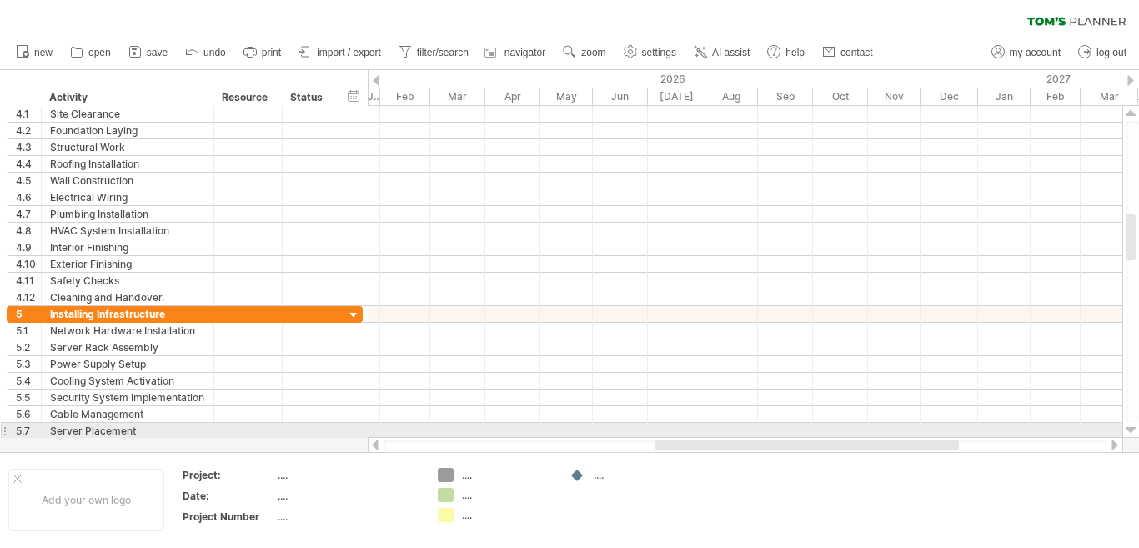
click at [1125, 433] on div at bounding box center [1130, 429] width 11 height 13
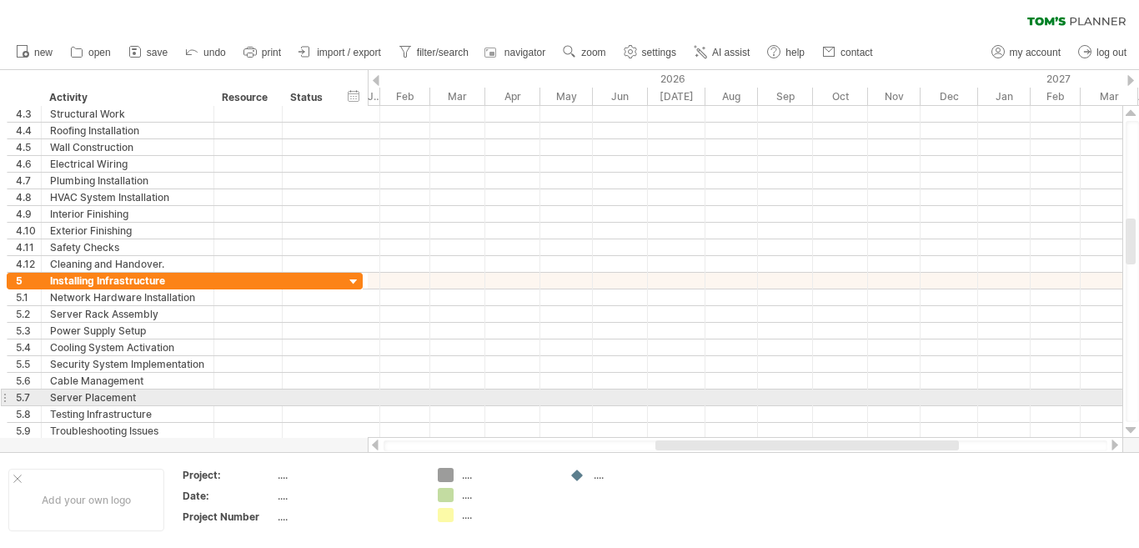
click at [1124, 434] on div at bounding box center [1131, 272] width 18 height 332
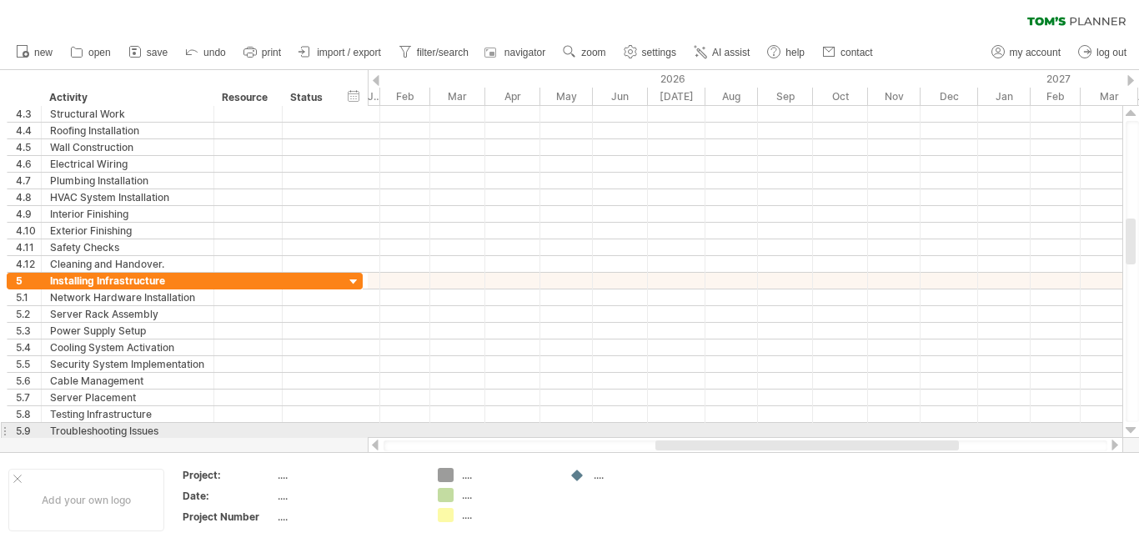
click at [1132, 428] on div at bounding box center [1130, 429] width 11 height 13
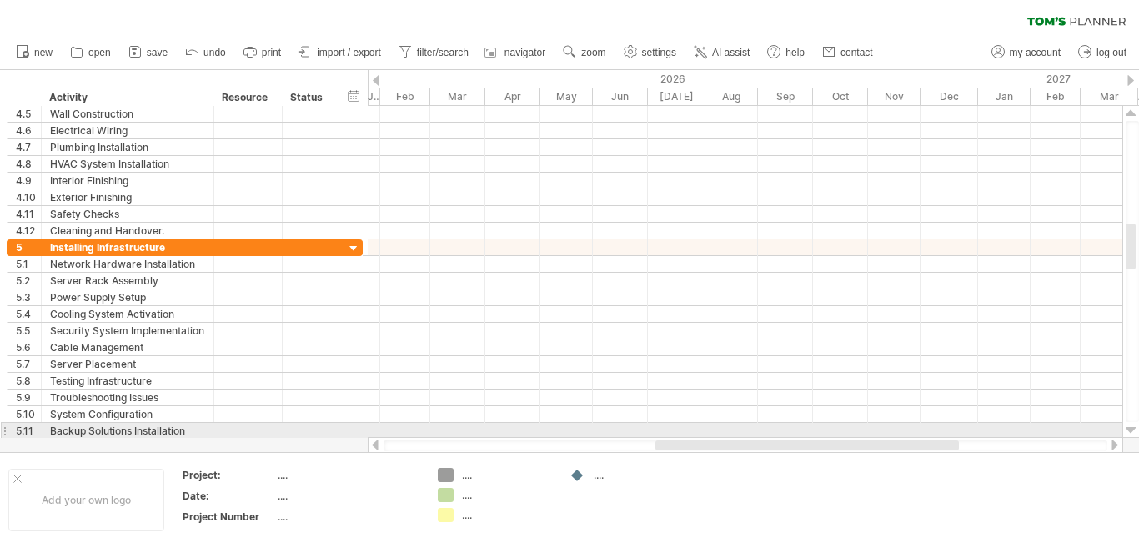
click at [1131, 428] on div at bounding box center [1130, 429] width 11 height 13
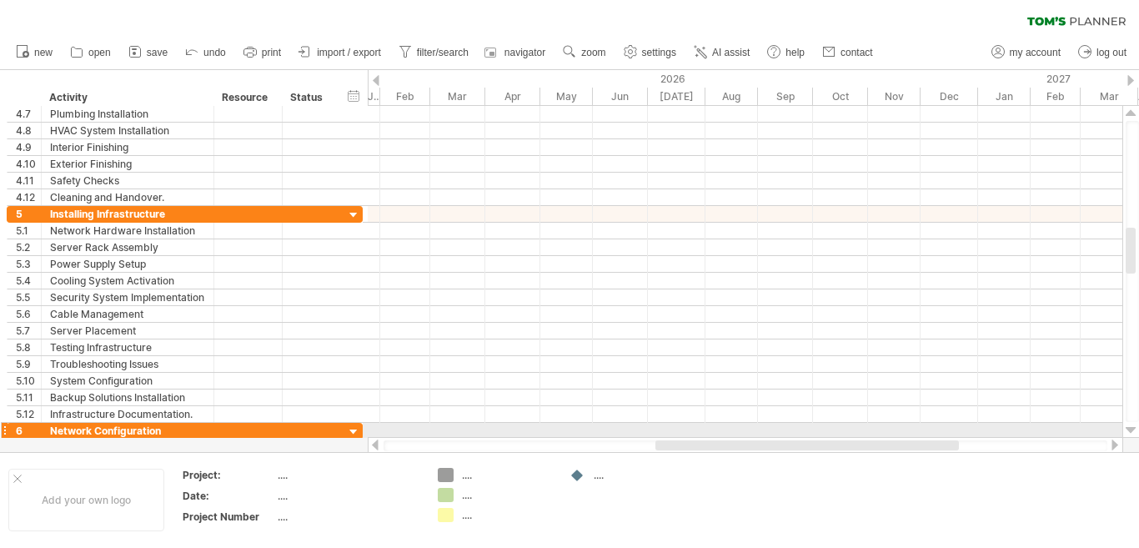
click at [1131, 428] on div at bounding box center [1130, 429] width 11 height 13
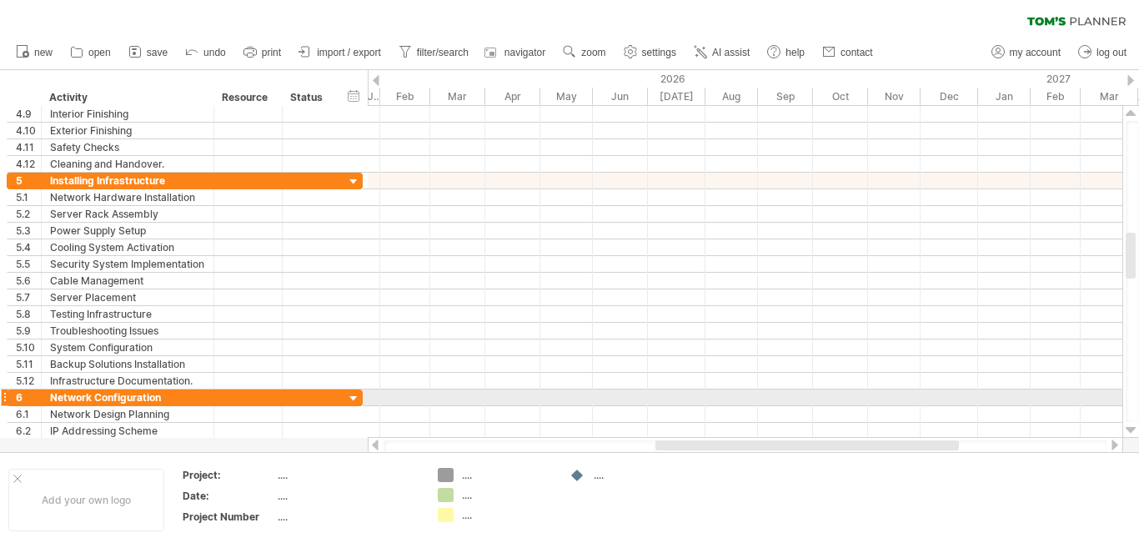
click at [1131, 428] on div at bounding box center [1130, 429] width 11 height 13
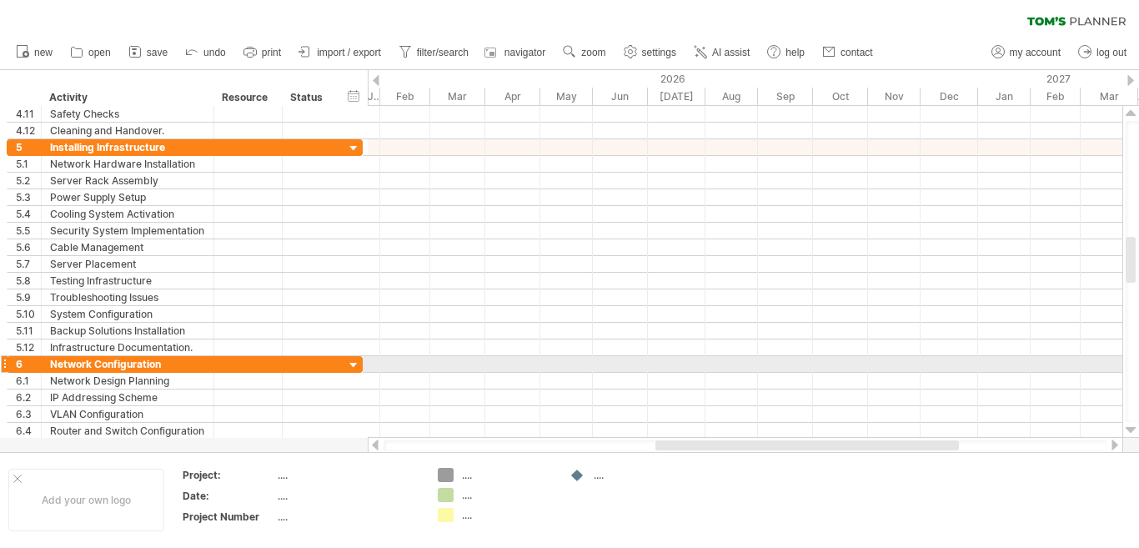
click at [1131, 428] on div at bounding box center [1130, 429] width 11 height 13
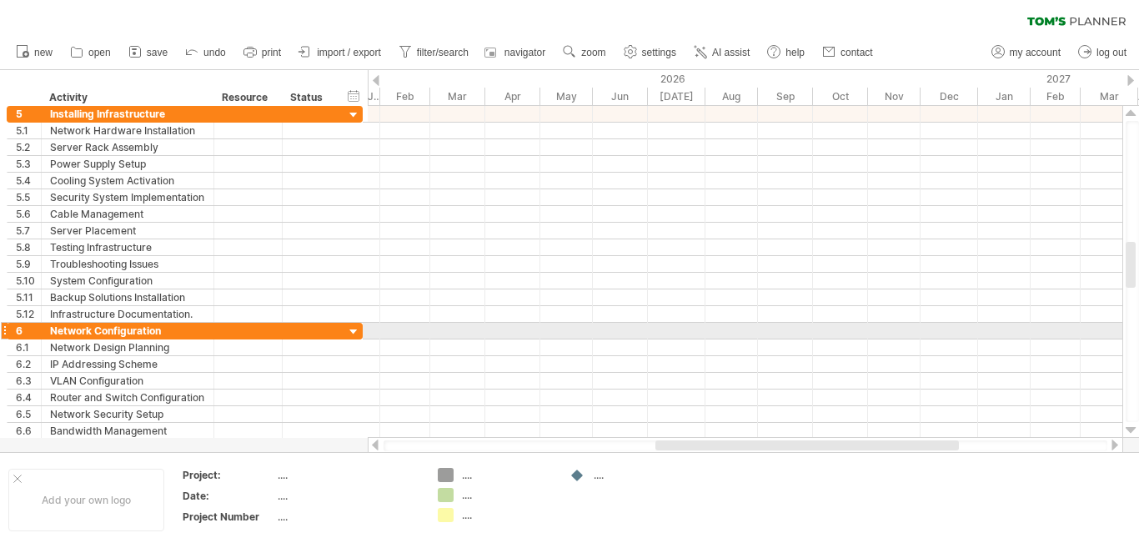
click at [1131, 428] on div at bounding box center [1130, 429] width 11 height 13
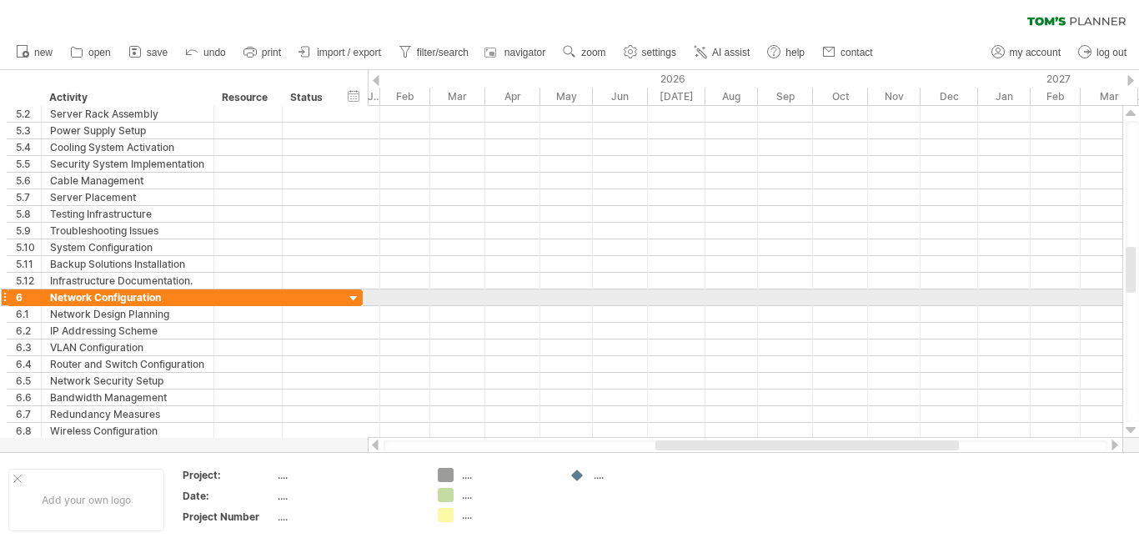
click at [1131, 428] on div at bounding box center [1130, 429] width 11 height 13
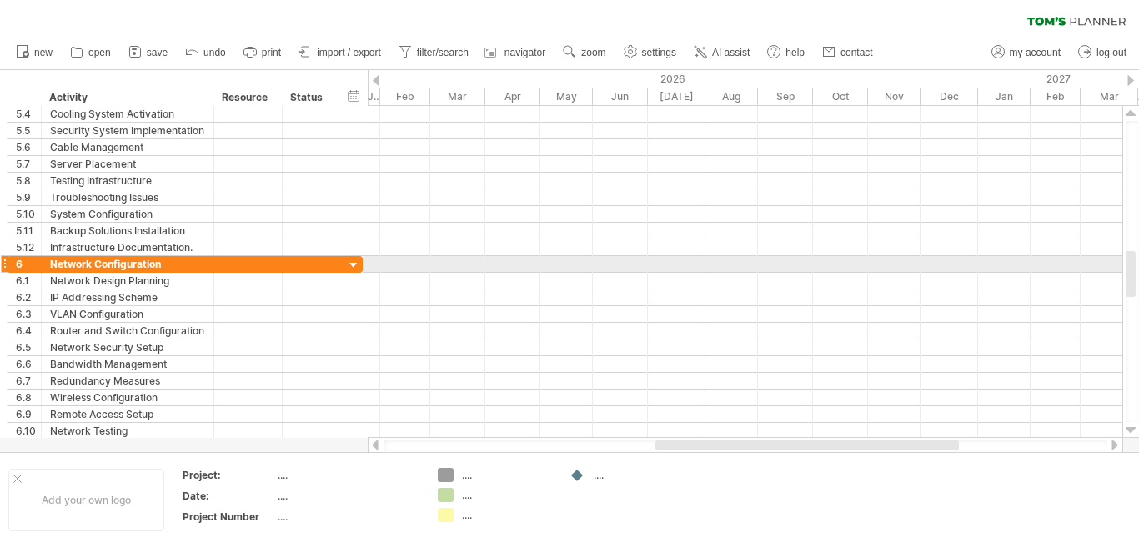
click at [1131, 428] on div at bounding box center [1130, 429] width 11 height 13
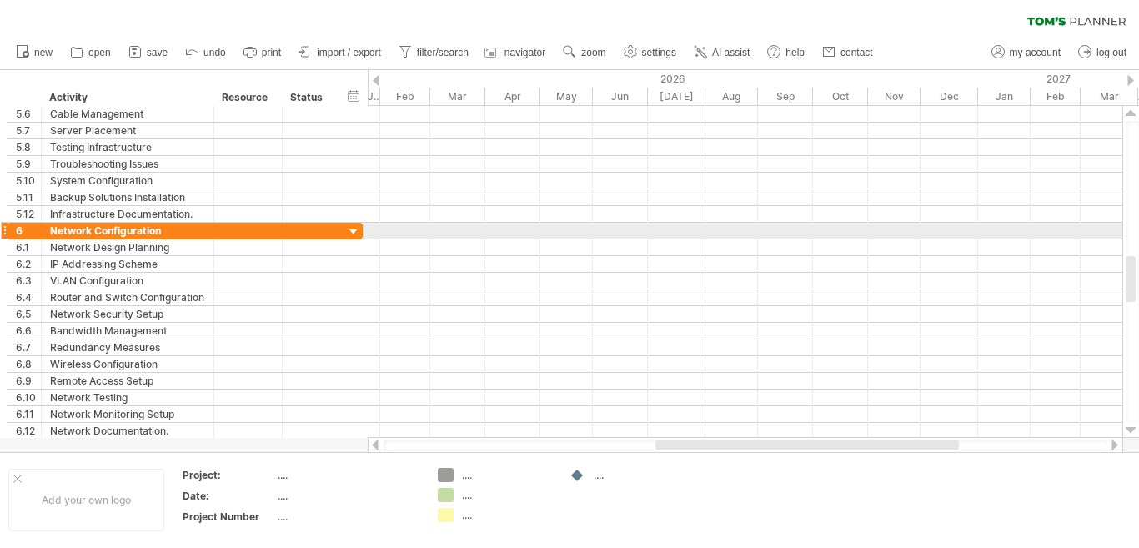
click at [1131, 428] on div at bounding box center [1130, 429] width 11 height 13
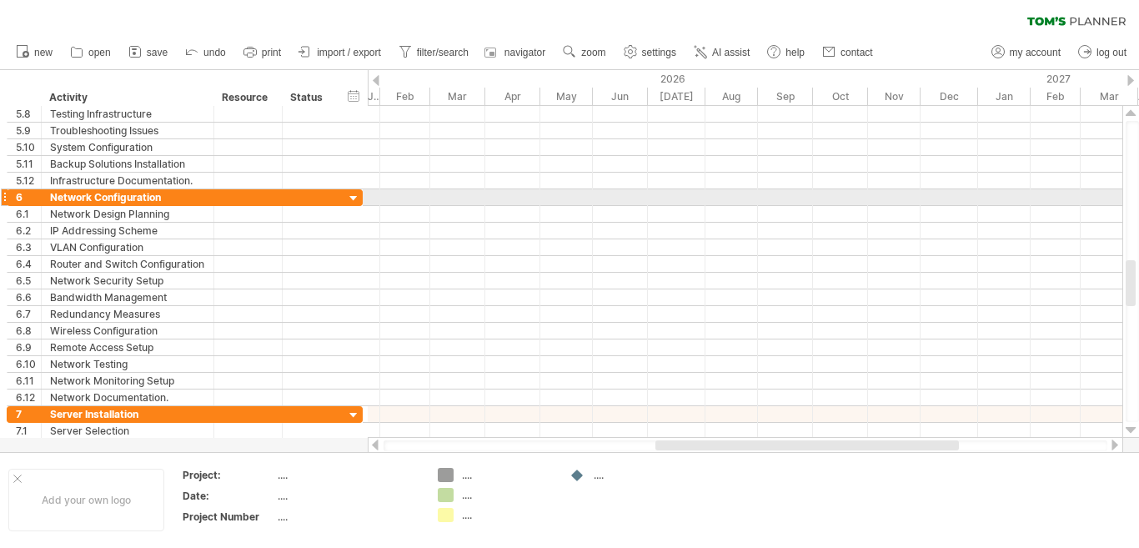
click at [1131, 430] on div at bounding box center [1130, 429] width 11 height 13
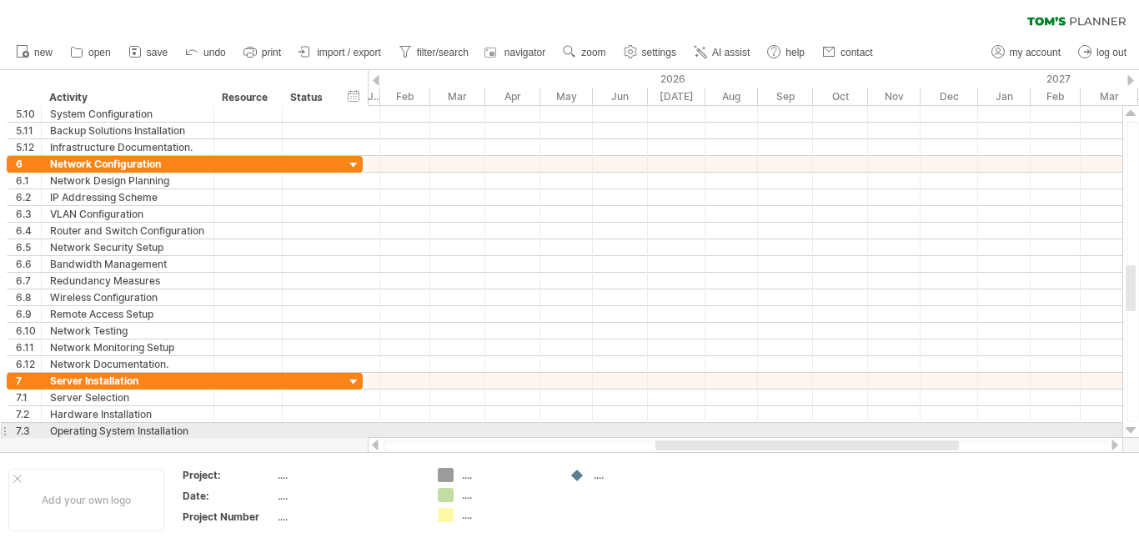
click at [1131, 430] on div at bounding box center [1130, 429] width 11 height 13
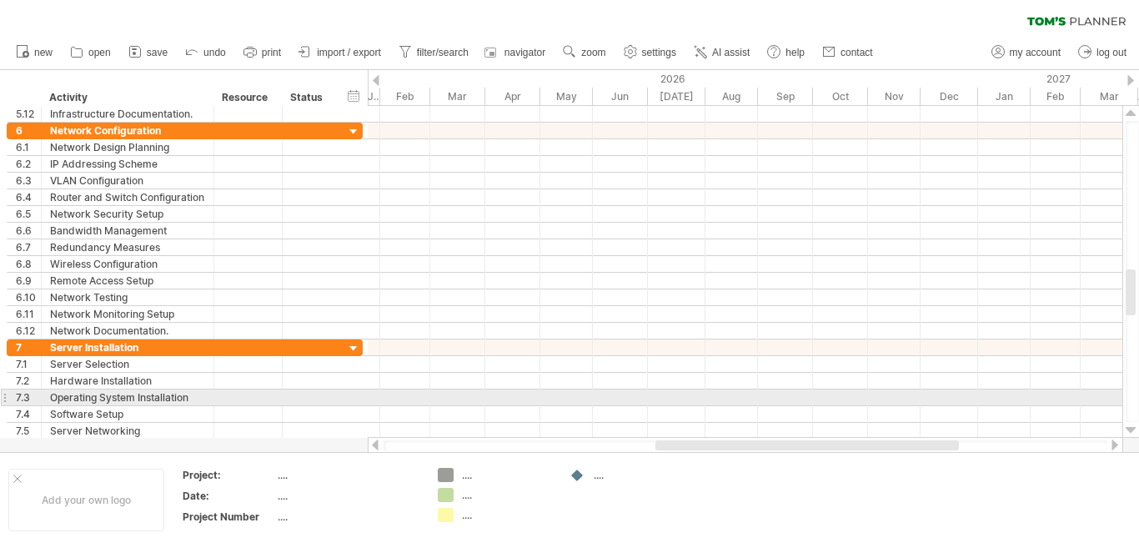
click at [1130, 431] on div at bounding box center [1130, 429] width 11 height 13
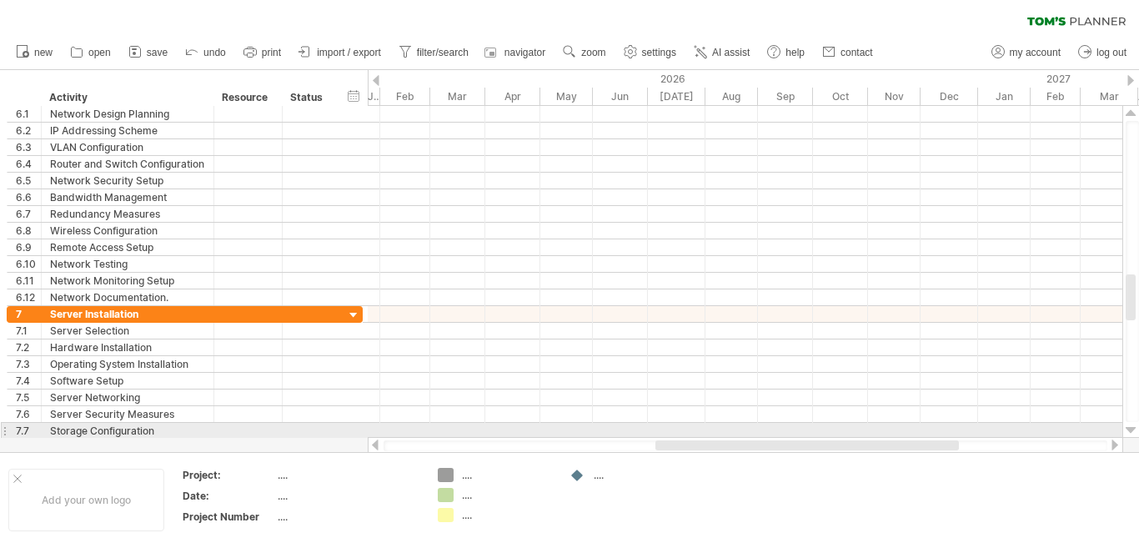
click at [1130, 433] on div at bounding box center [1130, 429] width 11 height 13
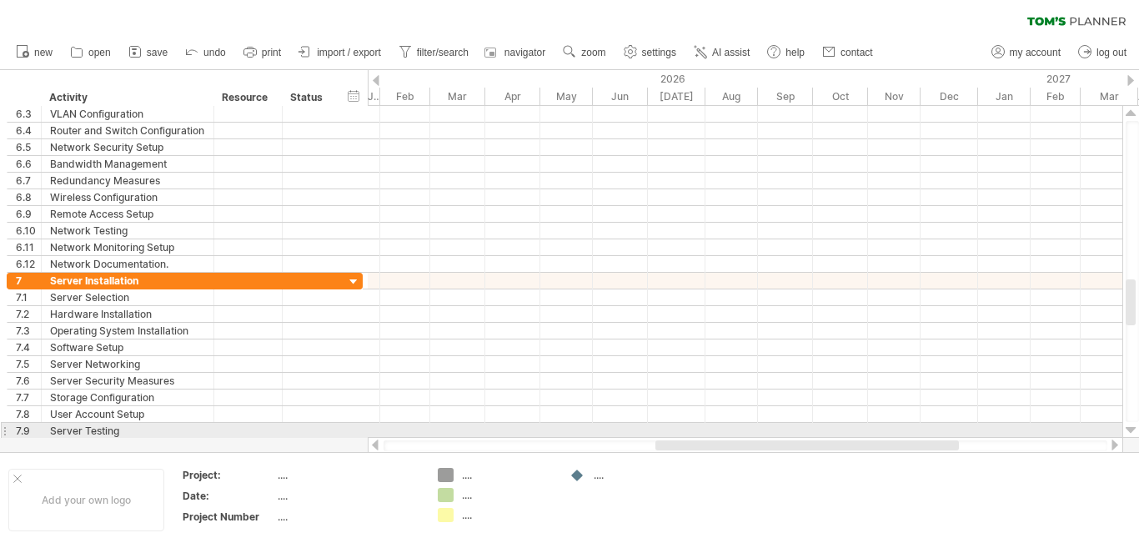
click at [1130, 428] on div at bounding box center [1130, 429] width 11 height 13
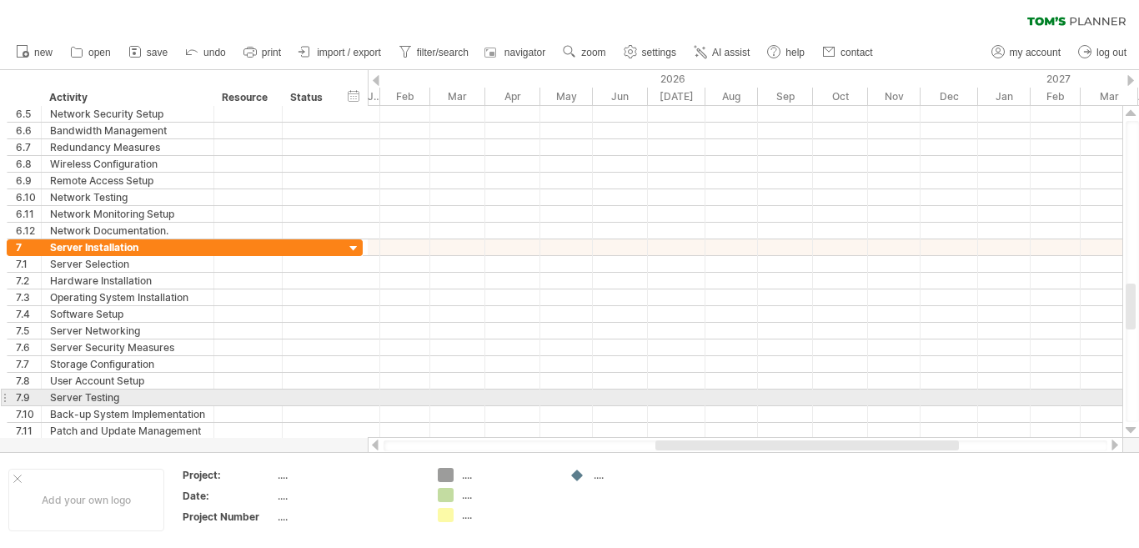
click at [1130, 428] on div at bounding box center [1130, 429] width 11 height 13
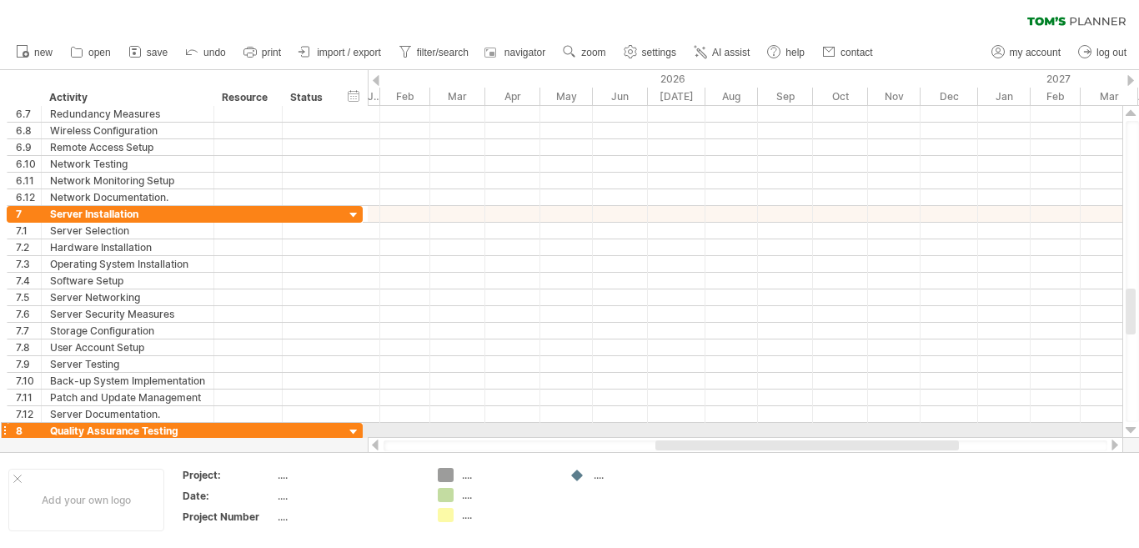
click at [1130, 427] on div at bounding box center [1130, 429] width 11 height 13
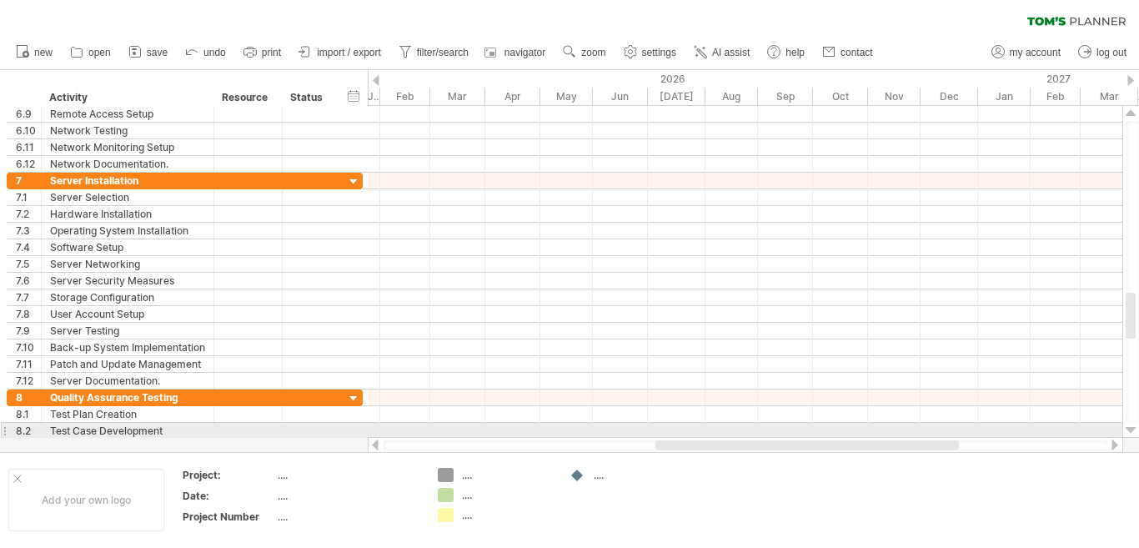
click at [1130, 427] on div at bounding box center [1130, 429] width 11 height 13
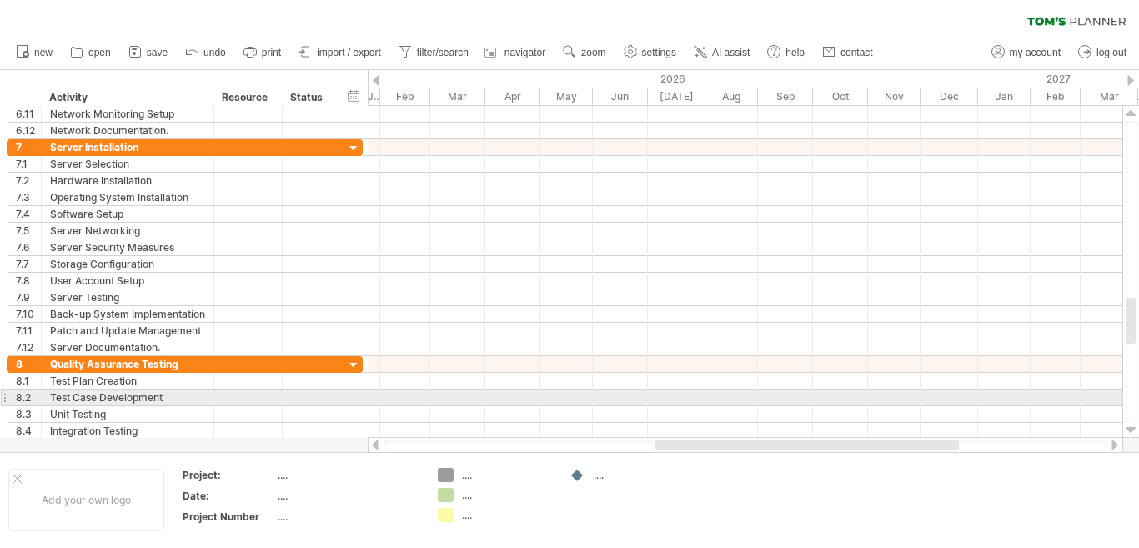
click at [1130, 427] on div at bounding box center [1130, 429] width 11 height 13
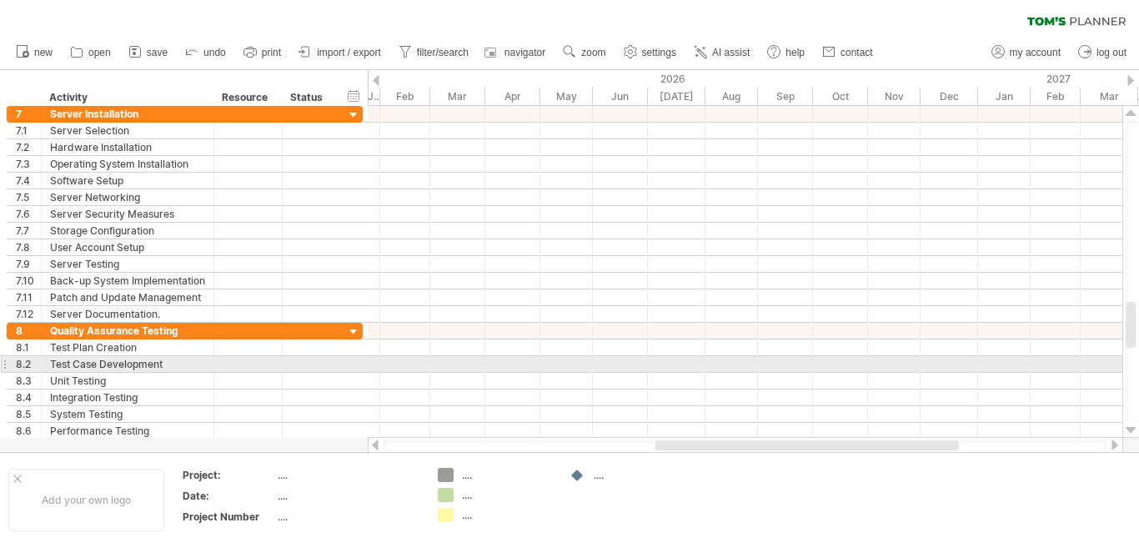
click at [1130, 427] on div at bounding box center [1130, 429] width 11 height 13
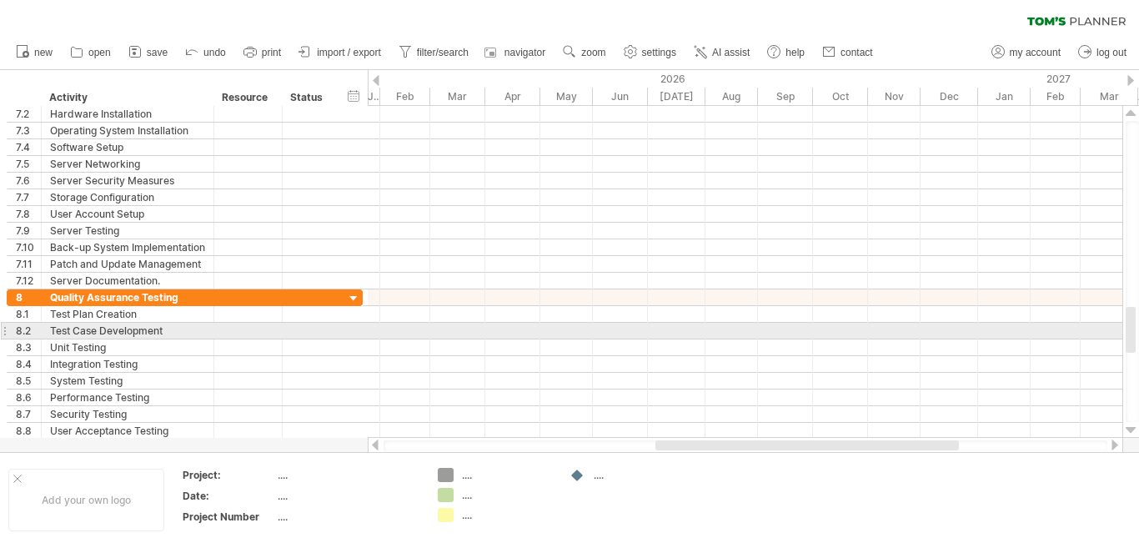
click at [1130, 427] on div at bounding box center [1130, 429] width 11 height 13
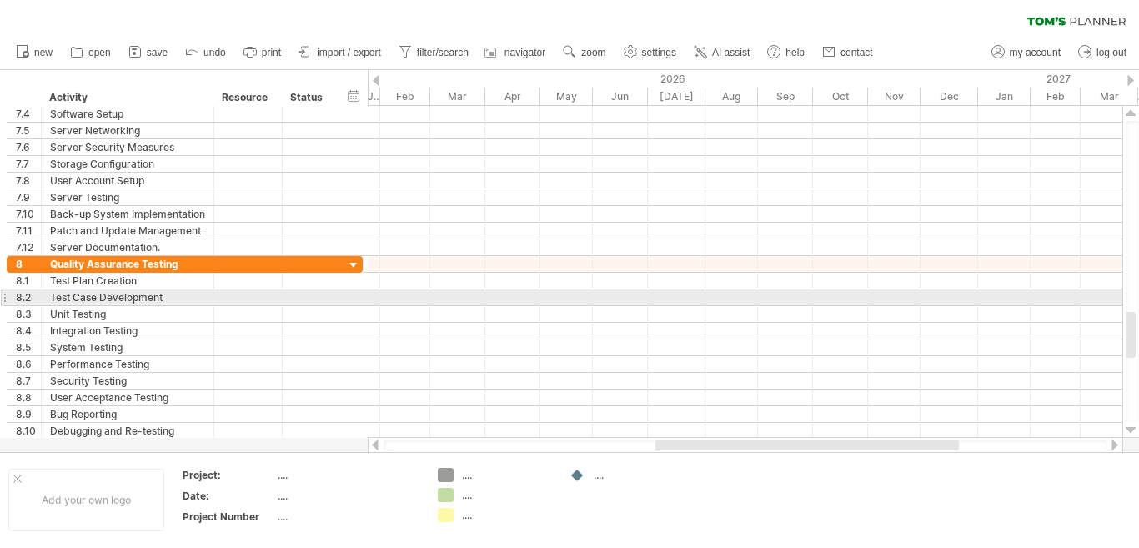
click at [1130, 427] on div at bounding box center [1130, 429] width 11 height 13
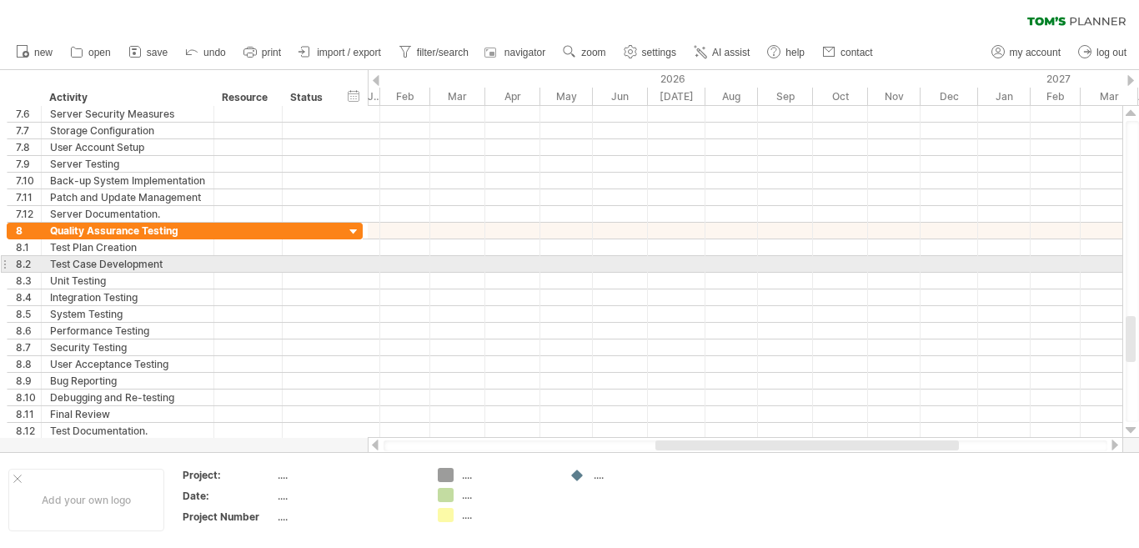
click at [1130, 427] on div at bounding box center [1130, 429] width 11 height 13
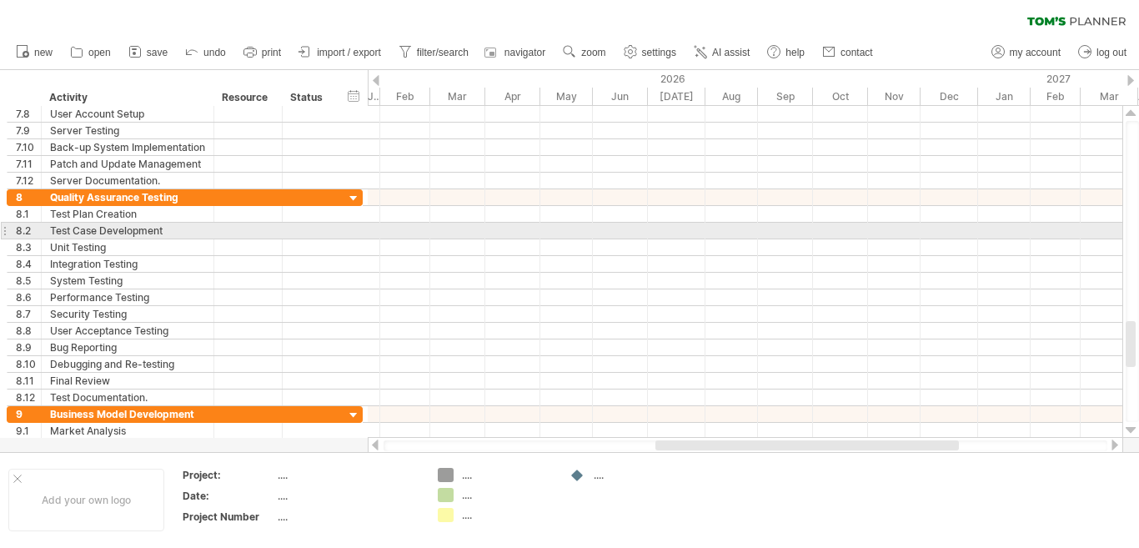
click at [1130, 427] on div at bounding box center [1130, 429] width 11 height 13
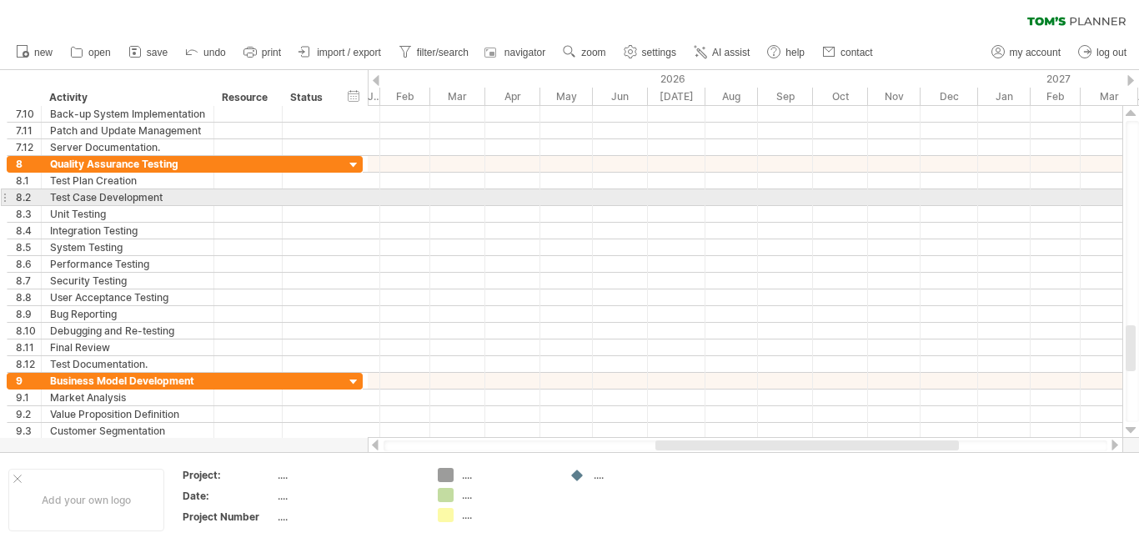
click at [1130, 427] on div at bounding box center [1130, 429] width 11 height 13
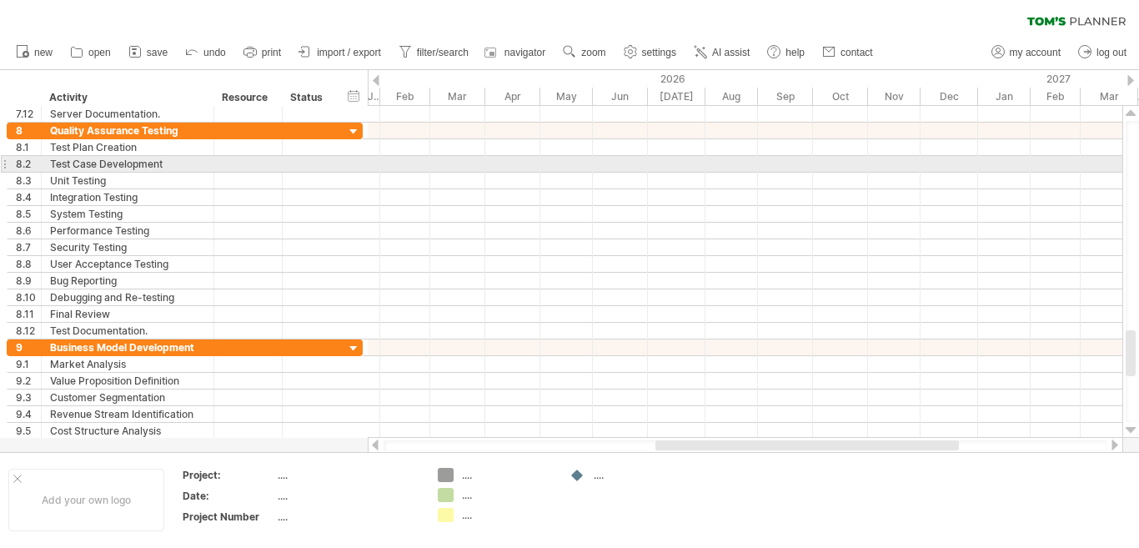
click at [1130, 427] on div at bounding box center [1130, 429] width 11 height 13
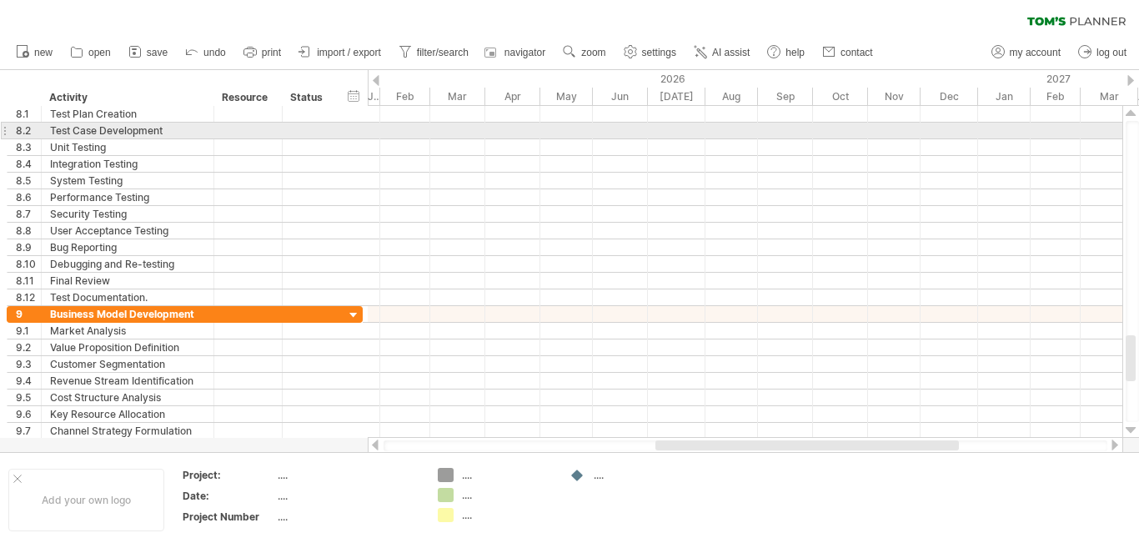
click at [1130, 427] on div at bounding box center [1130, 429] width 11 height 13
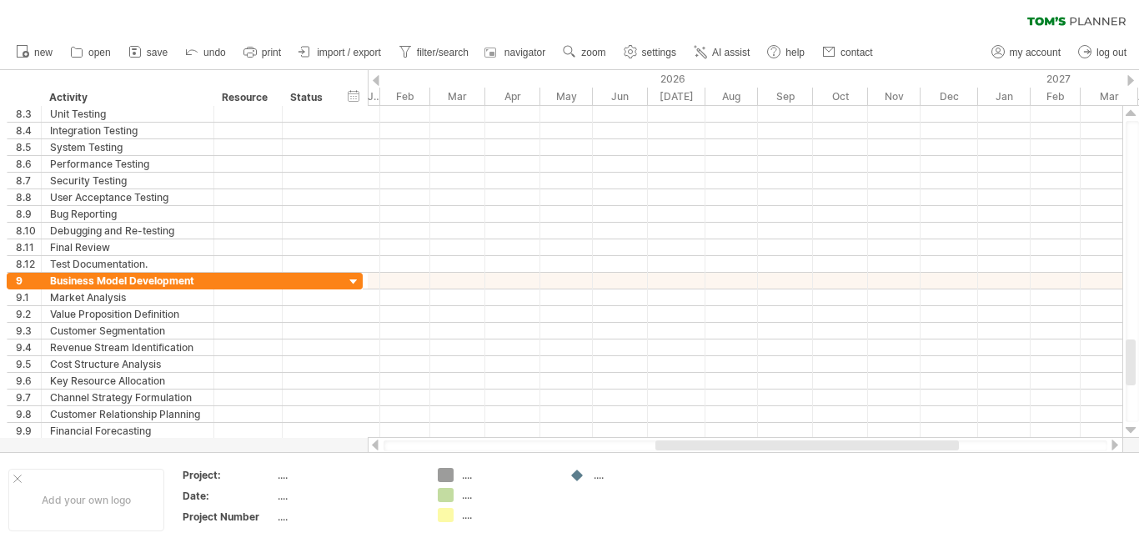
click at [1130, 427] on div at bounding box center [1130, 429] width 11 height 13
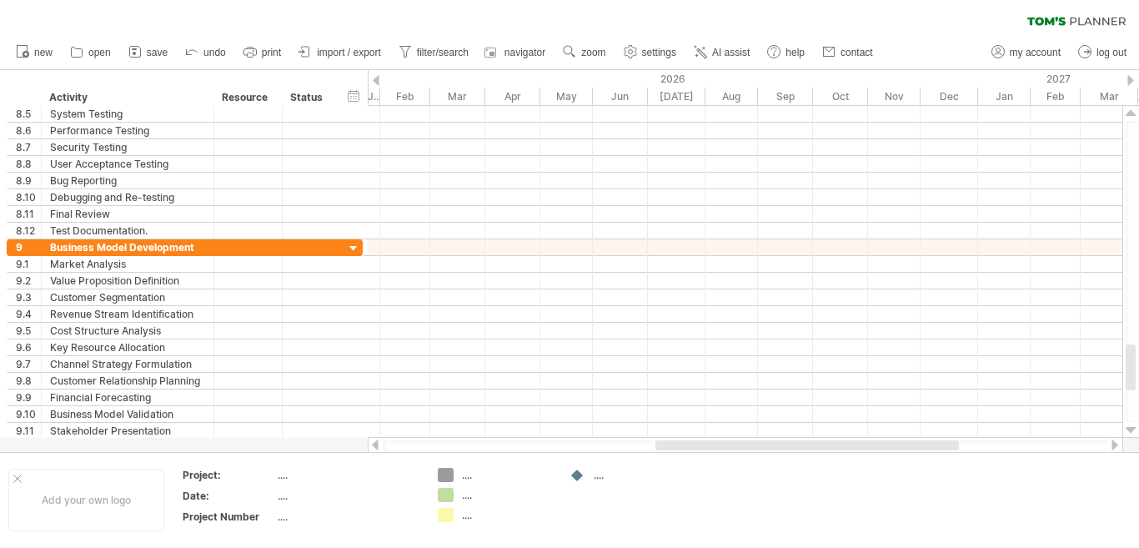
click at [1130, 427] on div at bounding box center [1130, 429] width 11 height 13
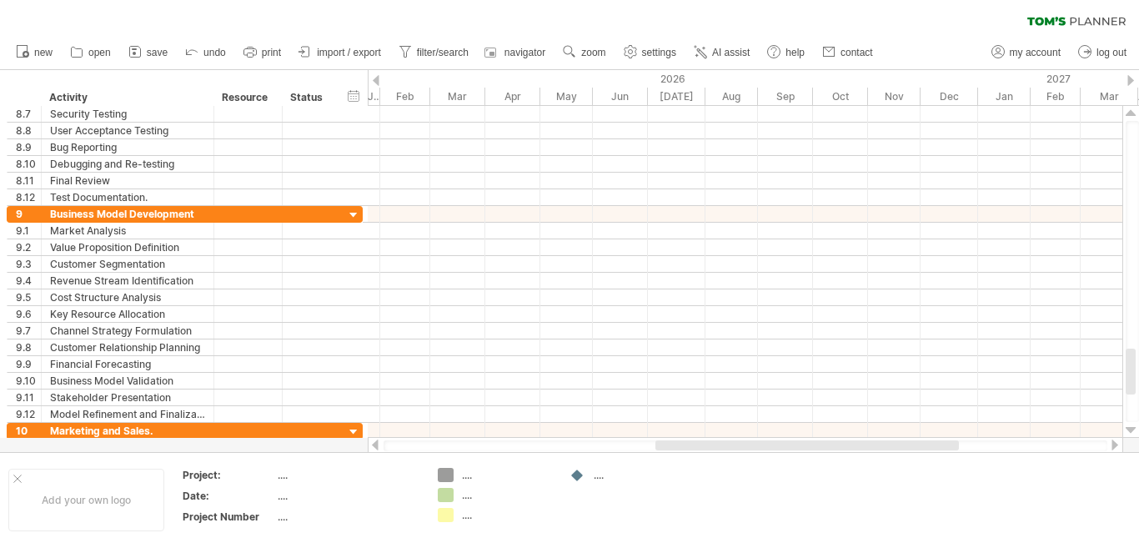
click at [1130, 427] on div at bounding box center [1130, 429] width 11 height 13
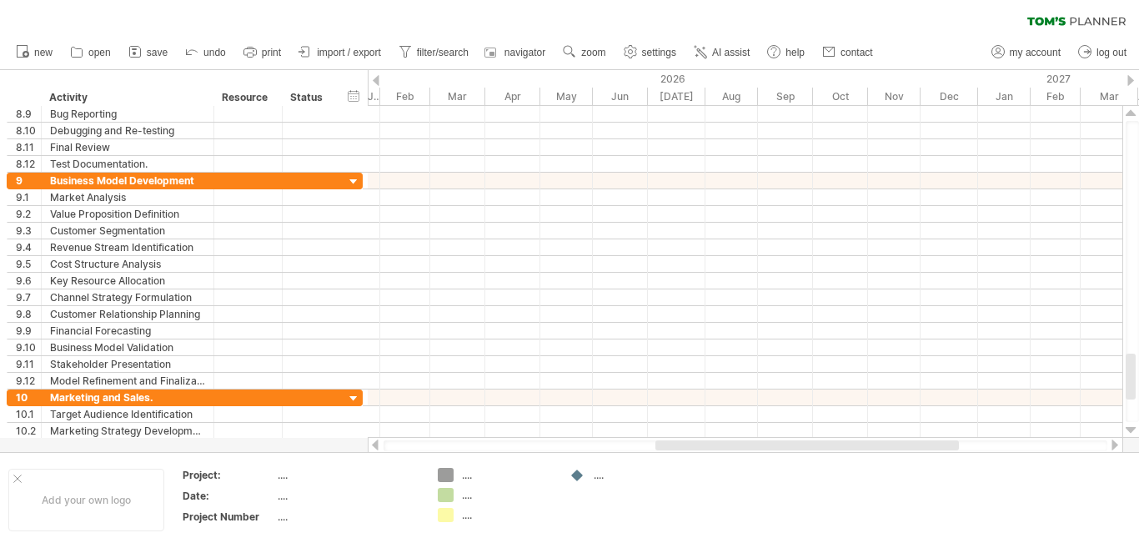
click at [1130, 427] on div at bounding box center [1130, 429] width 11 height 13
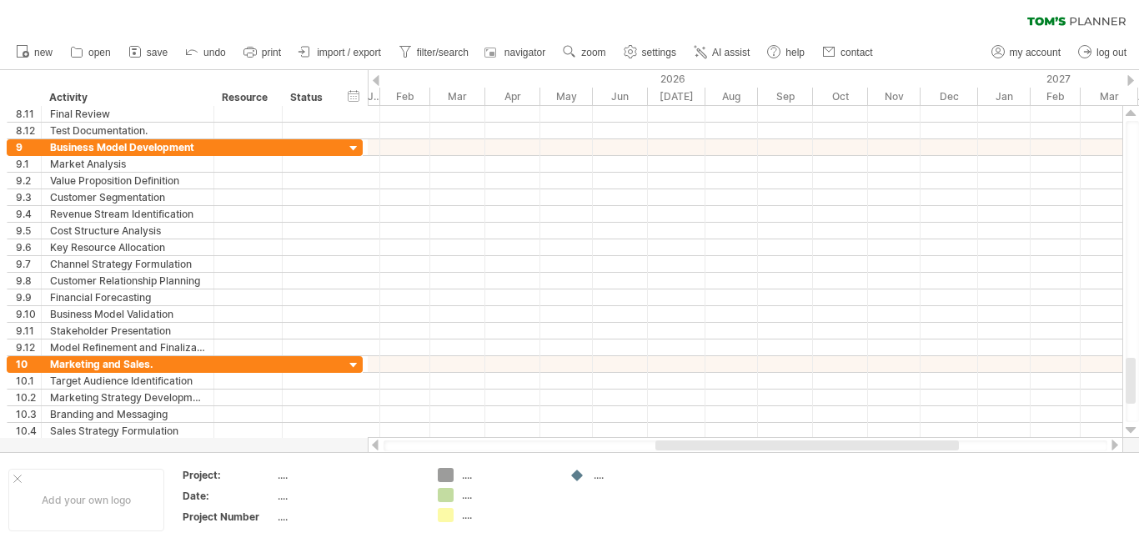
click at [1130, 427] on div at bounding box center [1130, 429] width 11 height 13
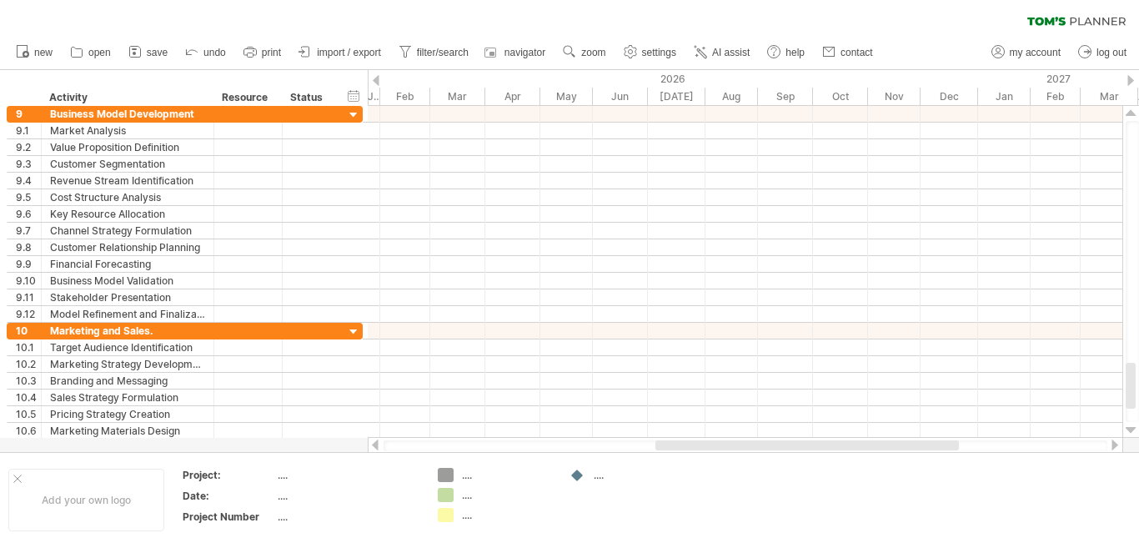
click at [1130, 427] on div at bounding box center [1130, 429] width 11 height 13
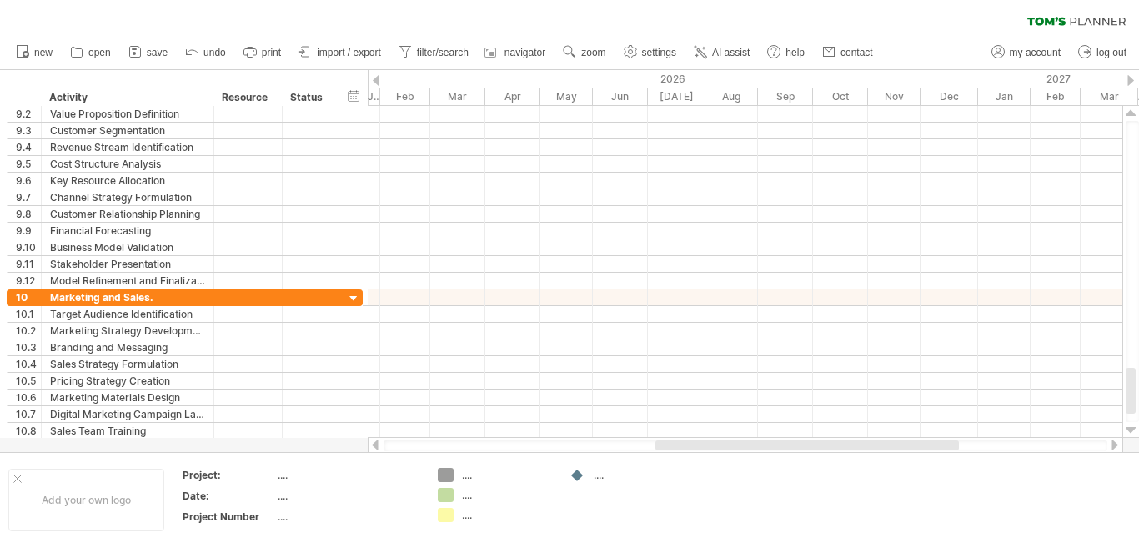
click at [1130, 427] on div at bounding box center [1130, 429] width 11 height 13
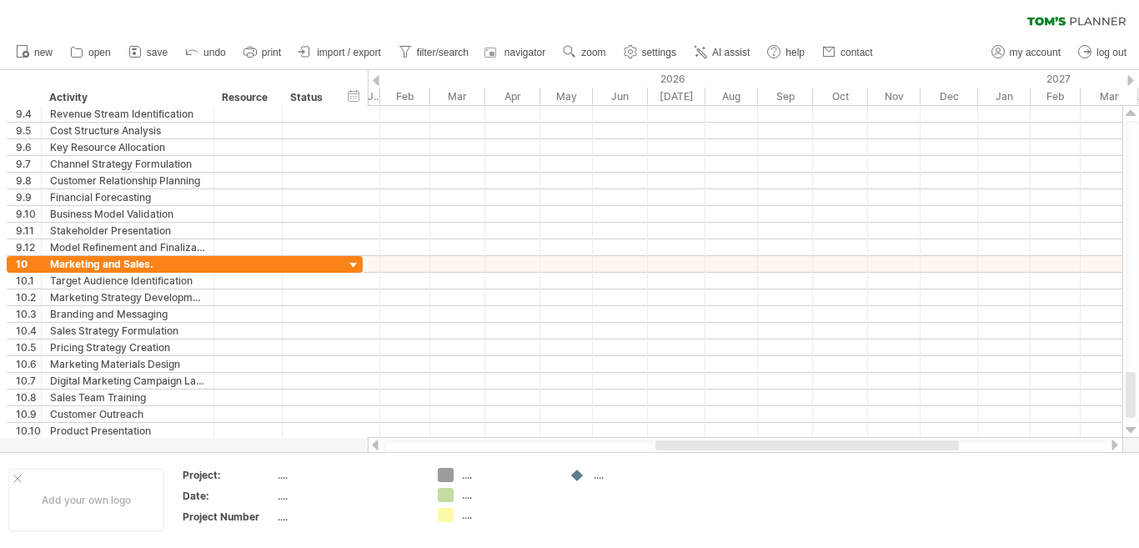
click at [1130, 427] on div at bounding box center [1130, 429] width 11 height 13
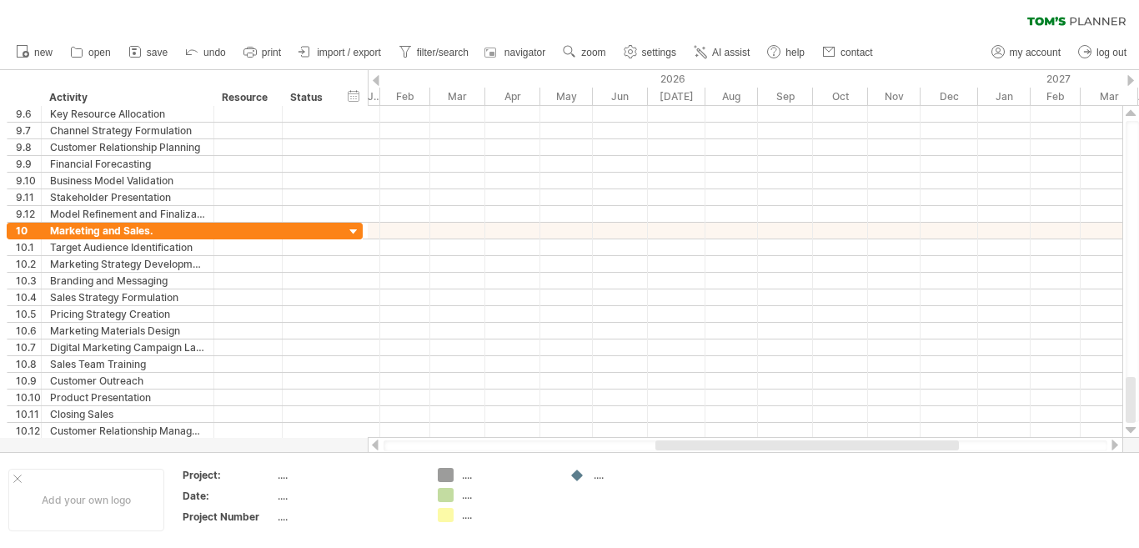
click at [1130, 427] on div at bounding box center [1130, 429] width 11 height 13
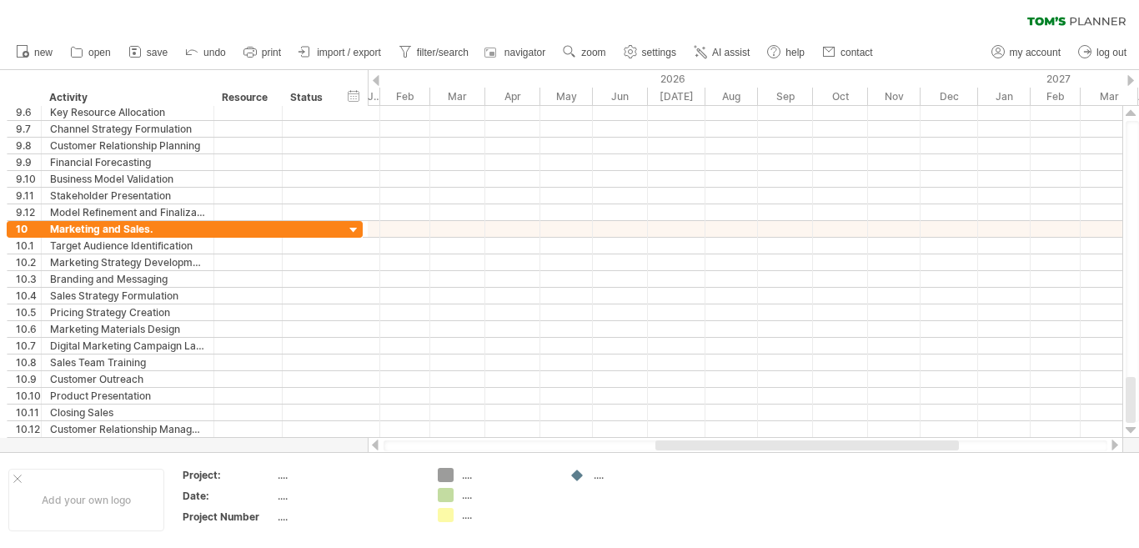
click at [1130, 427] on div at bounding box center [1130, 429] width 11 height 13
